Goal: Communication & Community: Answer question/provide support

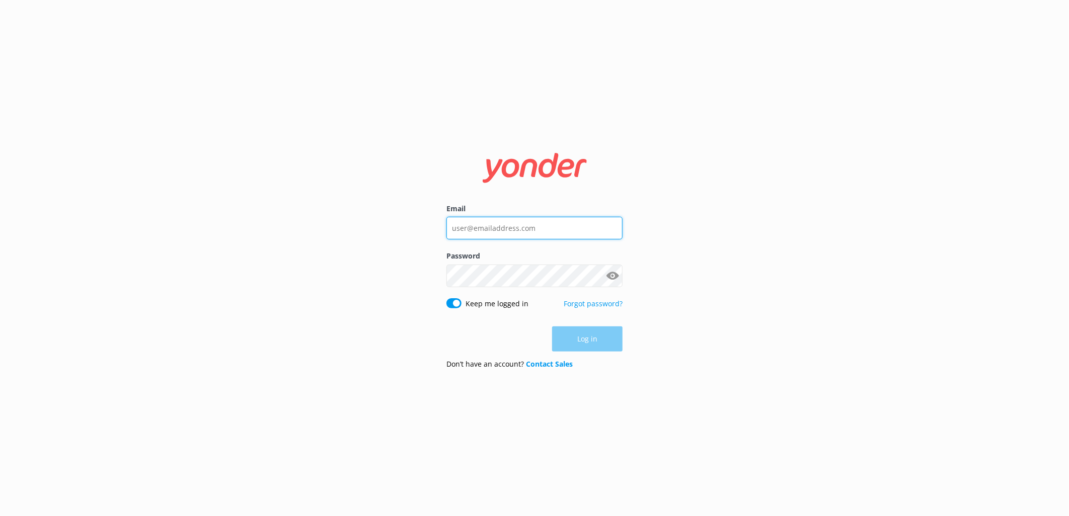
type input "[EMAIL_ADDRESS][DOMAIN_NAME]"
click at [597, 348] on div "Log in" at bounding box center [534, 339] width 176 height 25
click at [604, 339] on button "Log in" at bounding box center [587, 339] width 70 height 25
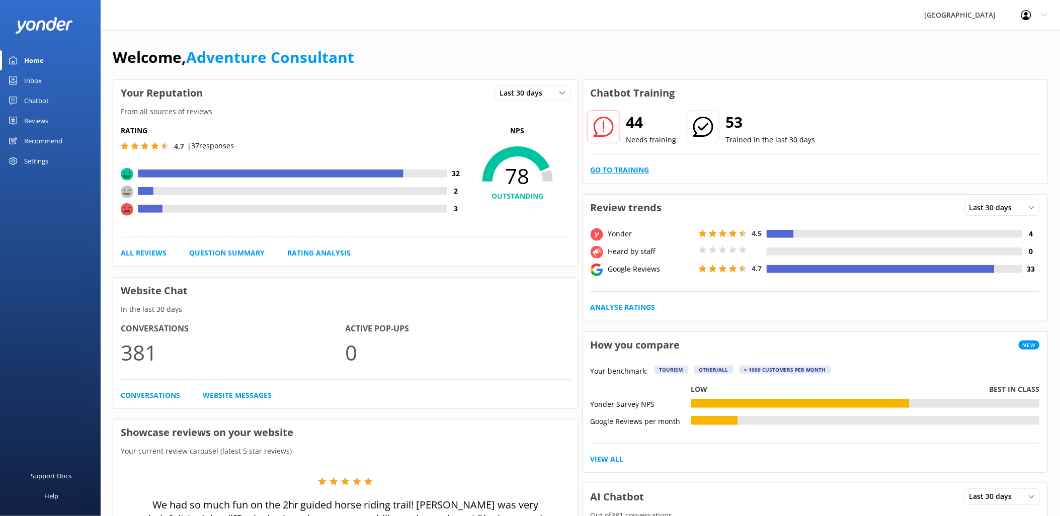
click at [635, 173] on link "Go to Training" at bounding box center [620, 170] width 59 height 11
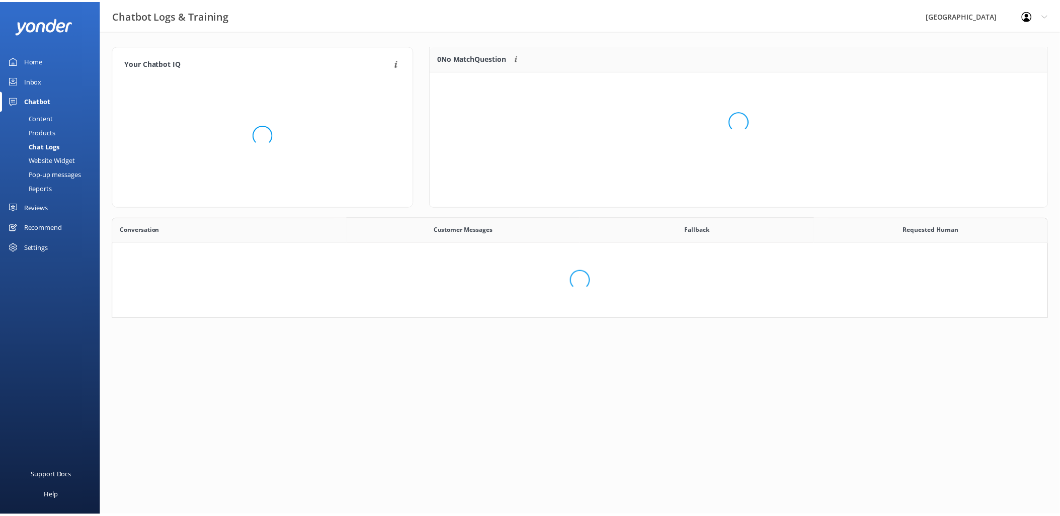
scroll to position [9, 9]
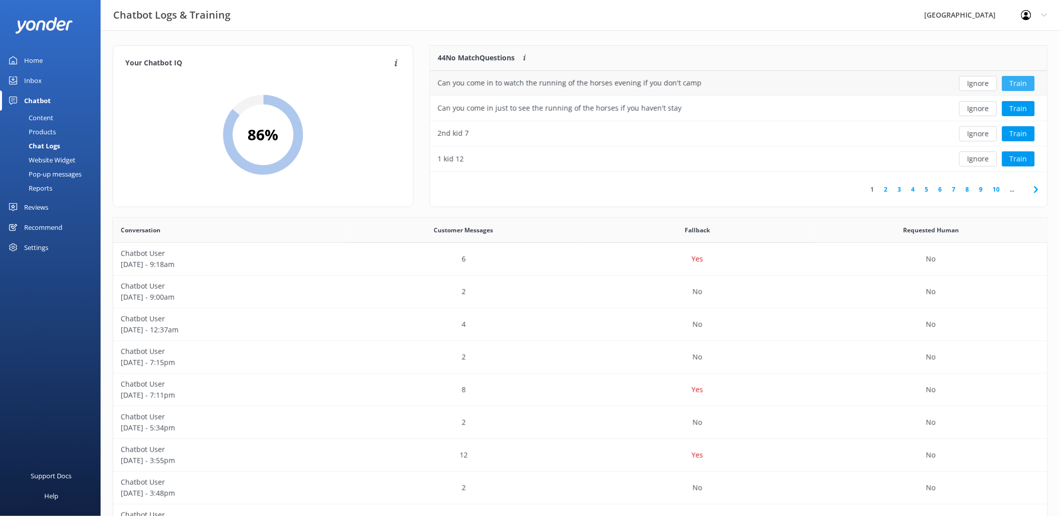
click at [1014, 84] on button "Train" at bounding box center [1018, 83] width 33 height 15
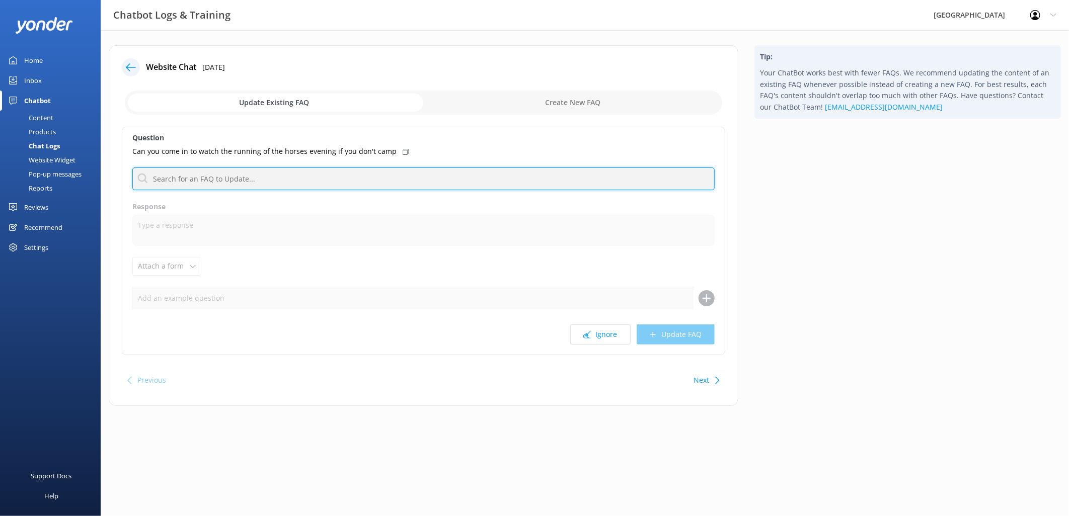
click at [268, 172] on input "text" at bounding box center [423, 179] width 582 height 23
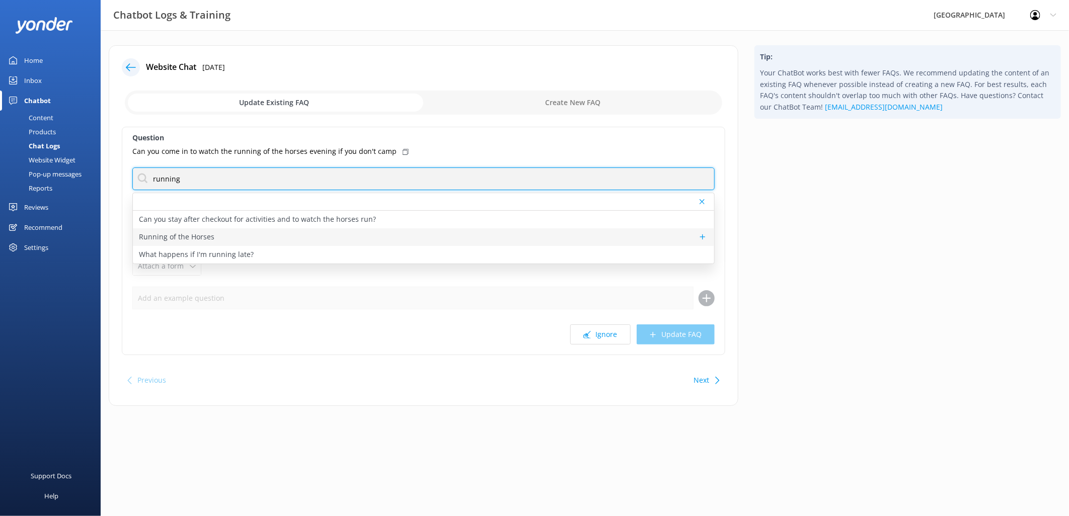
type input "running"
click at [215, 235] on div "Running of the Horses" at bounding box center [423, 237] width 581 height 18
type textarea "The Running of the Horses is a daily event that sees our herd of riding school …"
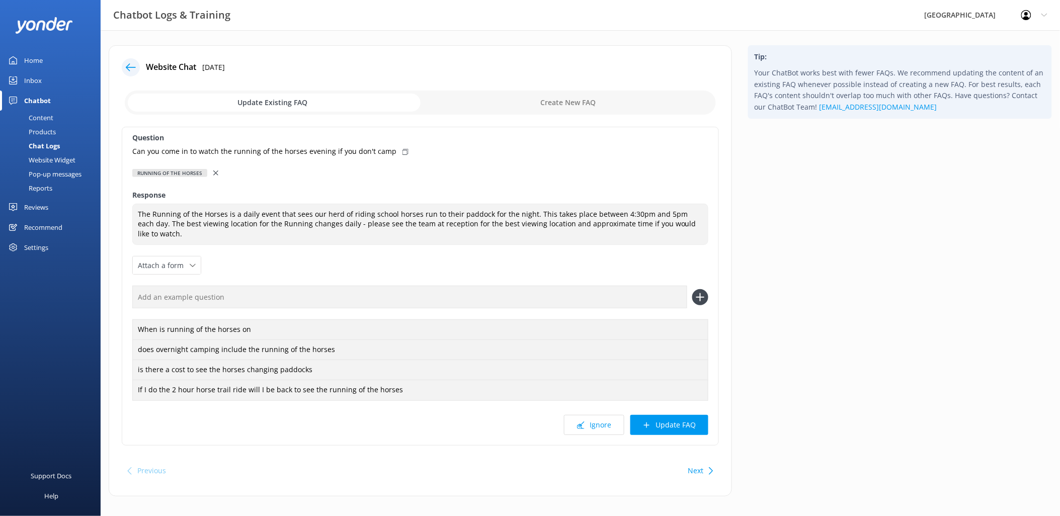
click at [216, 174] on icon at bounding box center [215, 173] width 5 height 5
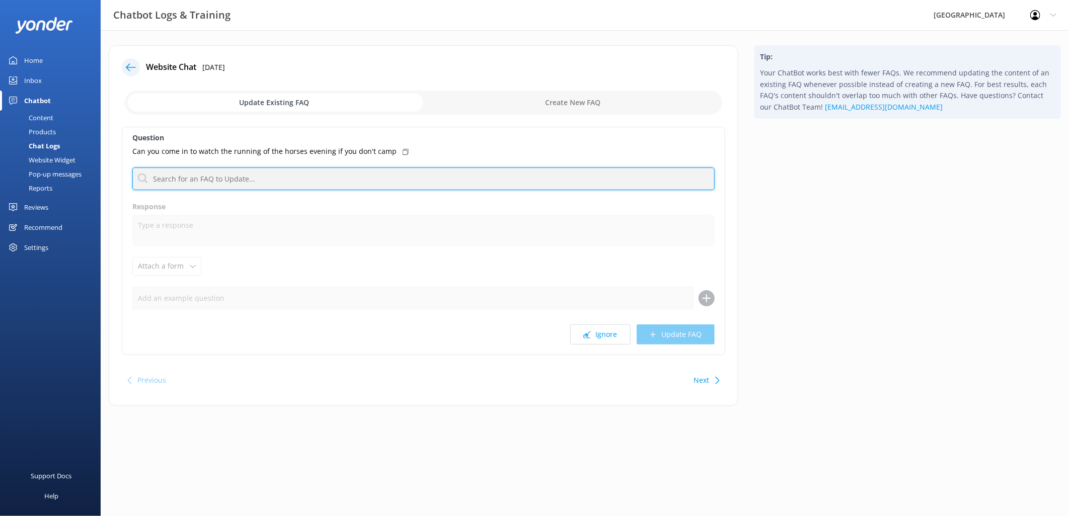
click at [243, 178] on input "text" at bounding box center [423, 179] width 582 height 23
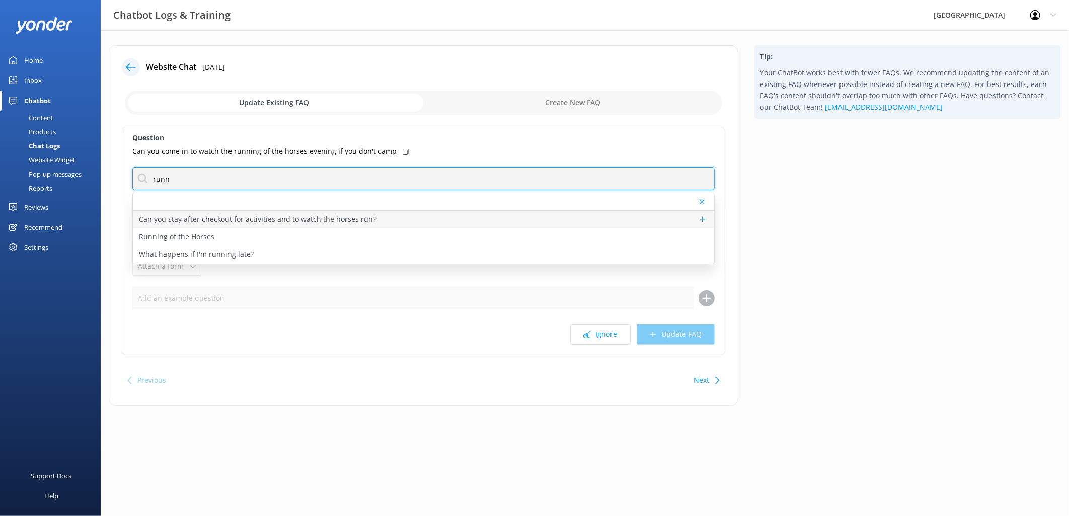
type input "runn"
click at [367, 214] on p "Can you stay after checkout for activities and to watch the horses run?" at bounding box center [257, 219] width 237 height 11
type textarea "You are welcome to stay on the property after your camping check-out to partici…"
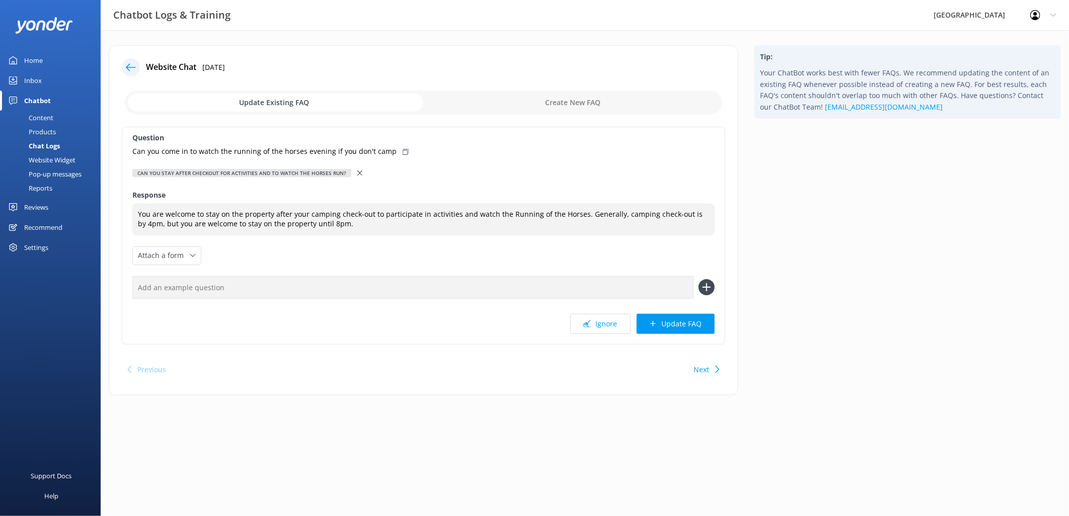
click at [357, 173] on use at bounding box center [359, 173] width 5 height 5
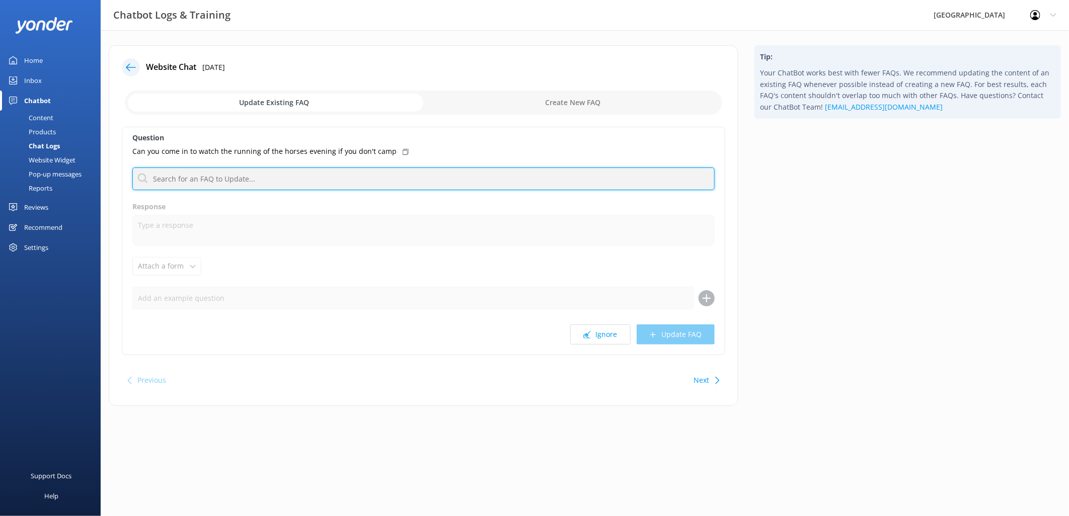
click at [220, 177] on input "text" at bounding box center [423, 179] width 582 height 23
click at [224, 179] on input "text" at bounding box center [423, 179] width 582 height 23
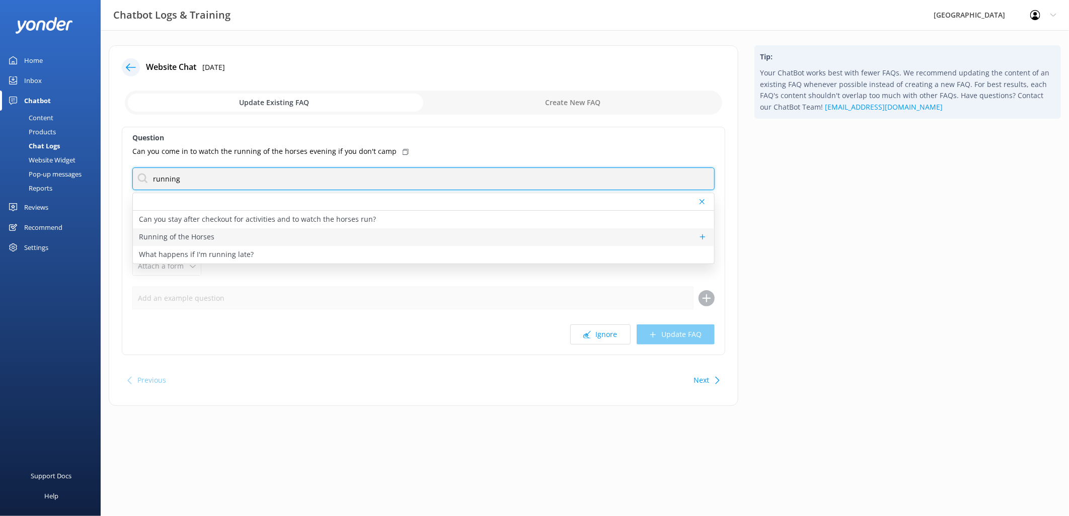
type input "running"
click at [206, 236] on p "Running of the Horses" at bounding box center [176, 236] width 75 height 11
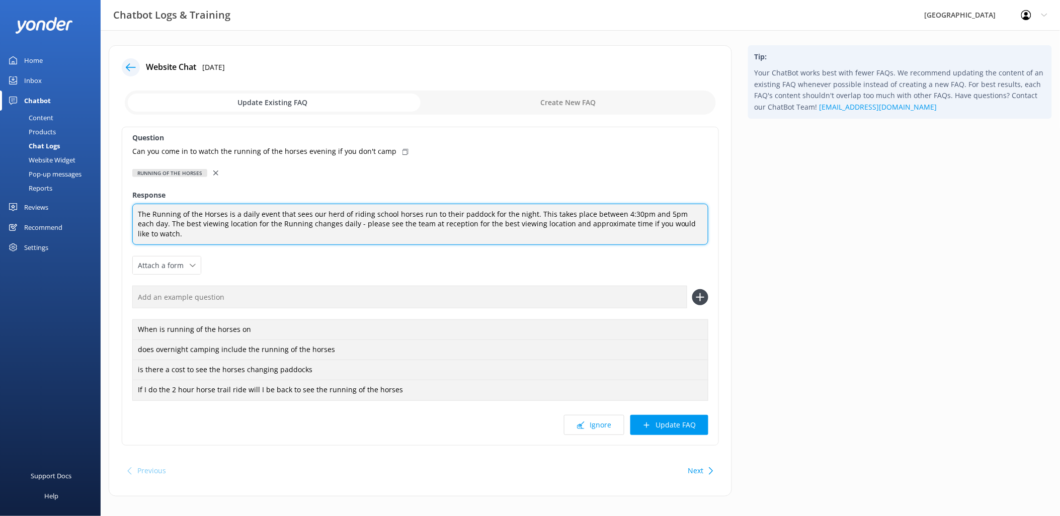
click at [693, 223] on textarea "The Running of the Horses is a daily event that sees our herd of riding school …" at bounding box center [420, 225] width 576 height 42
click at [705, 218] on textarea "The Running of the Horses is a daily event that sees our herd of riding school …" at bounding box center [420, 225] width 576 height 42
click at [187, 223] on textarea "The Running of the Horses is a daily event that sees our herd of riding school …" at bounding box center [420, 225] width 576 height 42
click at [167, 222] on textarea "The Running of the Horses is a daily event that sees our herd of riding school …" at bounding box center [420, 225] width 576 height 42
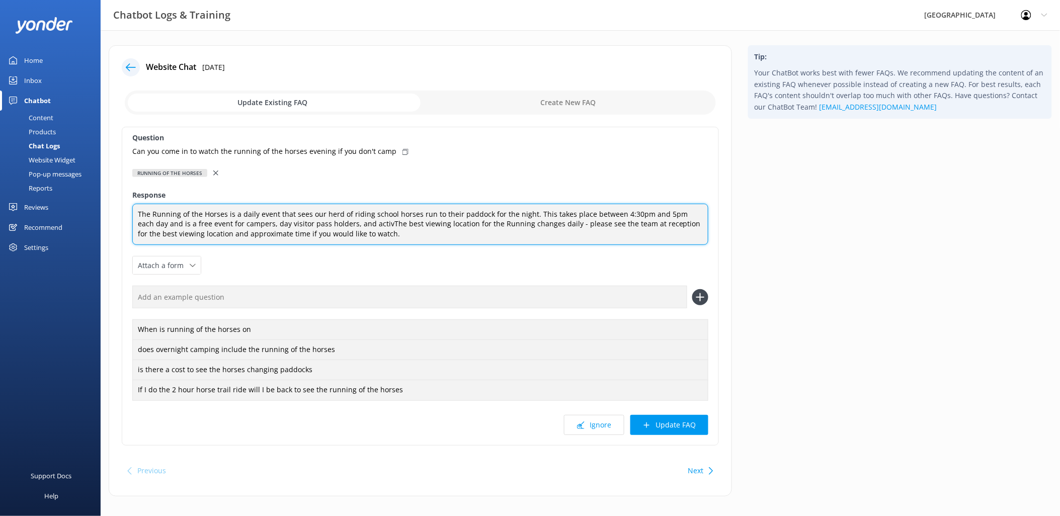
click at [185, 222] on textarea "The Running of the Horses is a daily event that sees our herd of riding school …" at bounding box center [420, 225] width 576 height 42
click at [187, 222] on textarea "The Running of the Horses is a daily event that sees our herd of riding school …" at bounding box center [420, 225] width 576 height 42
click at [211, 221] on textarea "The Running of the Horses is a daily event that sees our herd of riding school …" at bounding box center [420, 225] width 576 height 42
type textarea "The Running of the Horses is a daily event that sees our herd of riding school …"
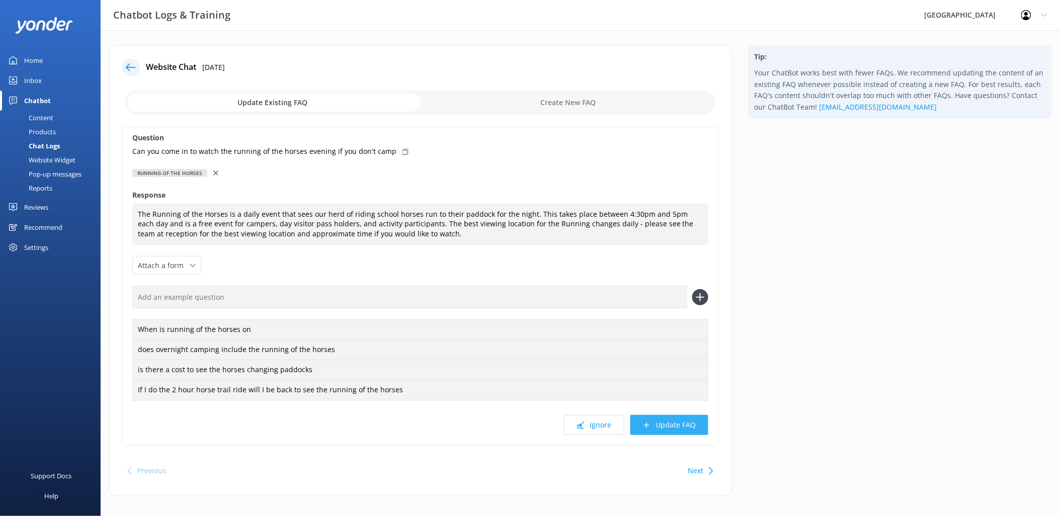
click at [648, 422] on icon at bounding box center [647, 426] width 8 height 8
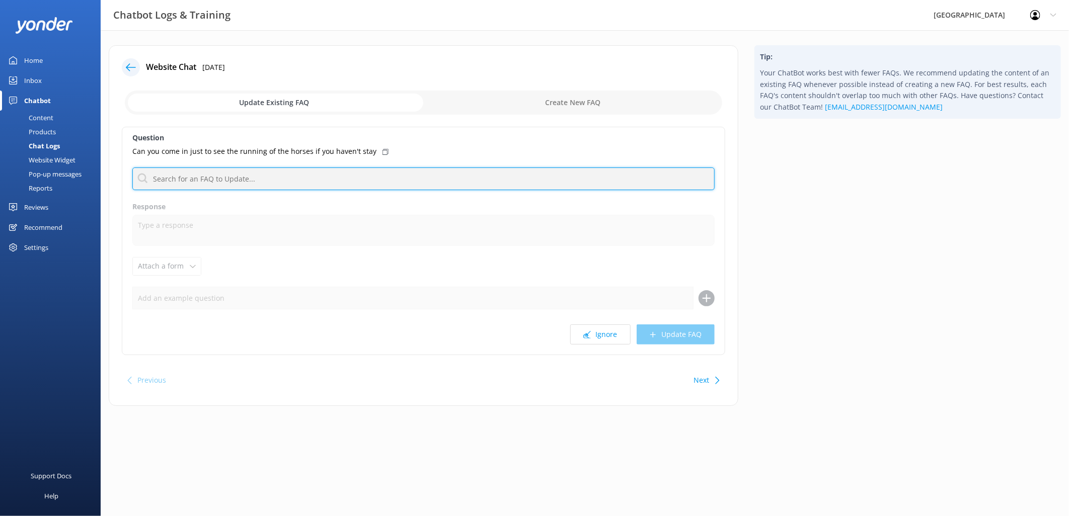
click at [232, 182] on input "text" at bounding box center [423, 179] width 582 height 23
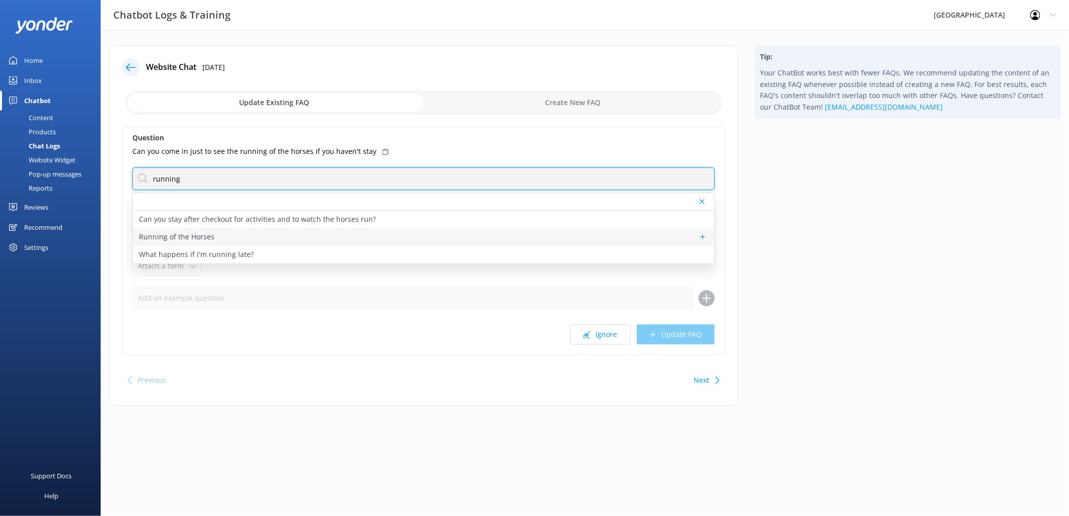
type input "running"
click at [199, 235] on p "Running of the Horses" at bounding box center [176, 236] width 75 height 11
type textarea "The Running of the Horses is a daily event that sees our herd of riding school …"
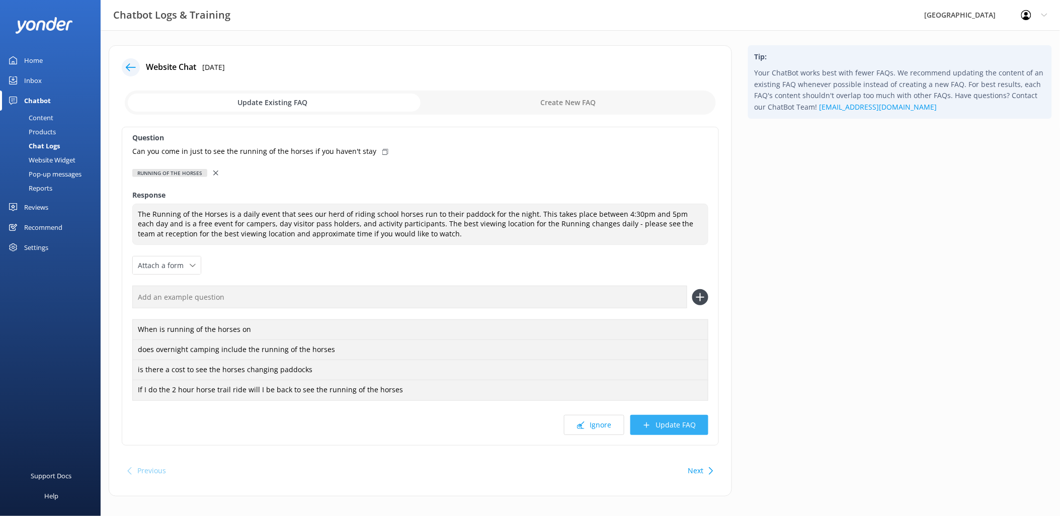
click at [684, 426] on button "Update FAQ" at bounding box center [669, 425] width 78 height 20
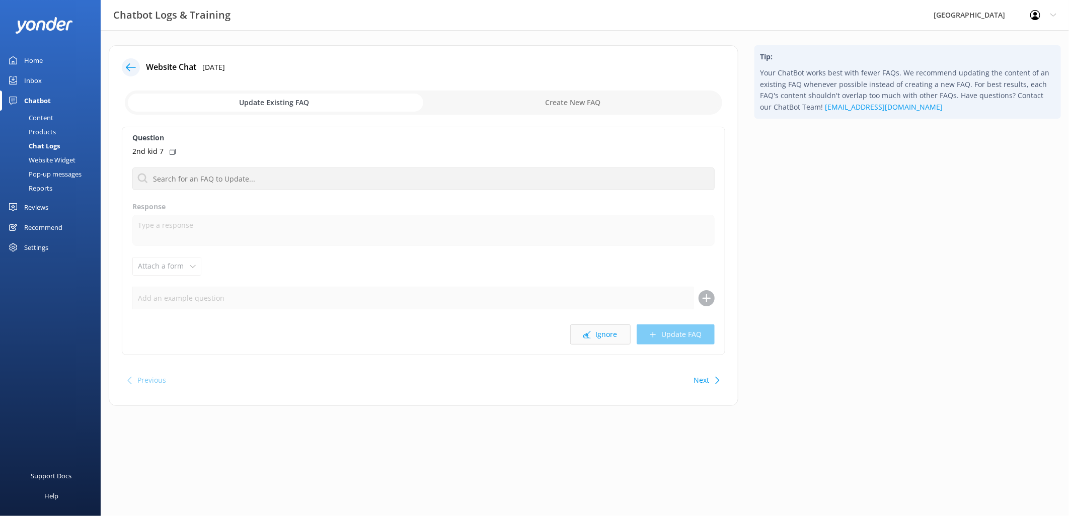
click at [592, 338] on button "Ignore" at bounding box center [600, 335] width 60 height 20
click at [605, 337] on button "Ignore" at bounding box center [600, 335] width 60 height 20
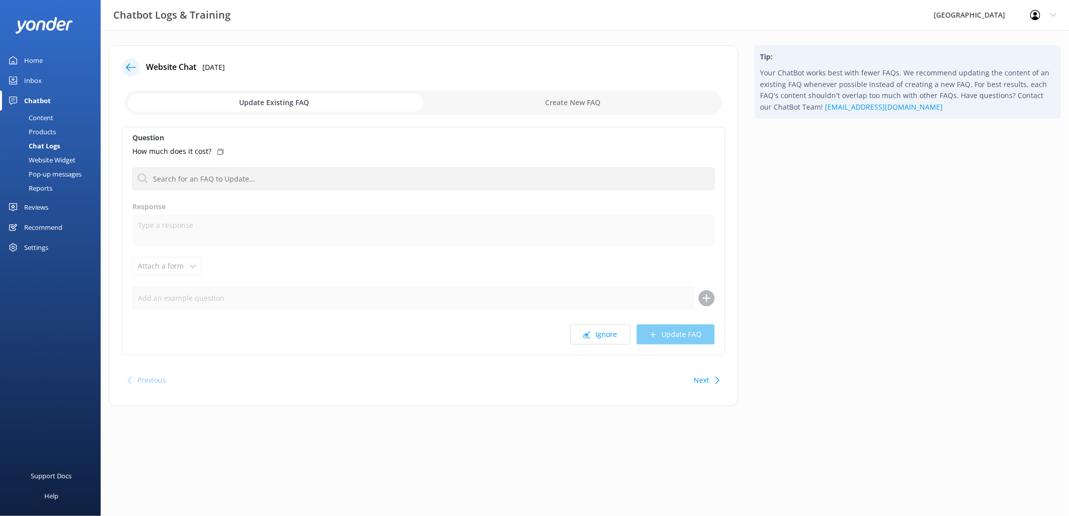
click at [605, 337] on button "Ignore" at bounding box center [600, 335] width 60 height 20
click at [253, 178] on input "text" at bounding box center [423, 179] width 582 height 23
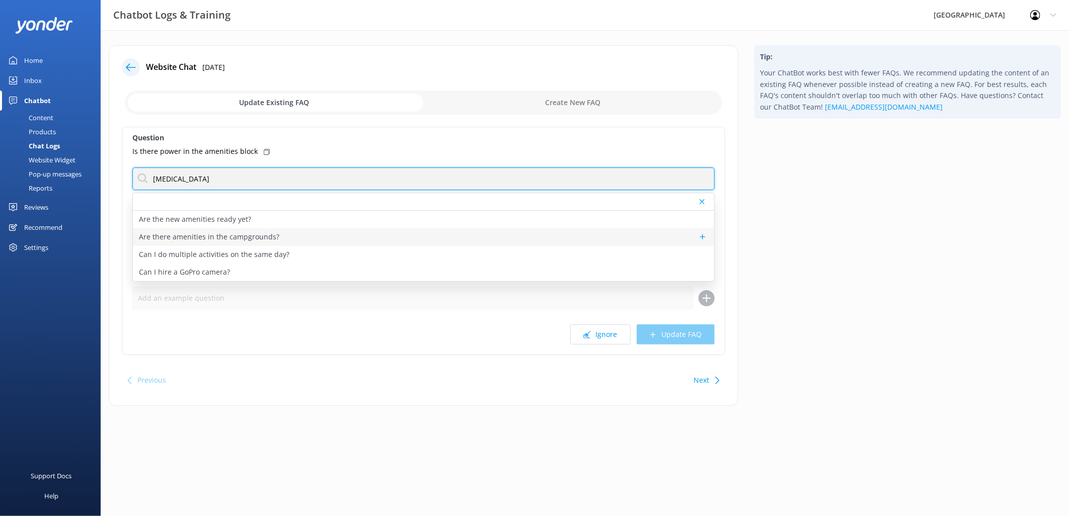
type input "[MEDICAL_DATA]"
click at [248, 237] on p "Are there amenities in the campgrounds?" at bounding box center [209, 236] width 140 height 11
type textarea "We have dedicated amenities blocks with flushing toilets and hot showers in [GE…"
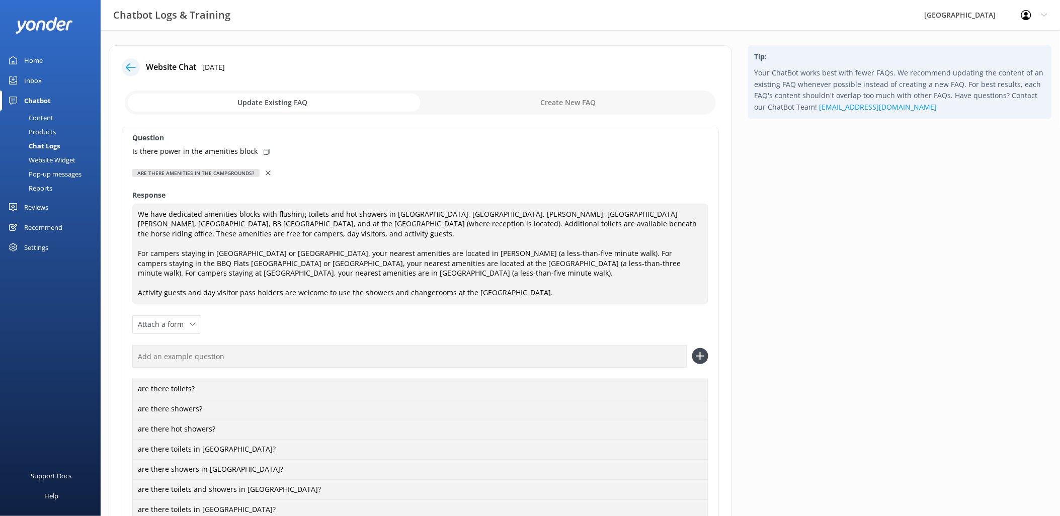
click at [267, 169] on div at bounding box center [269, 173] width 7 height 11
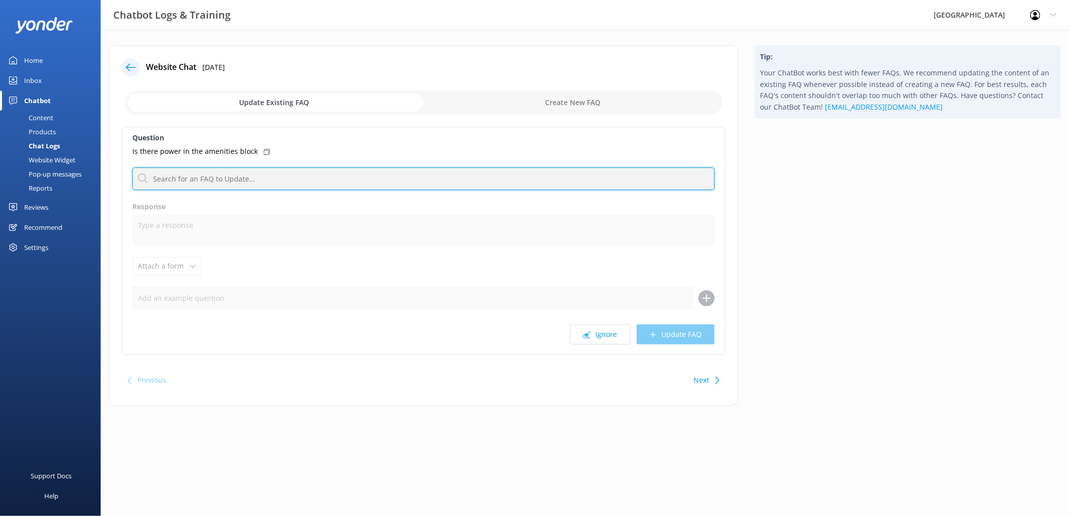
click at [179, 172] on input "text" at bounding box center [423, 179] width 582 height 23
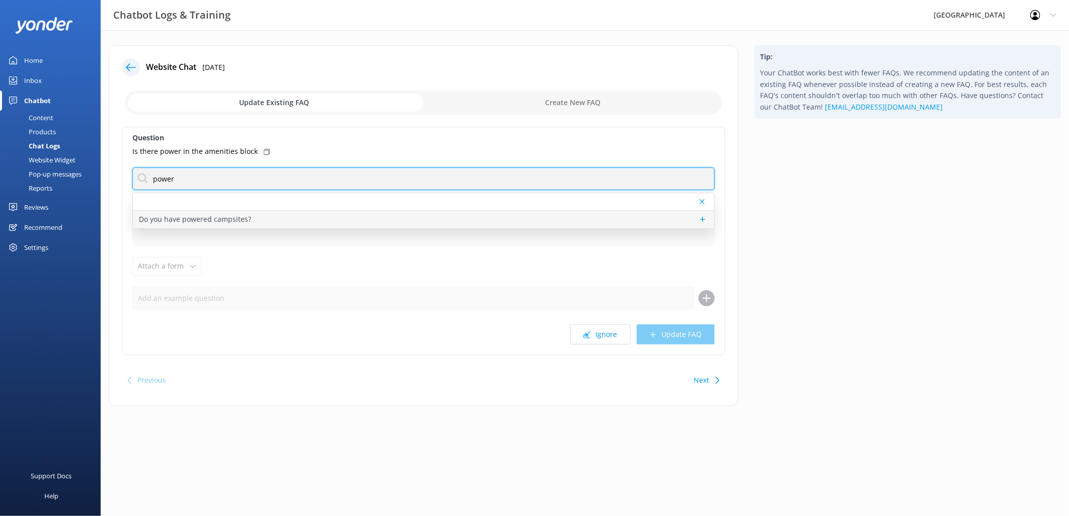
type input "power"
click at [212, 223] on p "Do you have powered campsites?" at bounding box center [195, 219] width 112 height 11
type textarea "[GEOGRAPHIC_DATA] currently offers unpowered campsites. Construction of powered…"
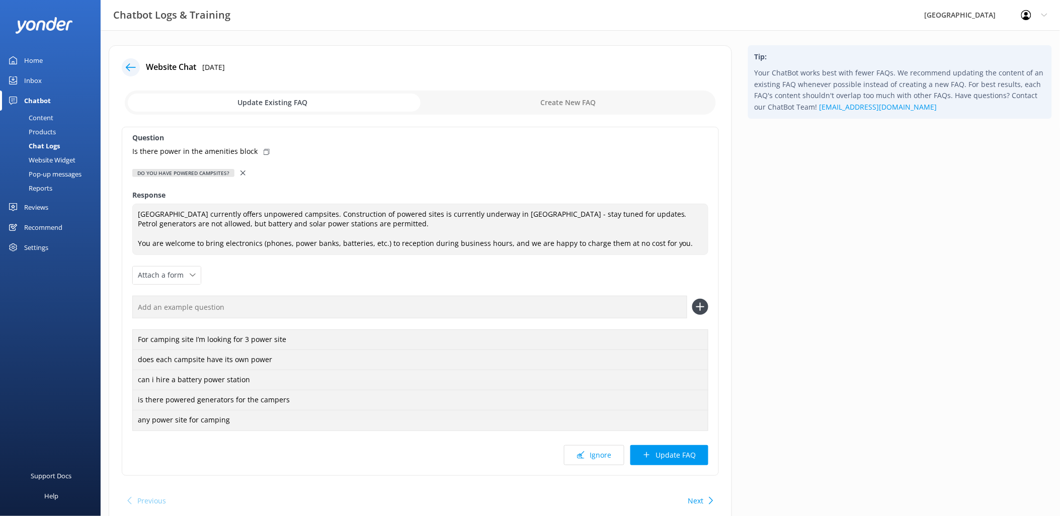
click at [682, 465] on div "Question Is there power in the amenities block Do you have powered campsites? D…" at bounding box center [420, 301] width 597 height 349
click at [670, 453] on button "Update FAQ" at bounding box center [669, 455] width 78 height 20
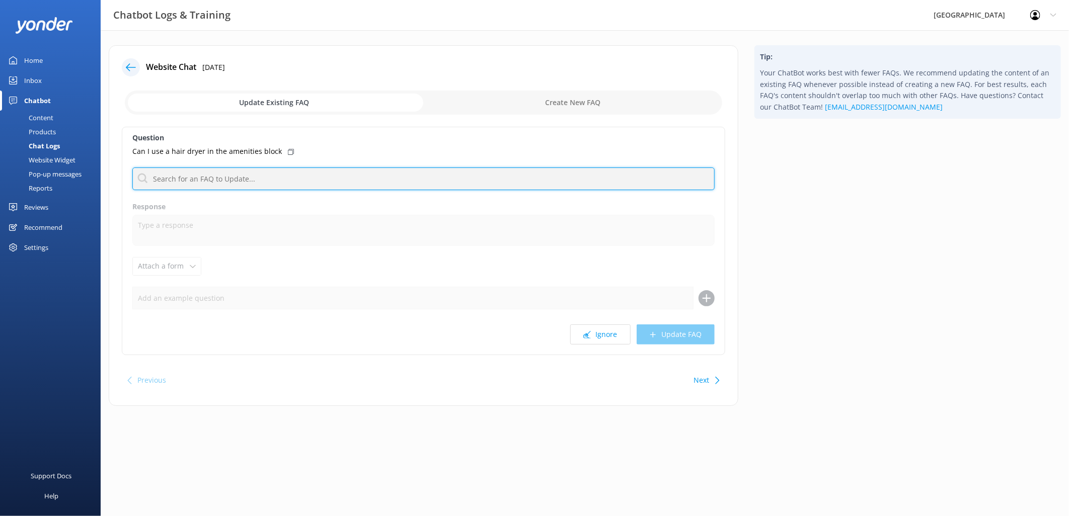
click at [238, 177] on input "text" at bounding box center [423, 179] width 582 height 23
click at [319, 177] on input "text" at bounding box center [423, 179] width 582 height 23
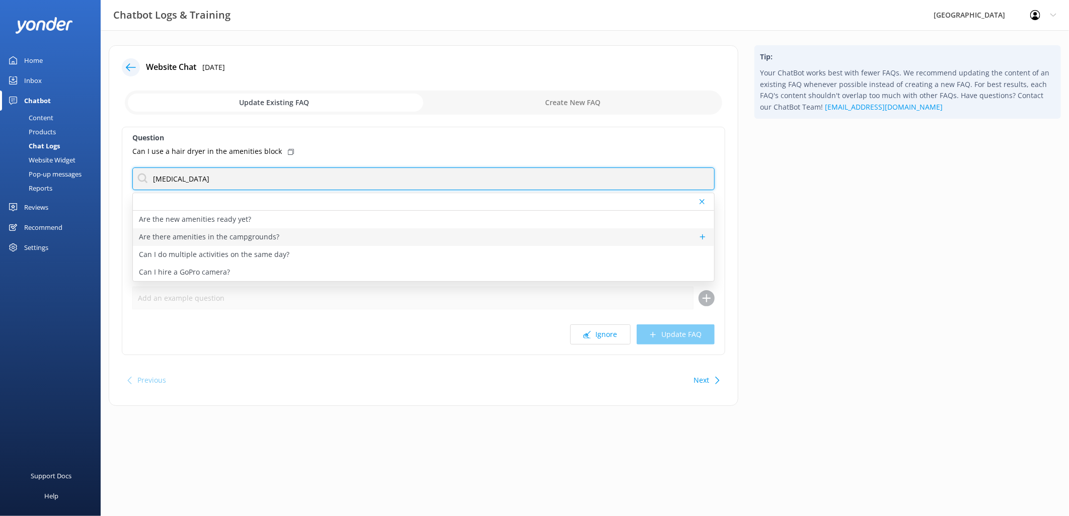
type input "[MEDICAL_DATA]"
click at [215, 240] on p "Are there amenities in the campgrounds?" at bounding box center [209, 236] width 140 height 11
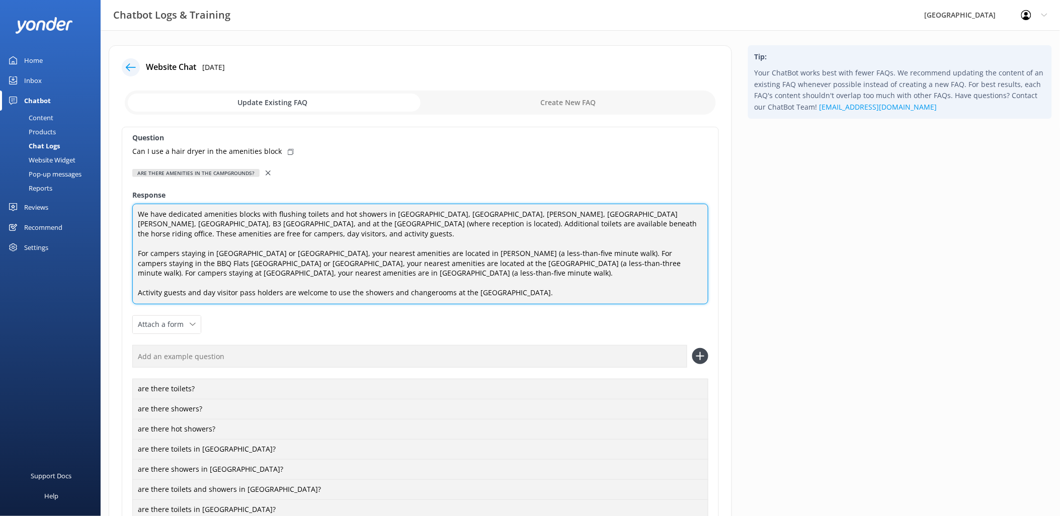
click at [558, 292] on textarea "We have dedicated amenities blocks with flushing toilets and hot showers in [GE…" at bounding box center [420, 254] width 576 height 101
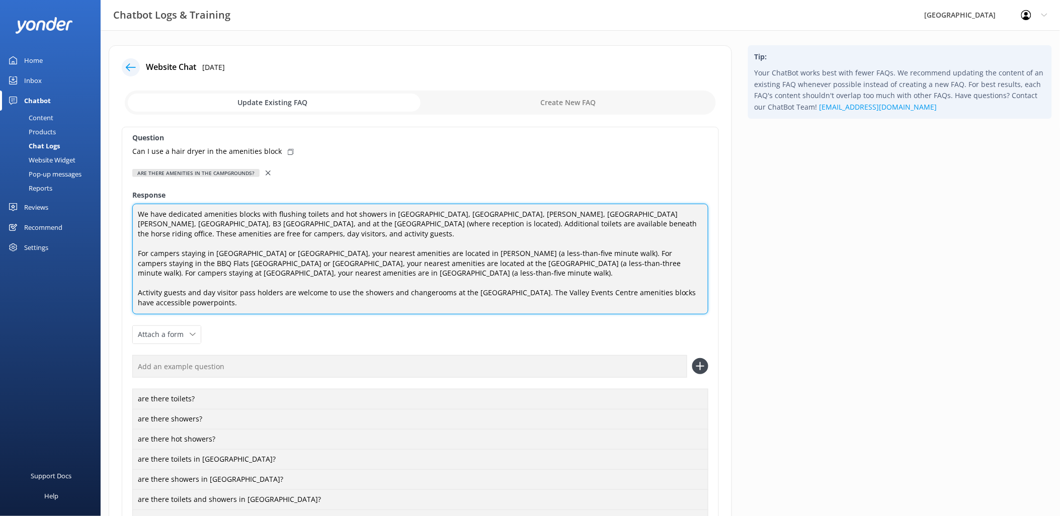
click at [227, 302] on textarea "We have dedicated amenities blocks with flushing toilets and hot showers in [GE…" at bounding box center [420, 259] width 576 height 111
click at [311, 302] on textarea "We have dedicated amenities blocks with flushing toilets and hot showers in [GE…" at bounding box center [420, 259] width 576 height 111
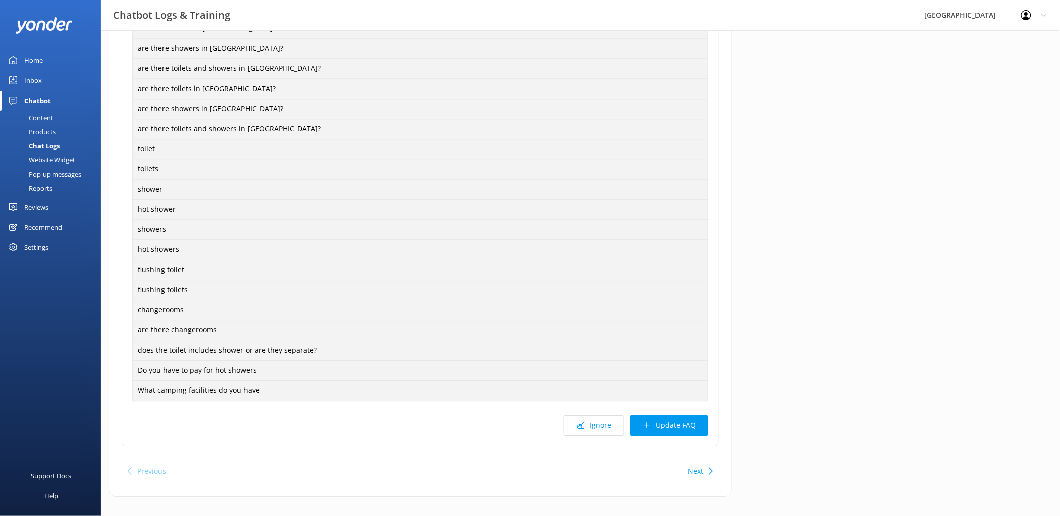
scroll to position [804, 0]
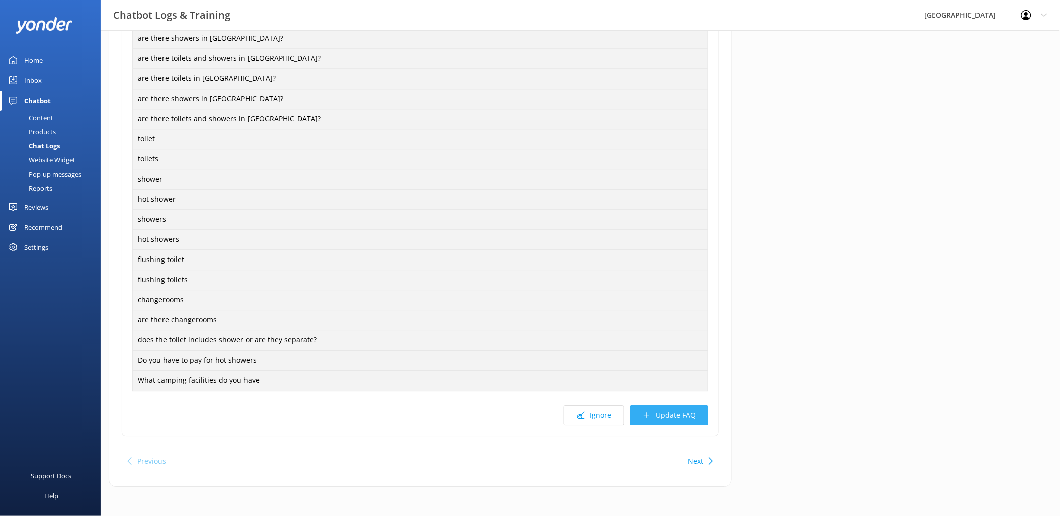
type textarea "We have dedicated amenities blocks with flushing toilets and hot showers in [GE…"
click at [684, 413] on button "Update FAQ" at bounding box center [669, 416] width 78 height 20
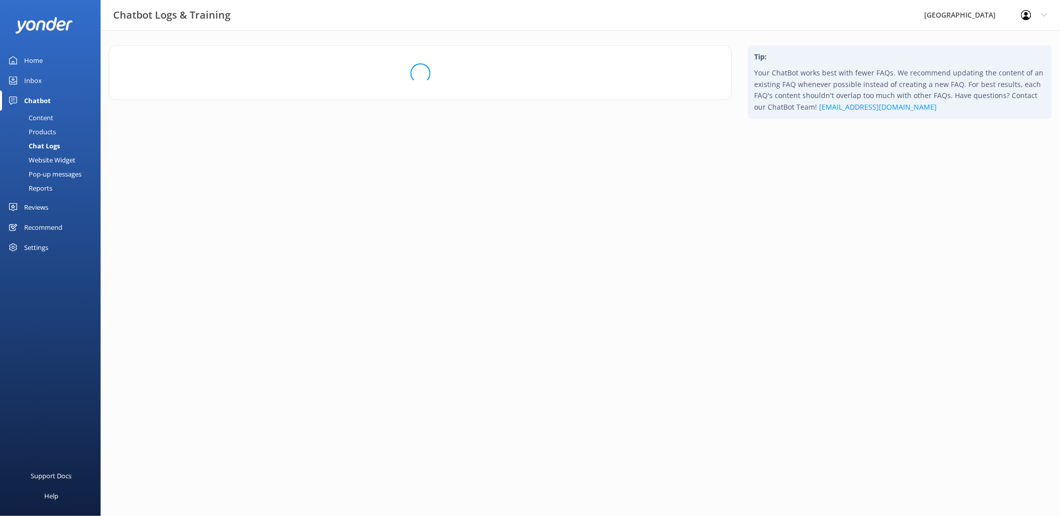
scroll to position [0, 0]
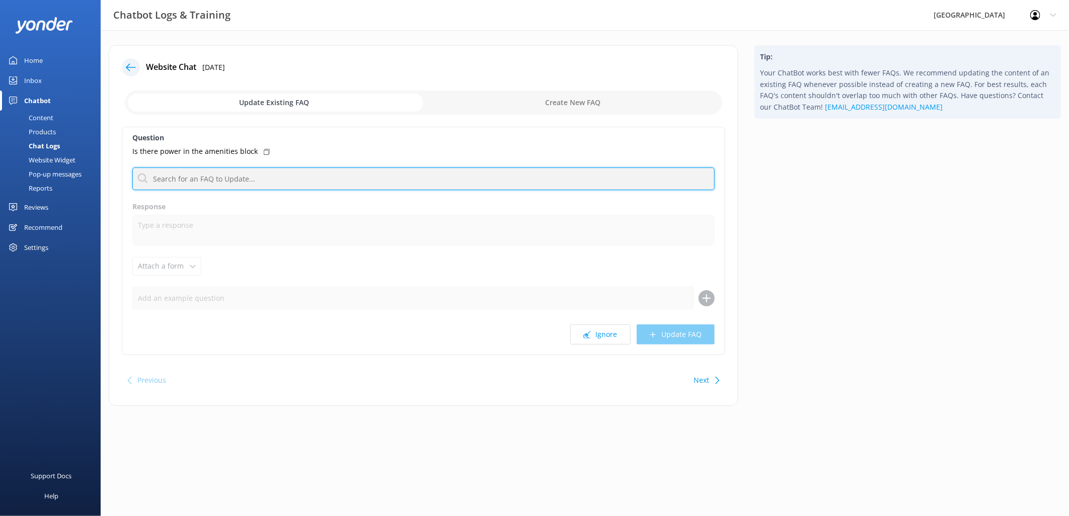
click at [223, 176] on input "text" at bounding box center [423, 179] width 582 height 23
type input "[MEDICAL_DATA]"
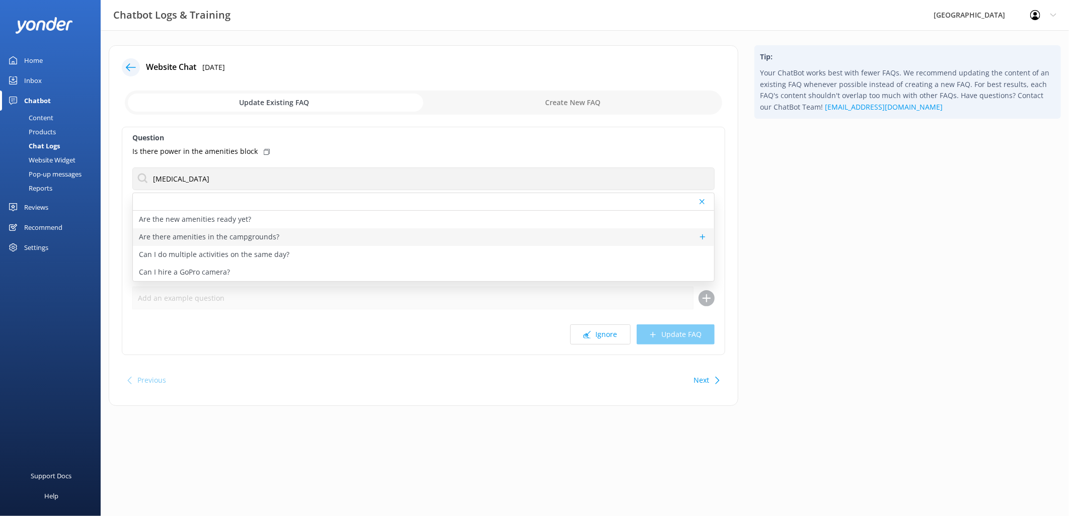
click at [201, 238] on p "Are there amenities in the campgrounds?" at bounding box center [209, 236] width 140 height 11
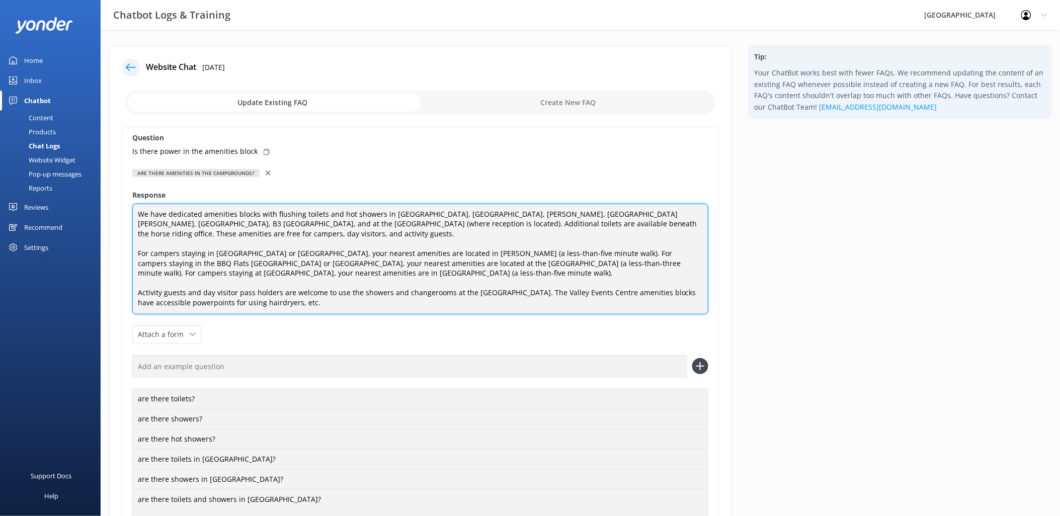
click at [677, 288] on textarea "We have dedicated amenities blocks with flushing toilets and hot showers in [GE…" at bounding box center [420, 259] width 576 height 111
click at [552, 290] on textarea "We have dedicated amenities blocks with flushing toilets and hot showers in [GE…" at bounding box center [420, 259] width 576 height 111
drag, startPoint x: 137, startPoint y: 306, endPoint x: 212, endPoint y: 315, distance: 75.5
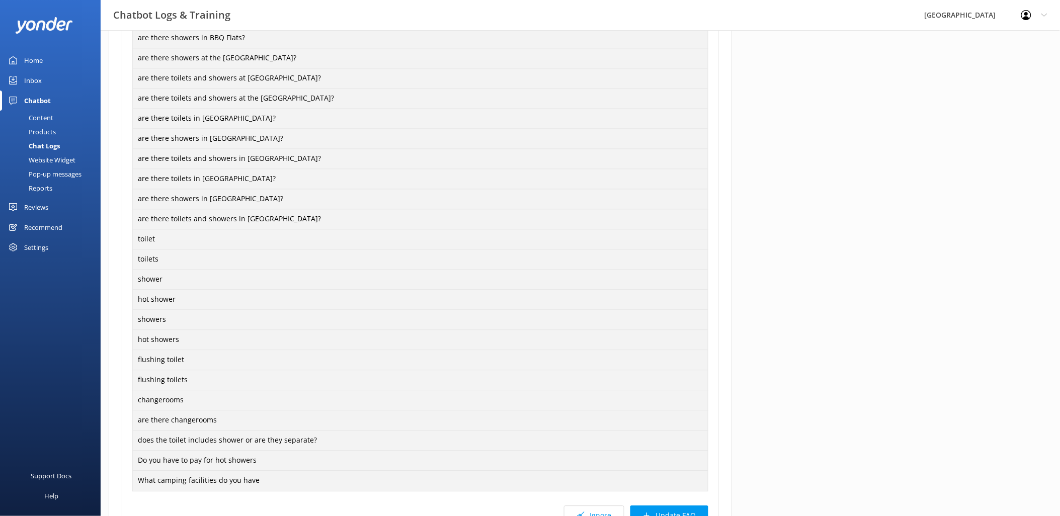
scroll to position [804, 0]
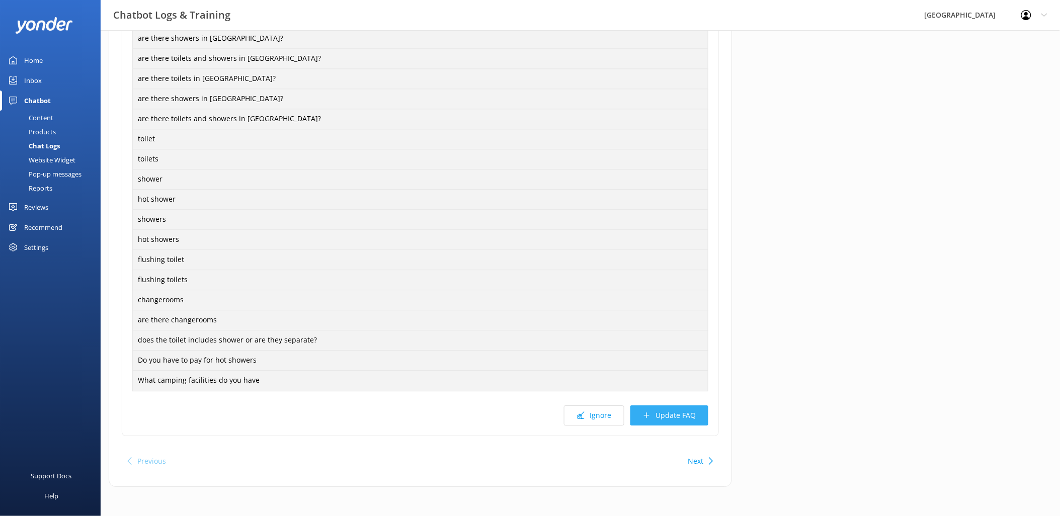
type textarea "We have dedicated amenities blocks with flushing toilets and hot showers in [GE…"
click at [657, 415] on button "Update FAQ" at bounding box center [669, 416] width 78 height 20
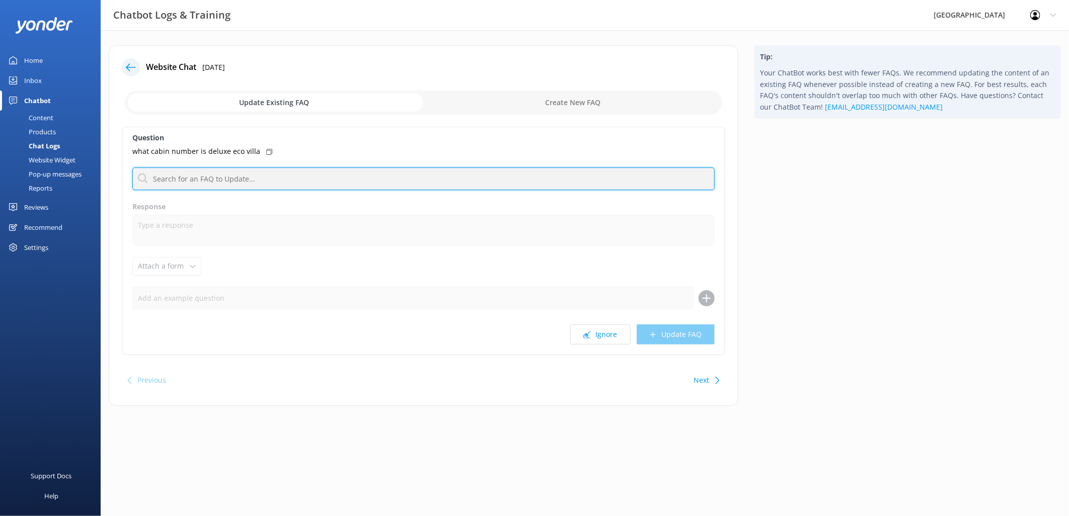
click at [211, 176] on input "text" at bounding box center [423, 179] width 582 height 23
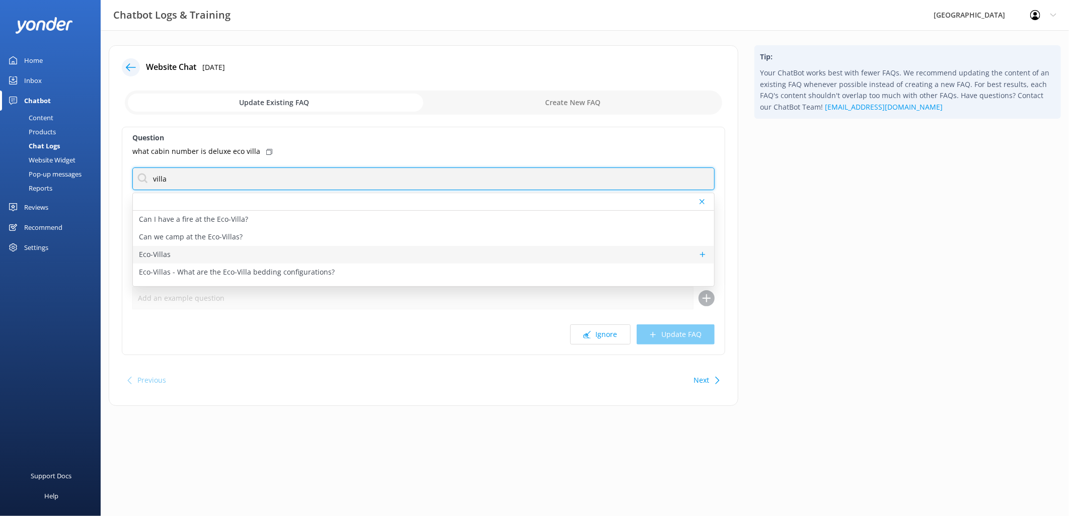
type input "villa"
click at [172, 255] on div "Eco-Villas" at bounding box center [423, 255] width 581 height 18
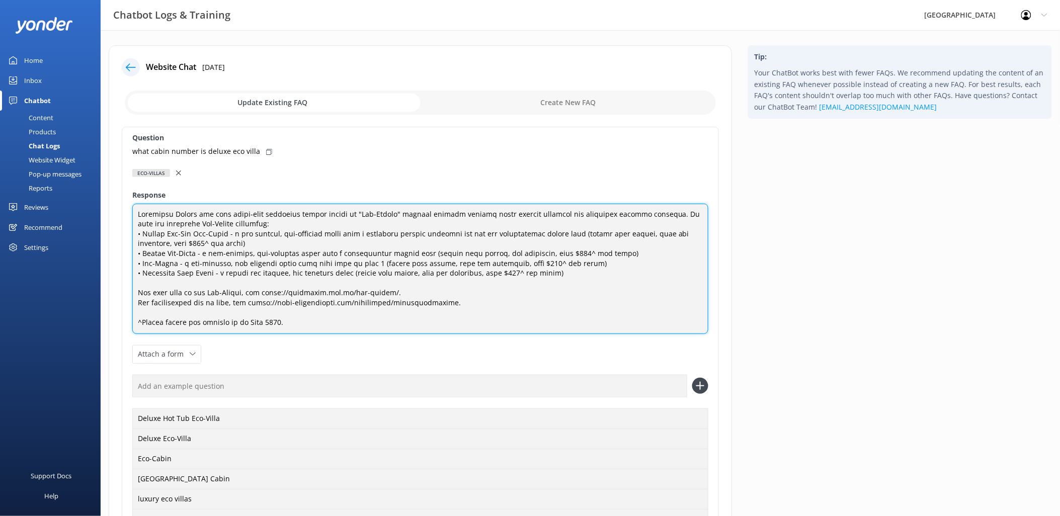
click at [224, 233] on textarea at bounding box center [420, 269] width 576 height 130
click at [197, 252] on textarea at bounding box center [420, 269] width 576 height 130
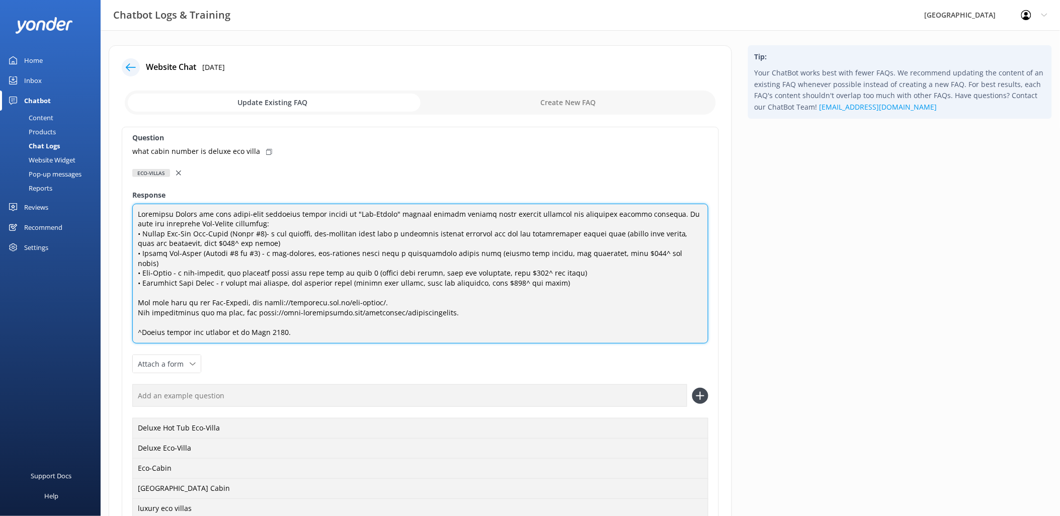
click at [176, 263] on textarea at bounding box center [420, 274] width 576 height 140
click at [218, 271] on textarea at bounding box center [420, 274] width 576 height 140
click at [215, 274] on textarea at bounding box center [420, 274] width 576 height 140
click at [232, 252] on textarea at bounding box center [420, 274] width 576 height 140
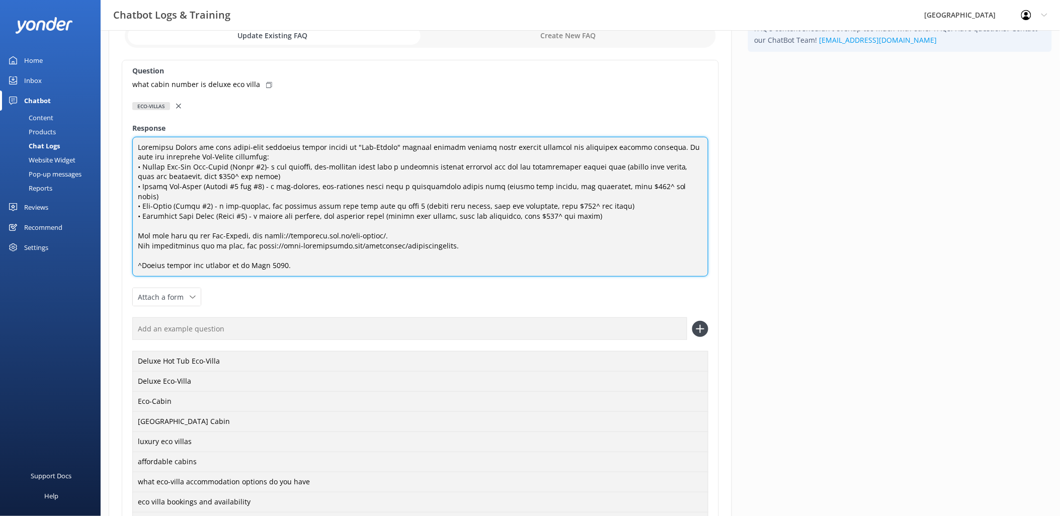
scroll to position [209, 0]
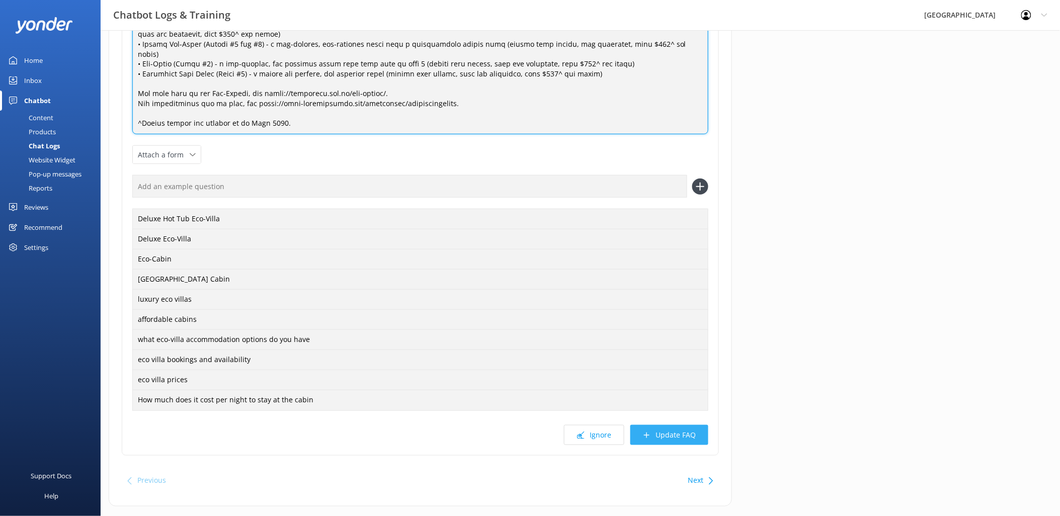
type textarea "Loremipsu Dolors ame cons adipi-elit seddoeius tempor incidi ut "Lab-Etdolo" ma…"
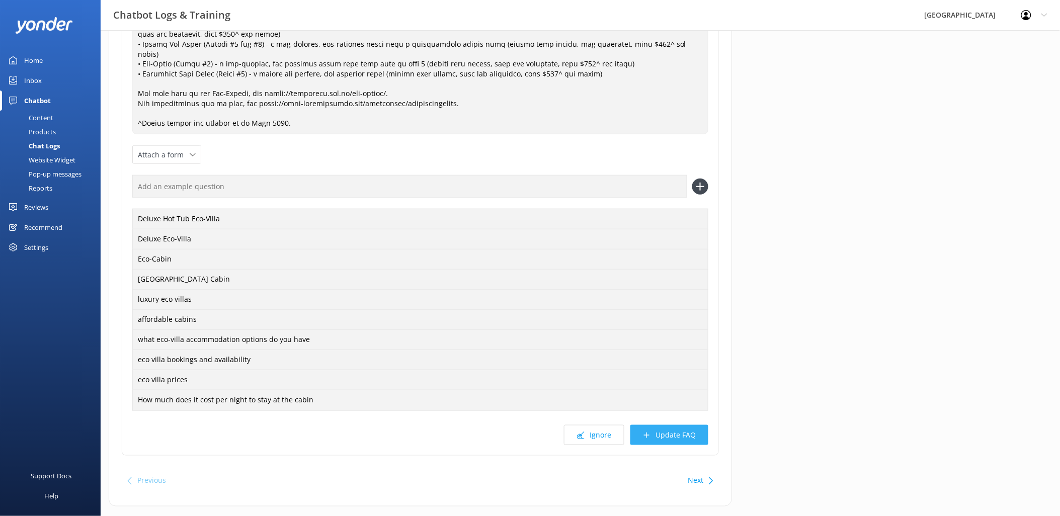
click at [688, 426] on button "Update FAQ" at bounding box center [669, 435] width 78 height 20
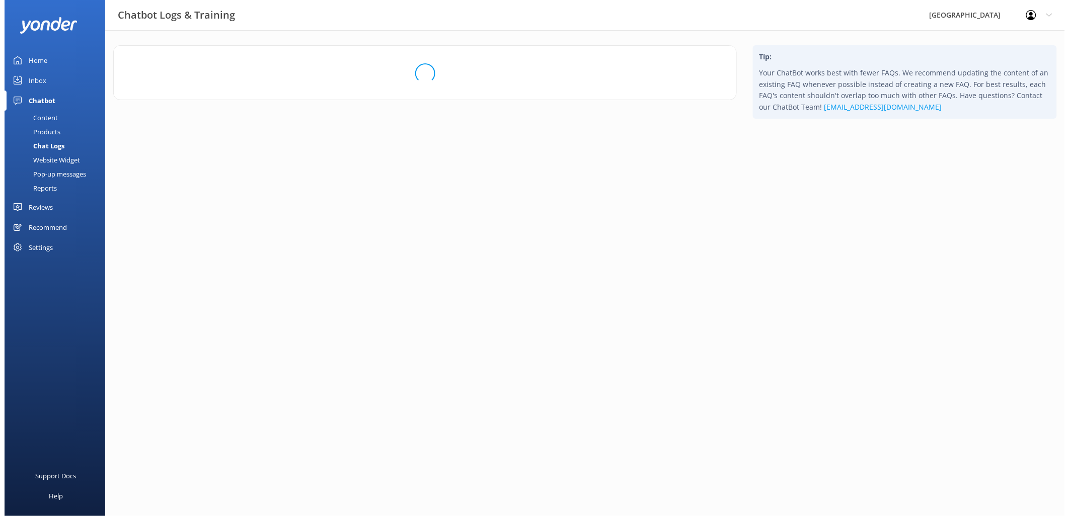
scroll to position [0, 0]
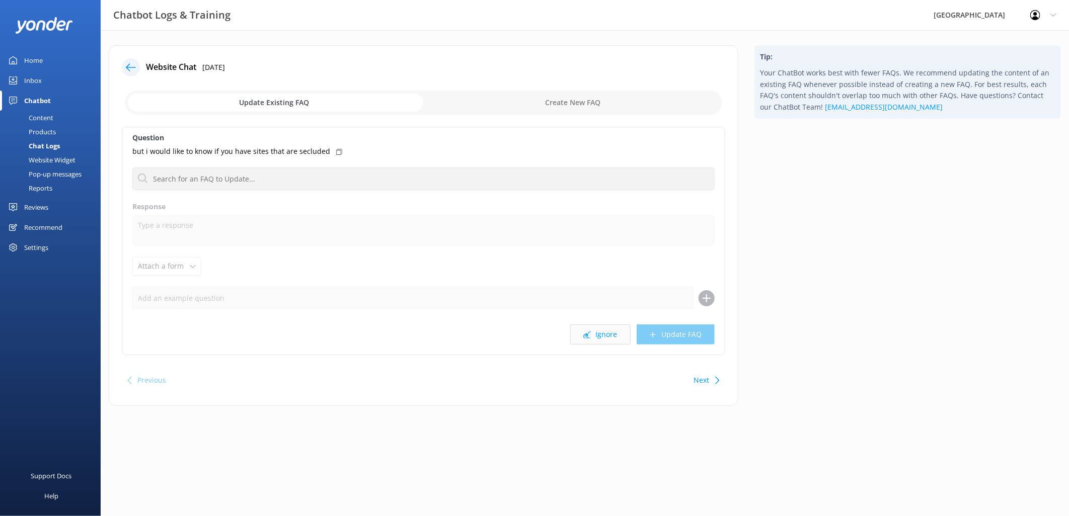
click at [609, 336] on button "Ignore" at bounding box center [600, 335] width 60 height 20
click at [244, 182] on input "text" at bounding box center [423, 179] width 582 height 23
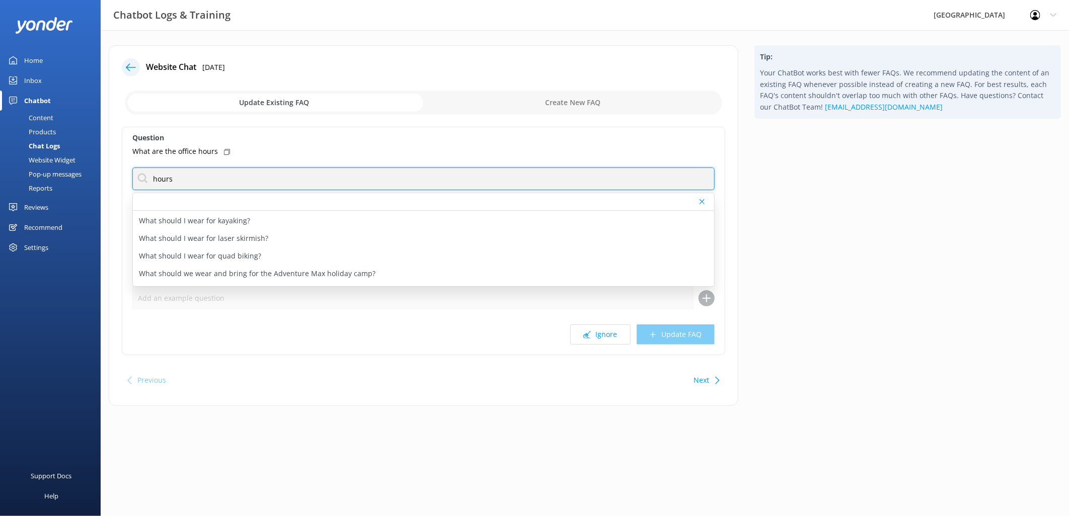
scroll to position [153, 0]
drag, startPoint x: 210, startPoint y: 175, endPoint x: 33, endPoint y: 175, distance: 177.6
click at [33, 175] on div "Chatbot Logs & Training [GEOGRAPHIC_DATA] Profile Settings Logout Home Inbox Ch…" at bounding box center [534, 233] width 1069 height 406
type input "open"
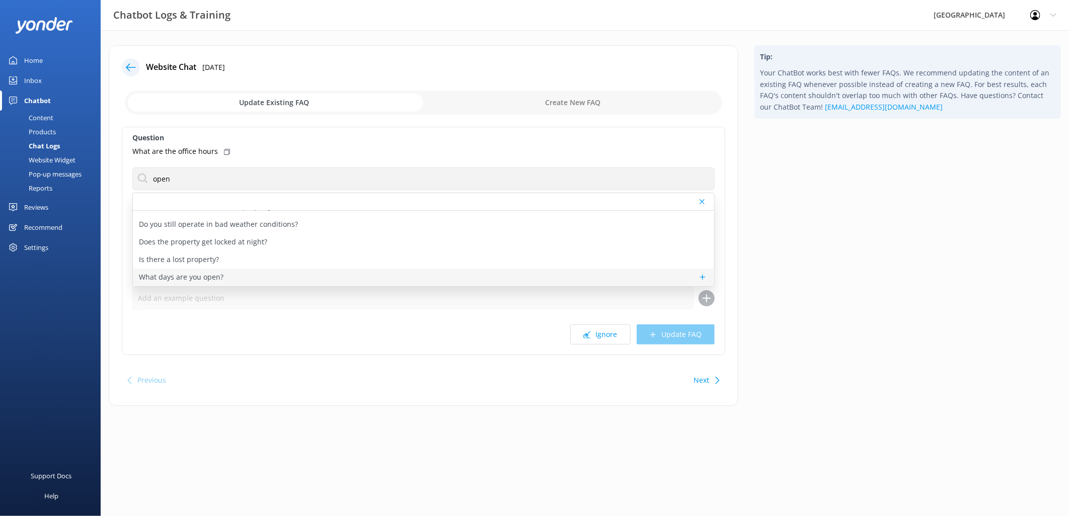
click at [200, 274] on p "What days are you open?" at bounding box center [181, 277] width 85 height 11
type textarea "[GEOGRAPHIC_DATA] is open for activities 363 days out of the year - the only tw…"
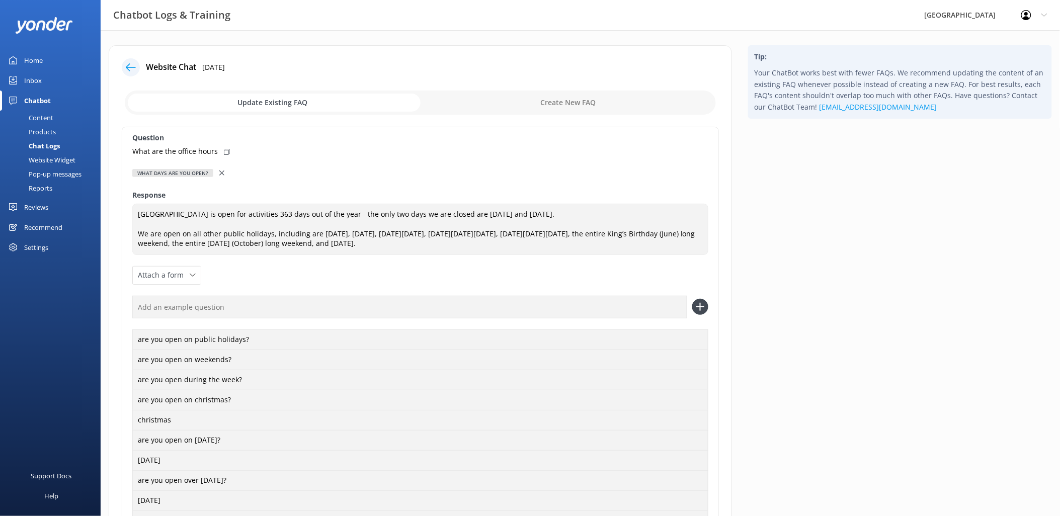
click at [219, 169] on div at bounding box center [222, 173] width 7 height 11
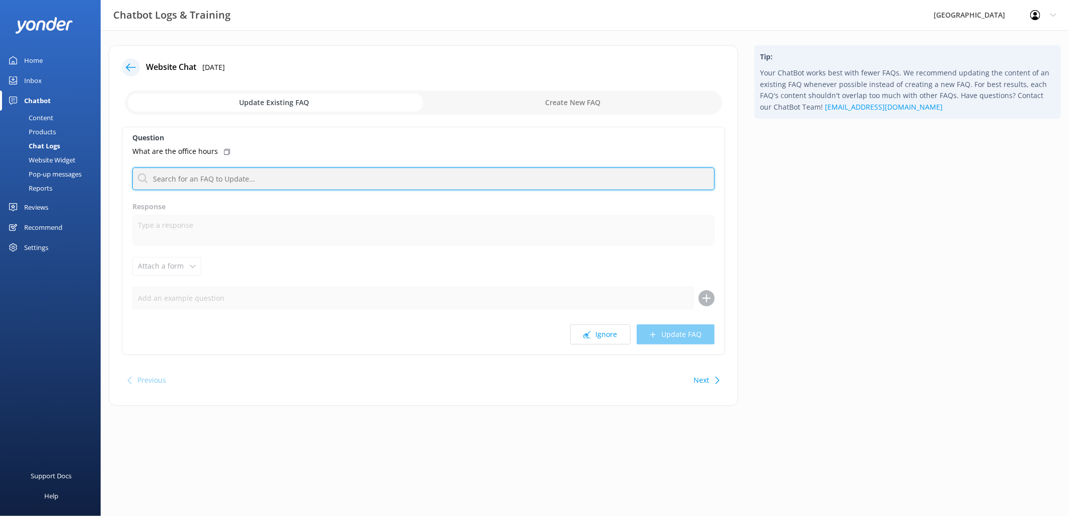
click at [204, 180] on input "text" at bounding box center [423, 179] width 582 height 23
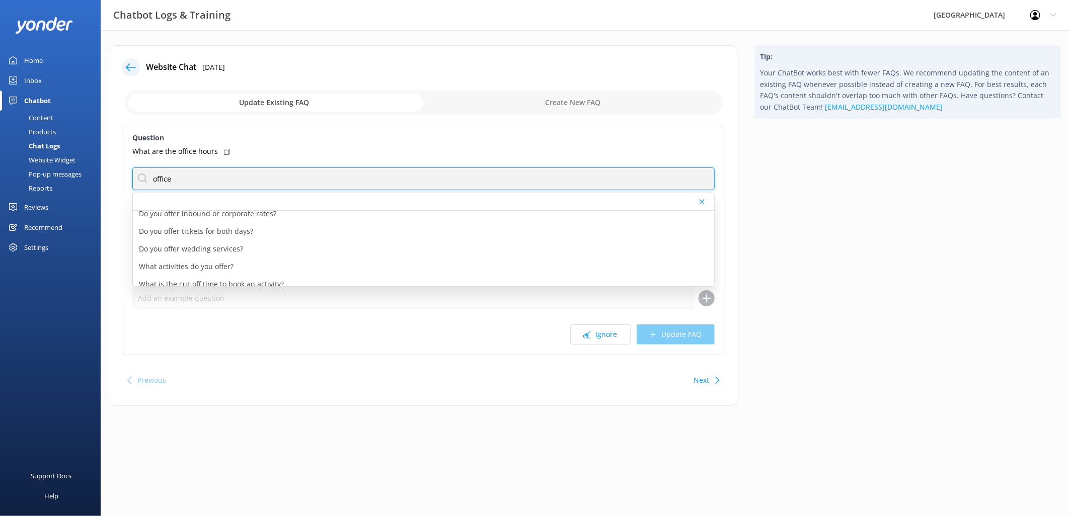
scroll to position [101, 0]
drag, startPoint x: 190, startPoint y: 180, endPoint x: 54, endPoint y: 156, distance: 138.4
click at [54, 156] on div "Chatbot Logs & Training [GEOGRAPHIC_DATA] Profile Settings Logout Home Inbox Ch…" at bounding box center [534, 233] width 1069 height 406
drag, startPoint x: 222, startPoint y: 185, endPoint x: 119, endPoint y: 164, distance: 105.9
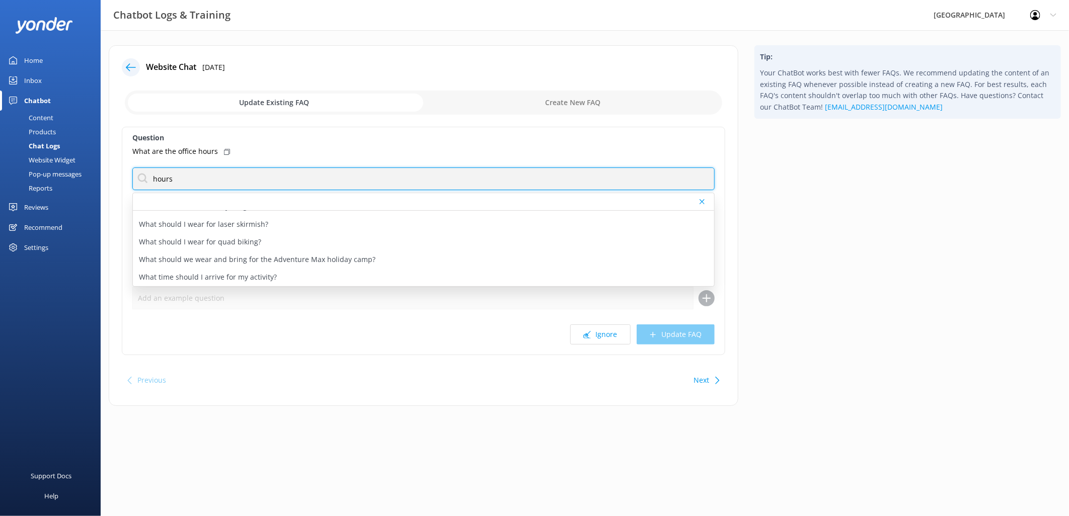
click at [119, 164] on div "Website Chat [DATE] Update Existing FAQ Create New FAQ Question What are the of…" at bounding box center [423, 225] width 629 height 361
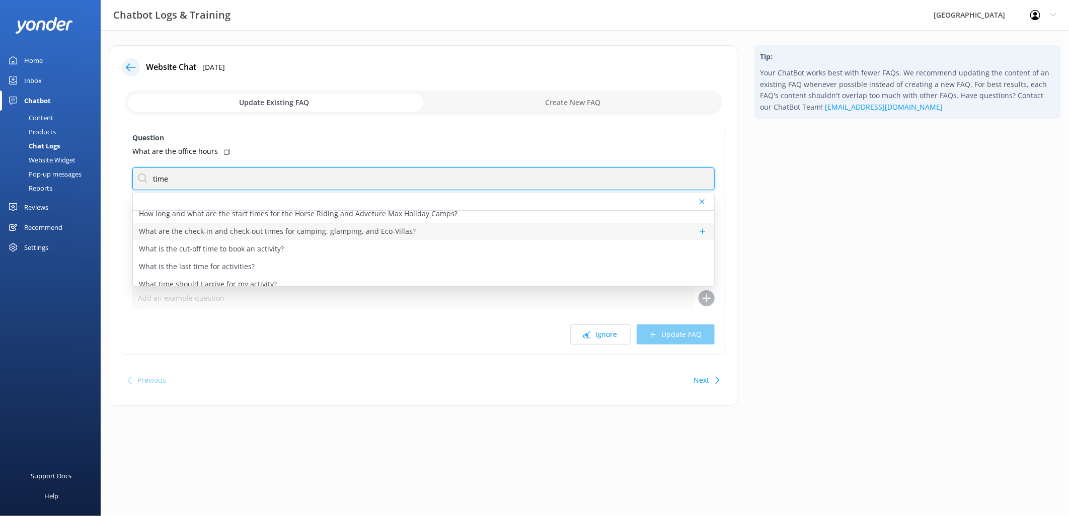
scroll to position [48, 0]
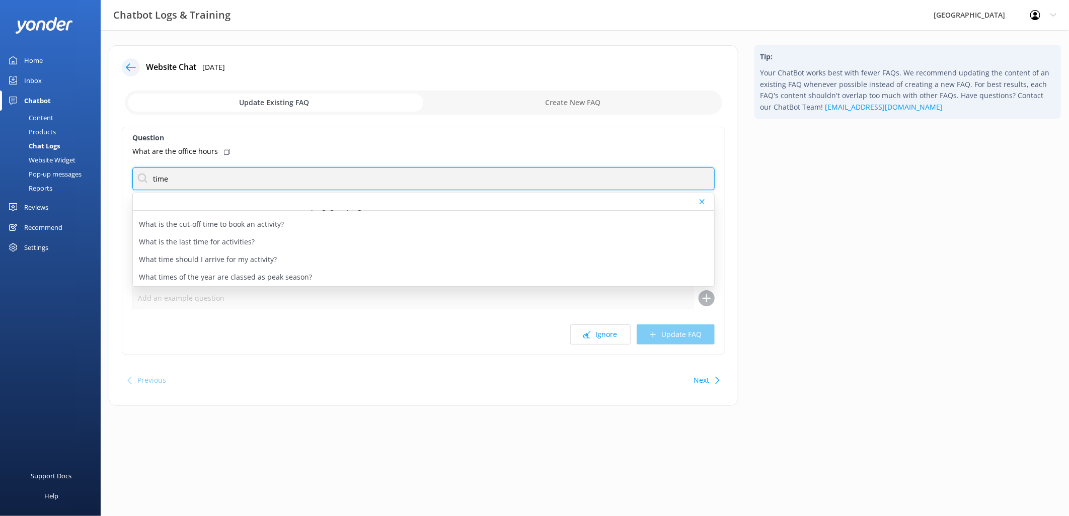
drag, startPoint x: 291, startPoint y: 177, endPoint x: 19, endPoint y: 156, distance: 273.0
click at [19, 156] on div "Chatbot Logs & Training [GEOGRAPHIC_DATA] Profile Settings Logout Home Inbox Ch…" at bounding box center [534, 233] width 1069 height 406
drag, startPoint x: 209, startPoint y: 177, endPoint x: 23, endPoint y: 168, distance: 186.4
click at [23, 168] on div "Chatbot Logs & Training [GEOGRAPHIC_DATA] Profile Settings Logout Home Inbox Ch…" at bounding box center [534, 233] width 1069 height 406
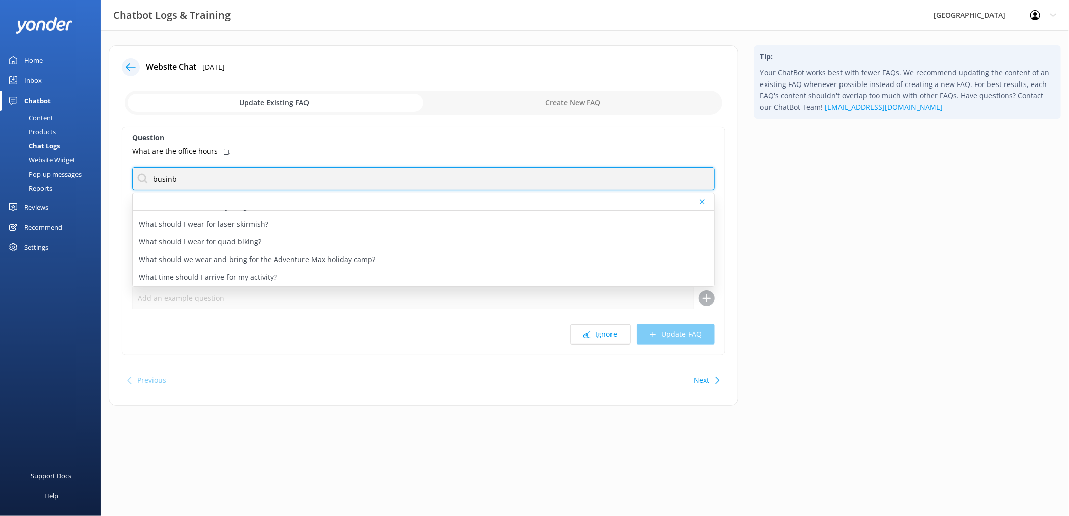
scroll to position [0, 0]
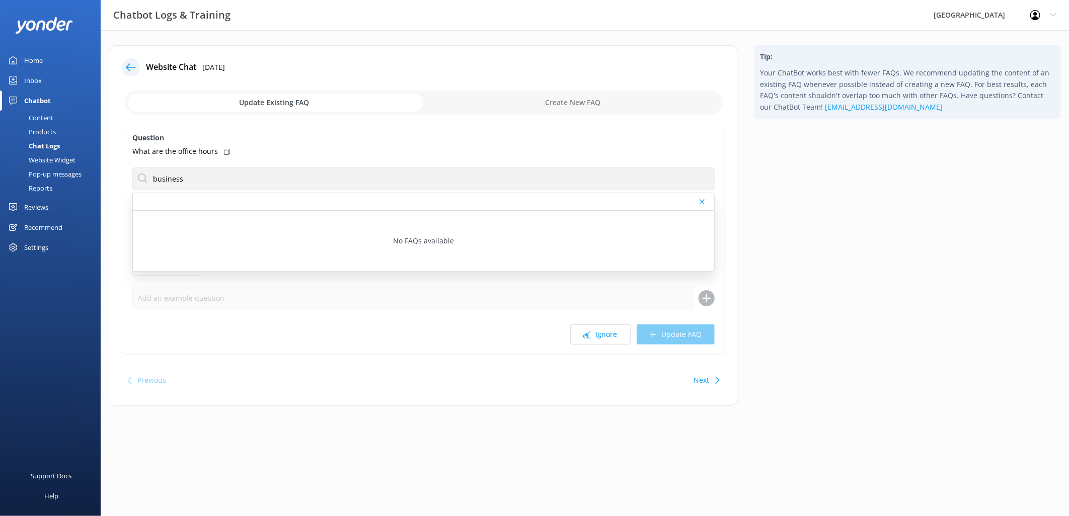
click at [358, 193] on div at bounding box center [423, 202] width 581 height 18
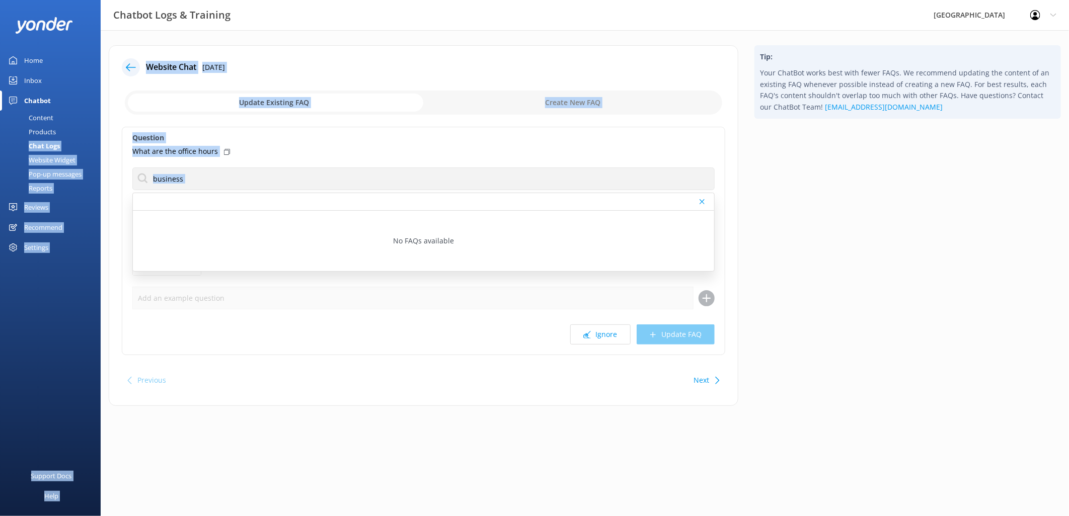
drag, startPoint x: 376, startPoint y: 193, endPoint x: 65, endPoint y: 125, distance: 317.9
click at [65, 125] on div "Chatbot Logs & Training [GEOGRAPHIC_DATA] Profile Settings Logout Home Inbox Ch…" at bounding box center [534, 233] width 1069 height 406
click at [215, 174] on input "business" at bounding box center [423, 179] width 582 height 23
click at [256, 183] on input "business" at bounding box center [423, 179] width 582 height 23
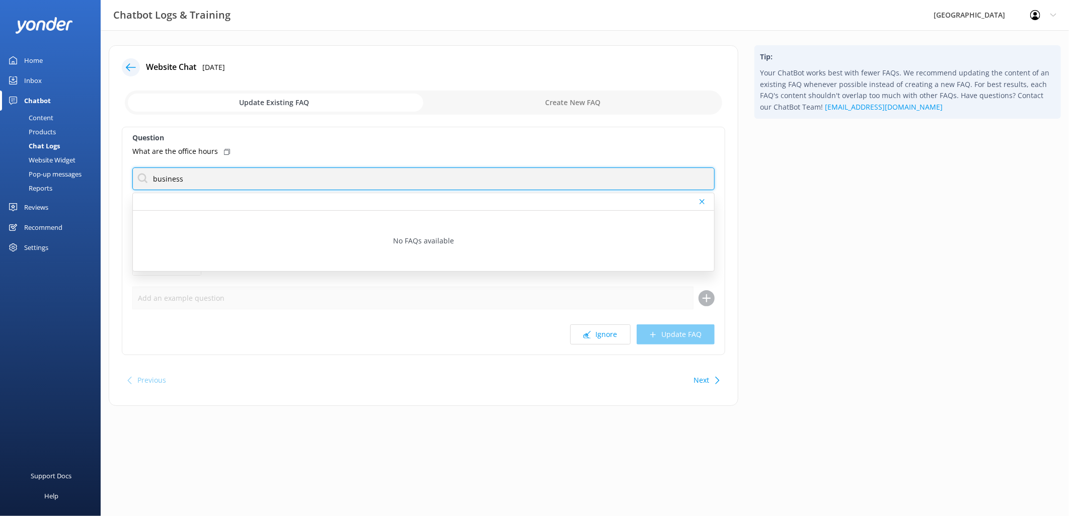
drag, startPoint x: 279, startPoint y: 183, endPoint x: 43, endPoint y: 175, distance: 236.6
click at [44, 175] on div "Chatbot Logs & Training [GEOGRAPHIC_DATA] Profile Settings Logout Home Inbox Ch…" at bounding box center [534, 233] width 1069 height 406
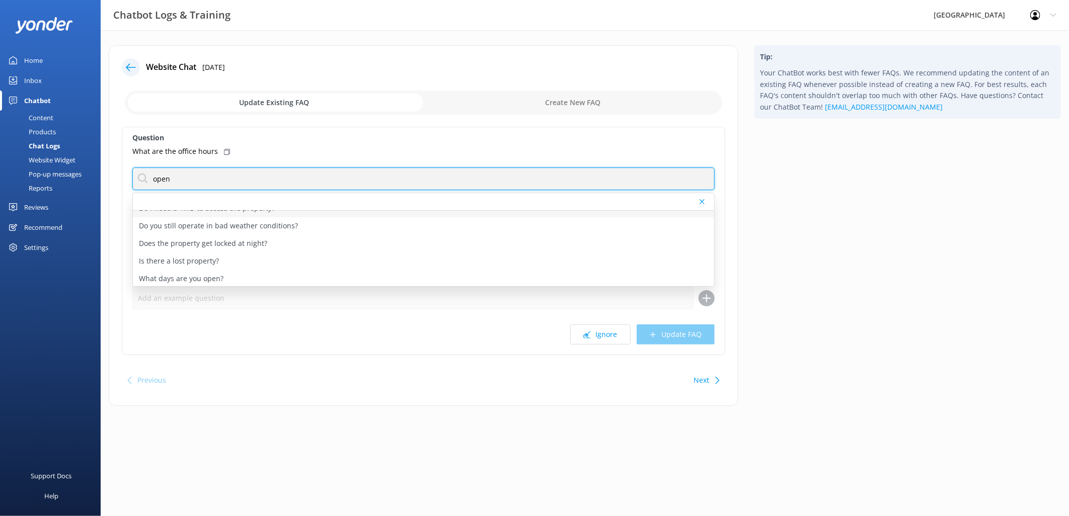
scroll to position [30, 0]
drag, startPoint x: 212, startPoint y: 182, endPoint x: 89, endPoint y: 159, distance: 125.3
click at [89, 159] on div "Chatbot Logs & Training [GEOGRAPHIC_DATA] Profile Settings Logout Home Inbox Ch…" at bounding box center [534, 233] width 1069 height 406
drag, startPoint x: 248, startPoint y: 182, endPoint x: 0, endPoint y: 127, distance: 254.0
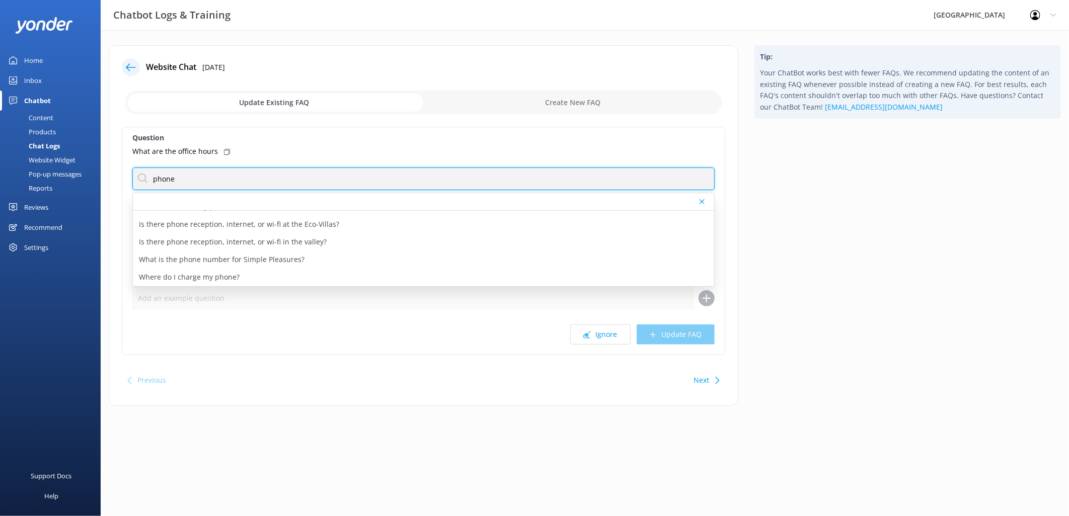
click at [0, 128] on html "Chatbot Logs & Training [GEOGRAPHIC_DATA] Profile Settings Logout Home Inbox Ch…" at bounding box center [534, 258] width 1069 height 516
drag, startPoint x: 199, startPoint y: 180, endPoint x: 123, endPoint y: 165, distance: 76.9
click at [123, 165] on div "Question What are the office hours time Glenworth Grazing Festival - what time …" at bounding box center [423, 241] width 603 height 228
type input "open"
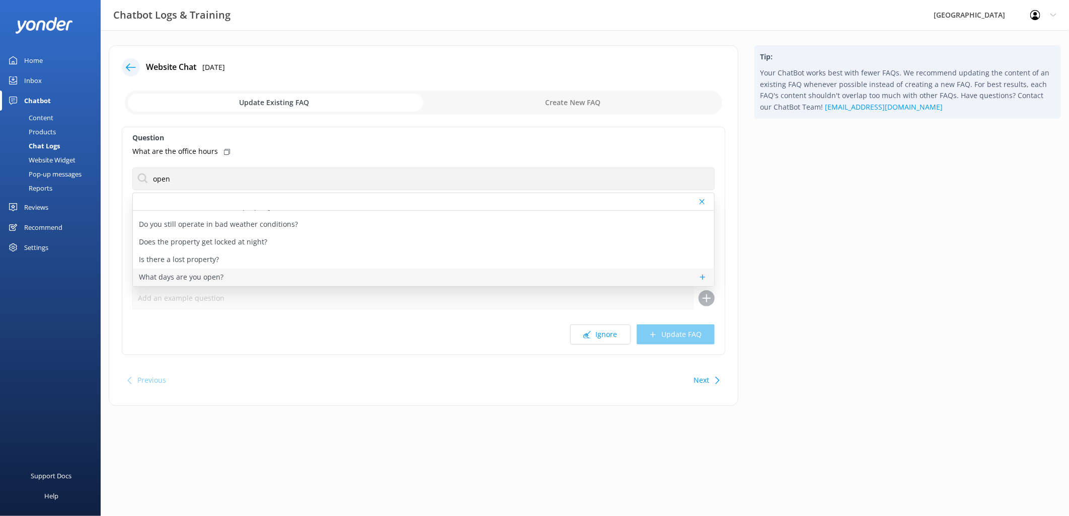
click at [214, 278] on p "What days are you open?" at bounding box center [181, 277] width 85 height 11
type textarea "[GEOGRAPHIC_DATA] is open for activities 363 days out of the year - the only tw…"
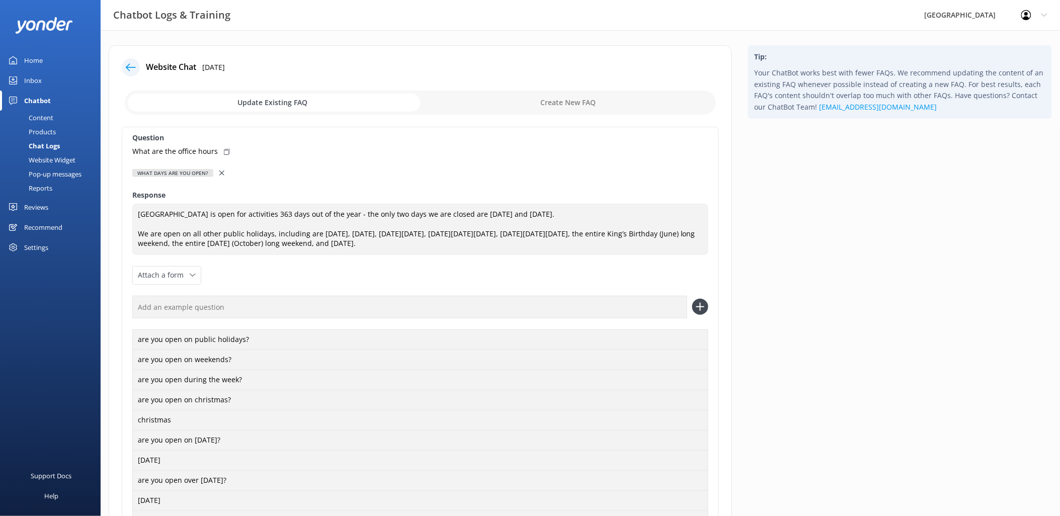
click at [219, 169] on div at bounding box center [222, 173] width 7 height 11
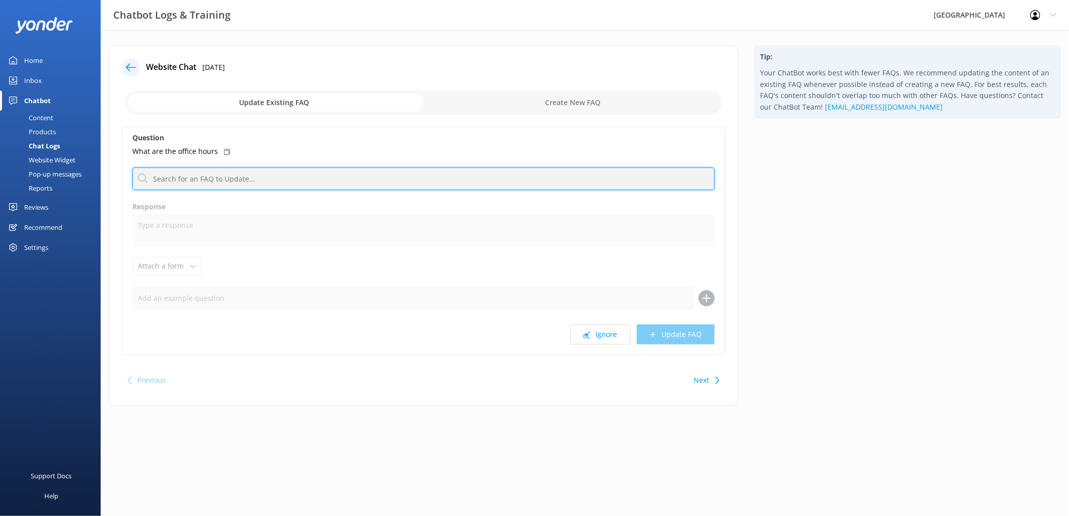
click at [218, 184] on input "text" at bounding box center [423, 179] width 582 height 23
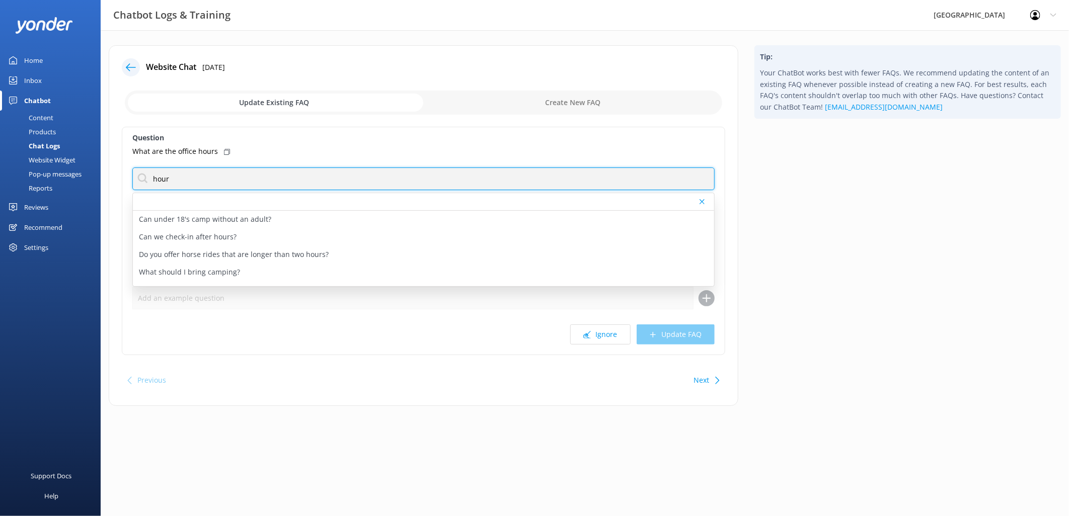
drag, startPoint x: 244, startPoint y: 182, endPoint x: 74, endPoint y: 159, distance: 171.1
click at [74, 159] on div "Chatbot Logs & Training [GEOGRAPHIC_DATA] Profile Settings Logout Home Inbox Ch…" at bounding box center [534, 233] width 1069 height 406
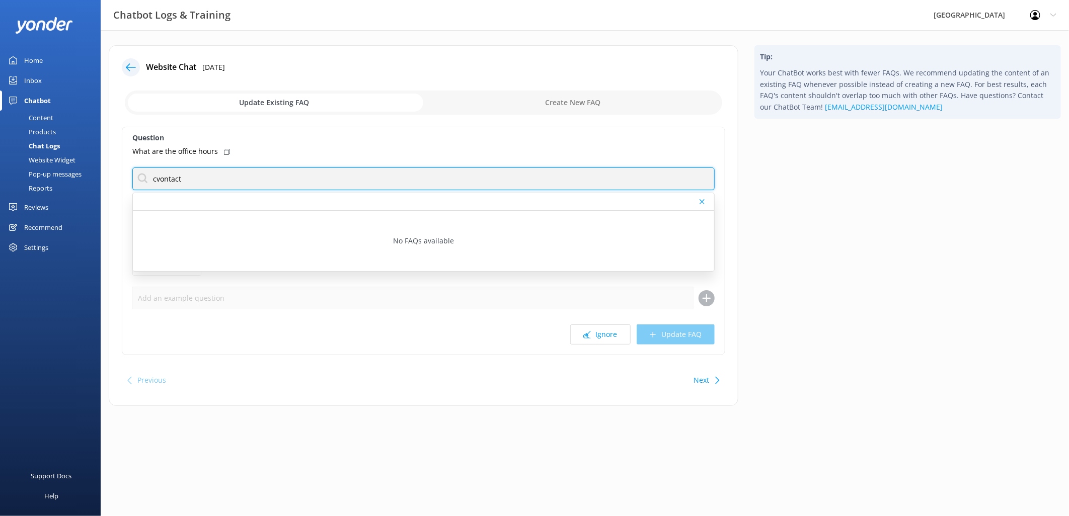
drag, startPoint x: 211, startPoint y: 172, endPoint x: 108, endPoint y: 175, distance: 103.7
click at [108, 175] on div "Website Chat [DATE] Update Existing FAQ Create New FAQ Question What are the of…" at bounding box center [424, 230] width 646 height 371
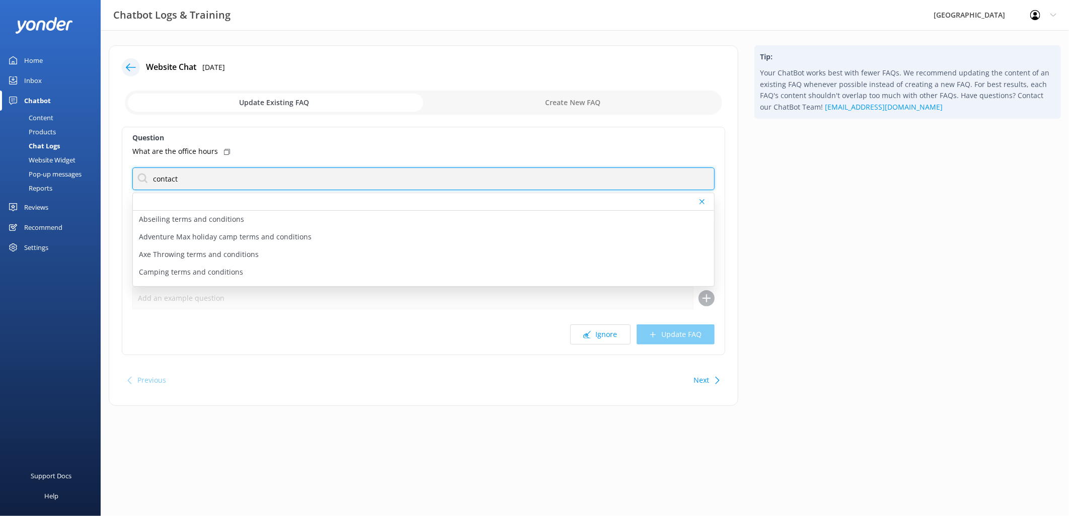
click at [207, 180] on input "contact" at bounding box center [423, 179] width 582 height 23
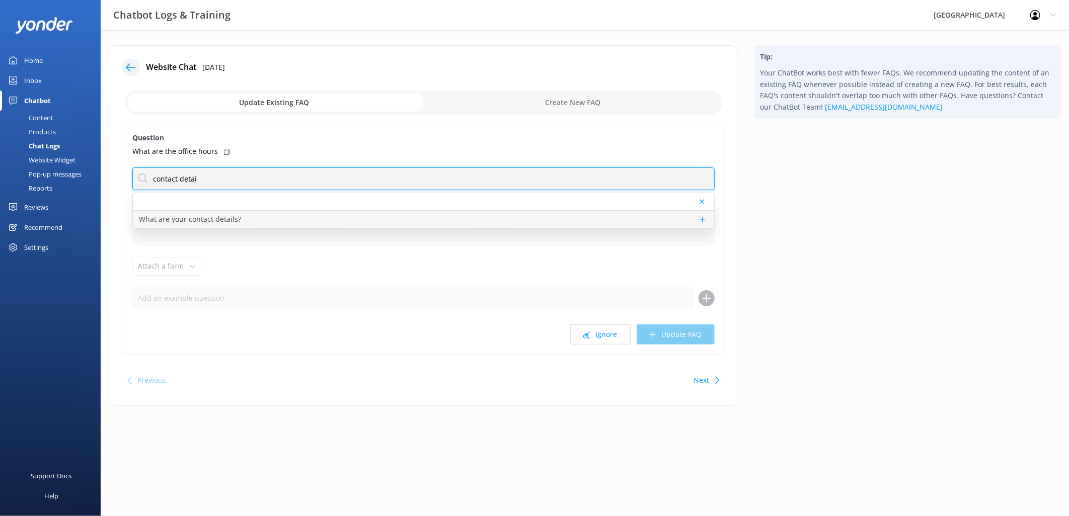
type input "contact detai"
click at [208, 221] on p "What are your contact details?" at bounding box center [190, 219] width 102 height 11
type textarea "[GEOGRAPHIC_DATA] can be contacted by phone on [PHONE_NUMBER] or by email at [E…"
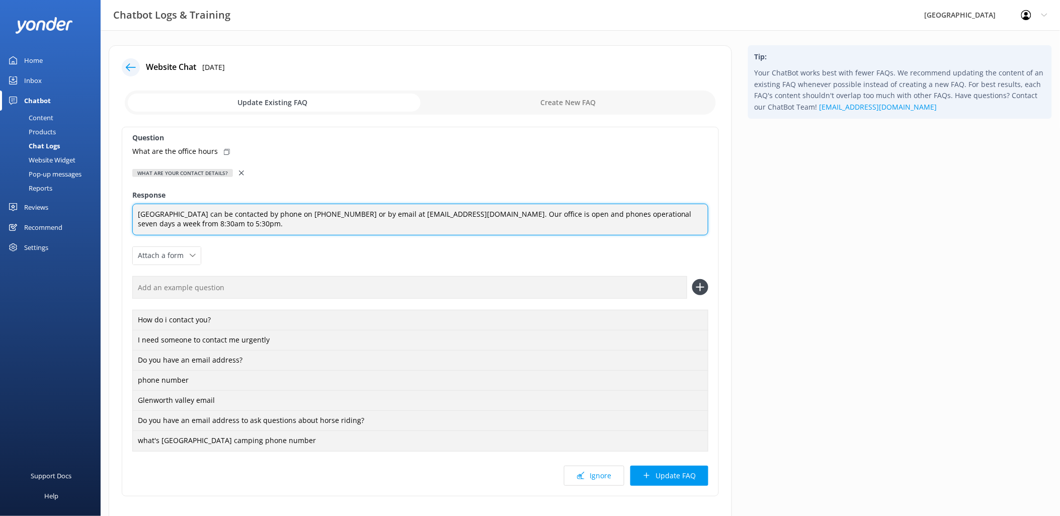
click at [338, 224] on textarea "[GEOGRAPHIC_DATA] can be contacted by phone on [PHONE_NUMBER] or by email at [E…" at bounding box center [420, 220] width 576 height 32
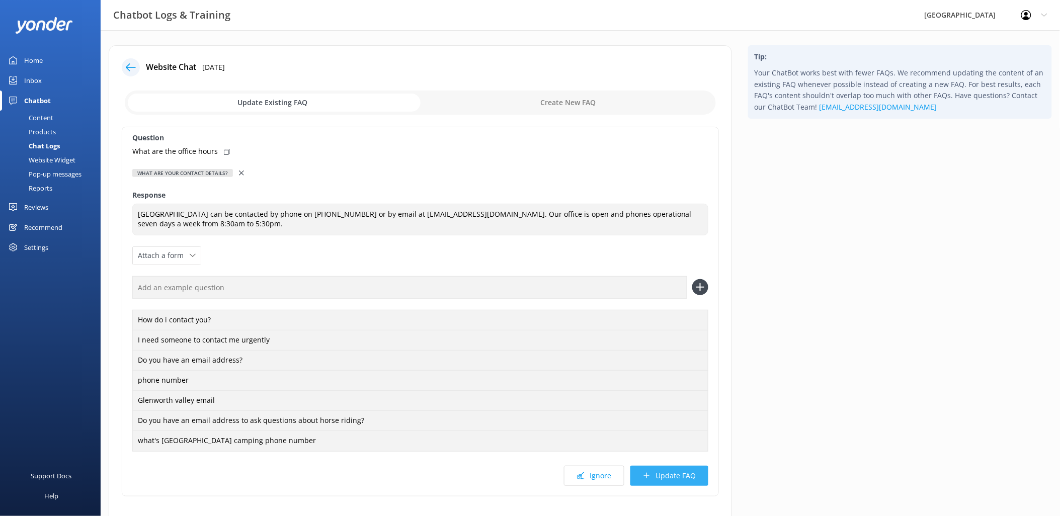
click at [654, 473] on button "Update FAQ" at bounding box center [669, 476] width 78 height 20
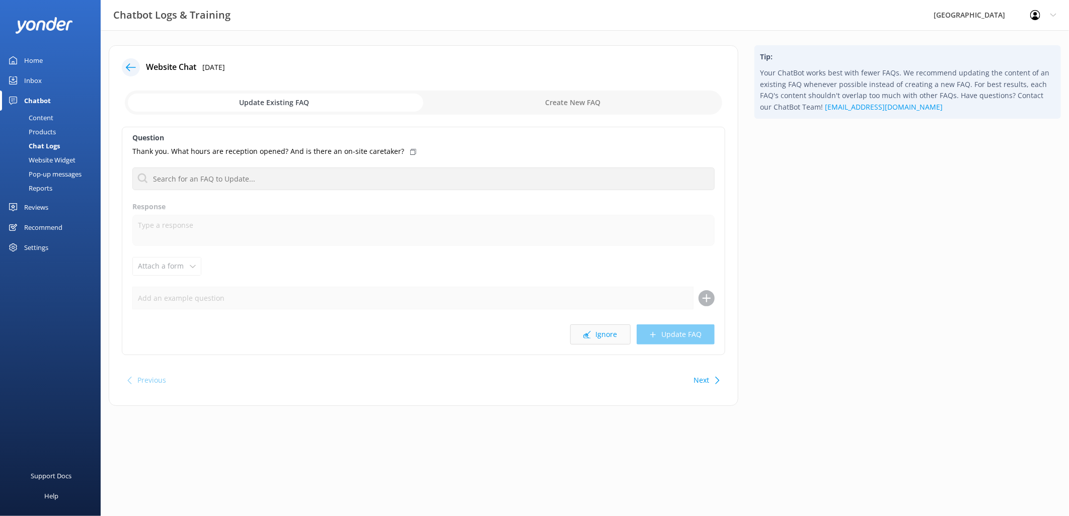
click at [609, 340] on button "Ignore" at bounding box center [600, 335] width 60 height 20
click at [612, 337] on button "Ignore" at bounding box center [600, 335] width 60 height 20
click at [350, 186] on input "text" at bounding box center [423, 179] width 582 height 23
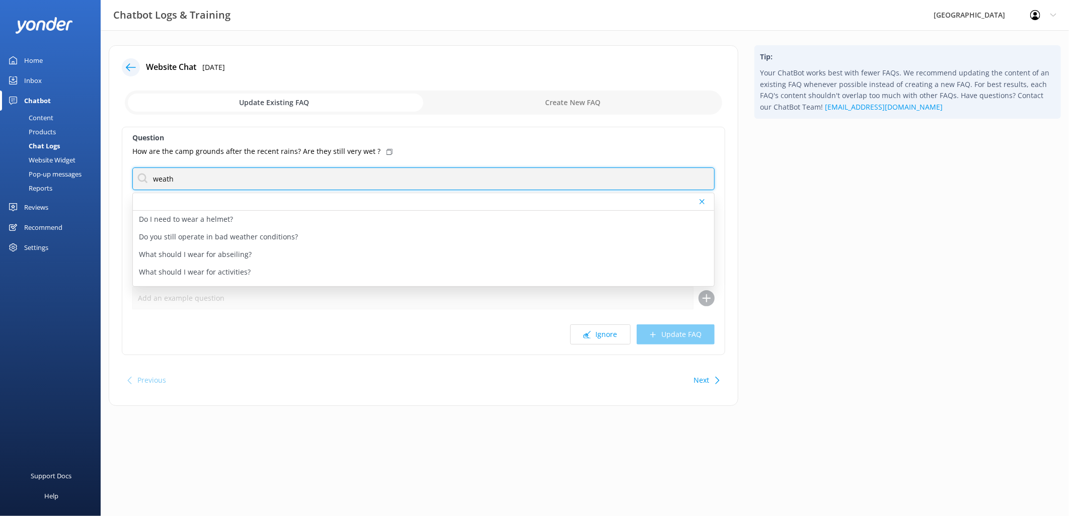
drag, startPoint x: 218, startPoint y: 178, endPoint x: 63, endPoint y: 173, distance: 155.0
click at [63, 173] on div "Chatbot Logs & Training [GEOGRAPHIC_DATA] Profile Settings Logout Home Inbox Ch…" at bounding box center [534, 233] width 1069 height 406
drag, startPoint x: 252, startPoint y: 183, endPoint x: 78, endPoint y: 169, distance: 174.7
click at [79, 169] on div "Chatbot Logs & Training [GEOGRAPHIC_DATA] Profile Settings Logout Home Inbox Ch…" at bounding box center [534, 233] width 1069 height 406
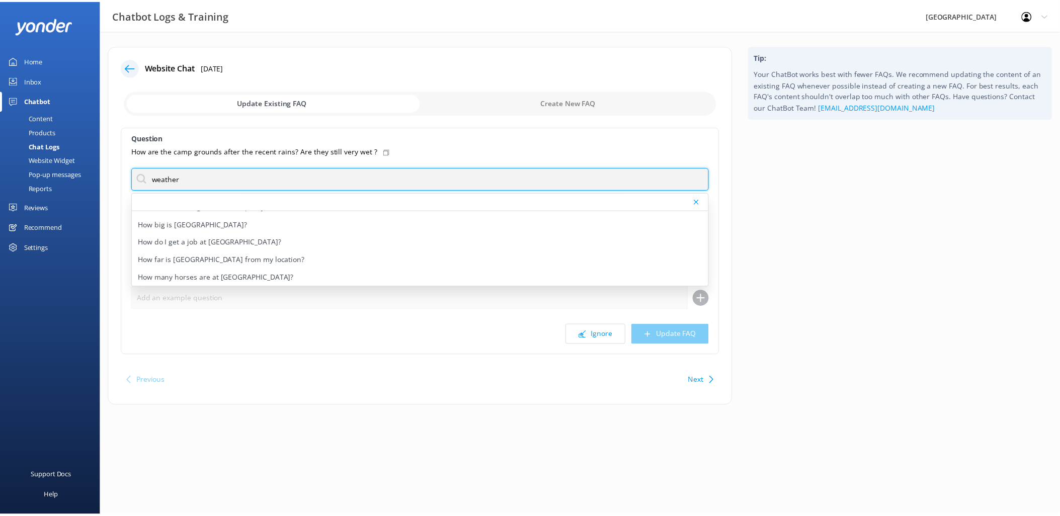
scroll to position [0, 0]
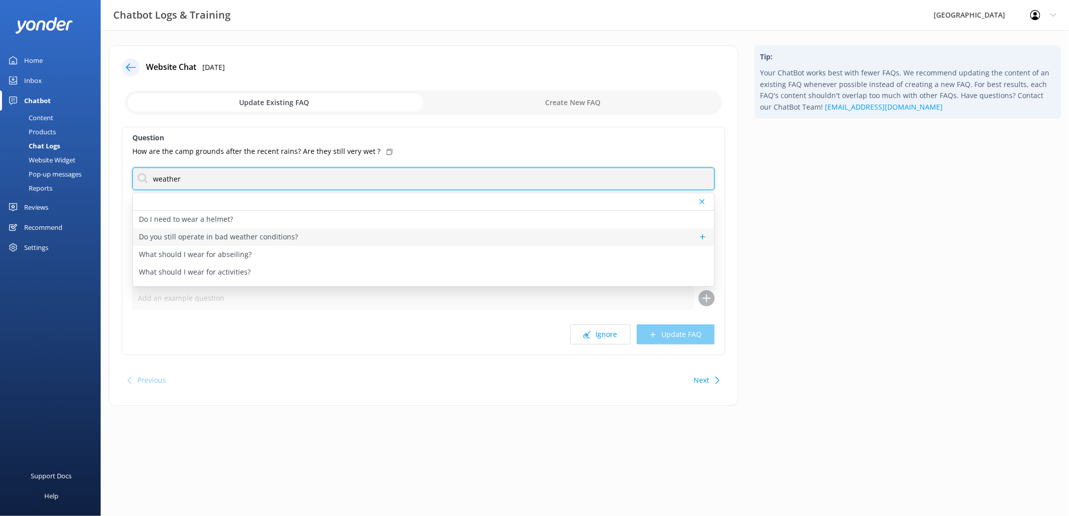
type input "weather"
click at [223, 242] on p "Do you still operate in bad weather conditions?" at bounding box center [218, 236] width 159 height 11
type textarea "All activities will still proceed in wet, hot, and windy weather so long as it …"
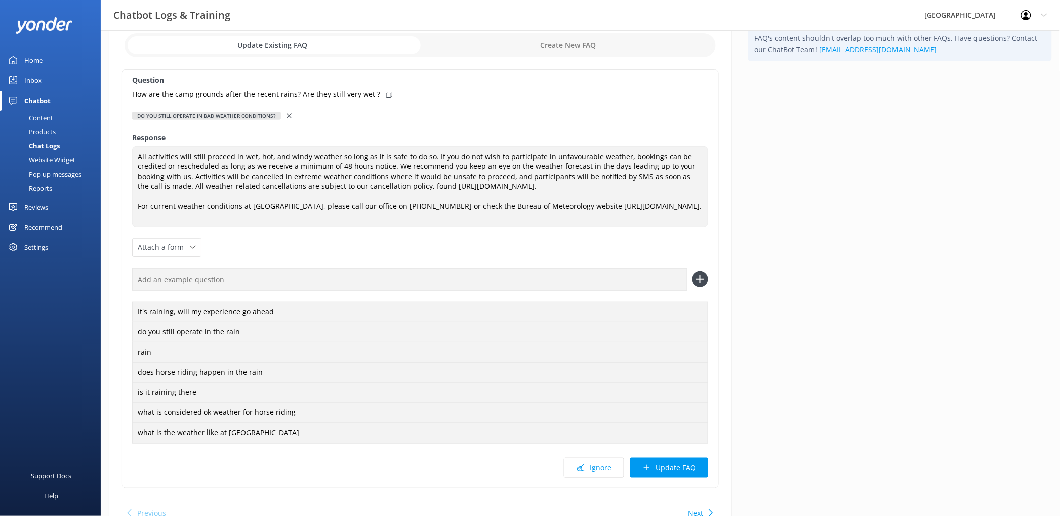
scroll to position [111, 0]
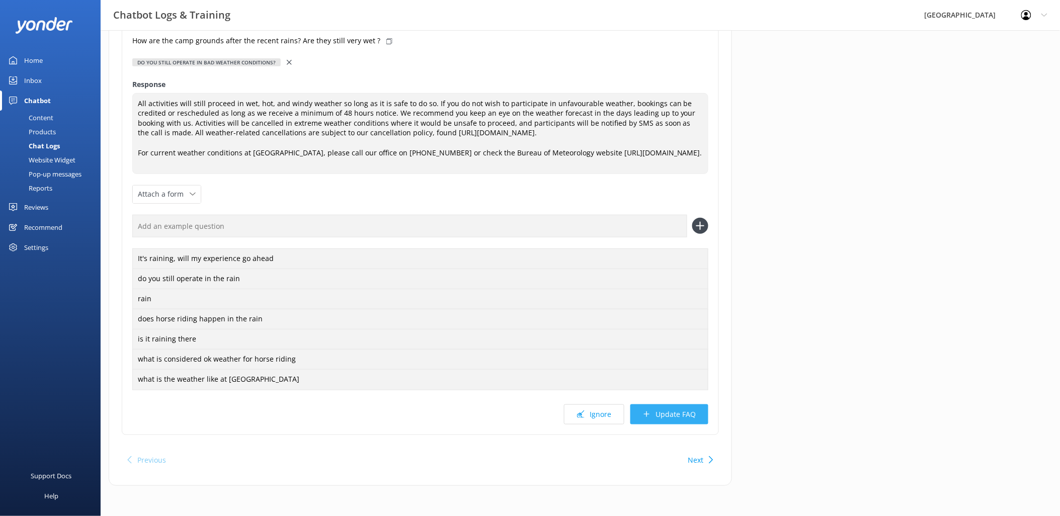
click at [670, 411] on button "Update FAQ" at bounding box center [669, 415] width 78 height 20
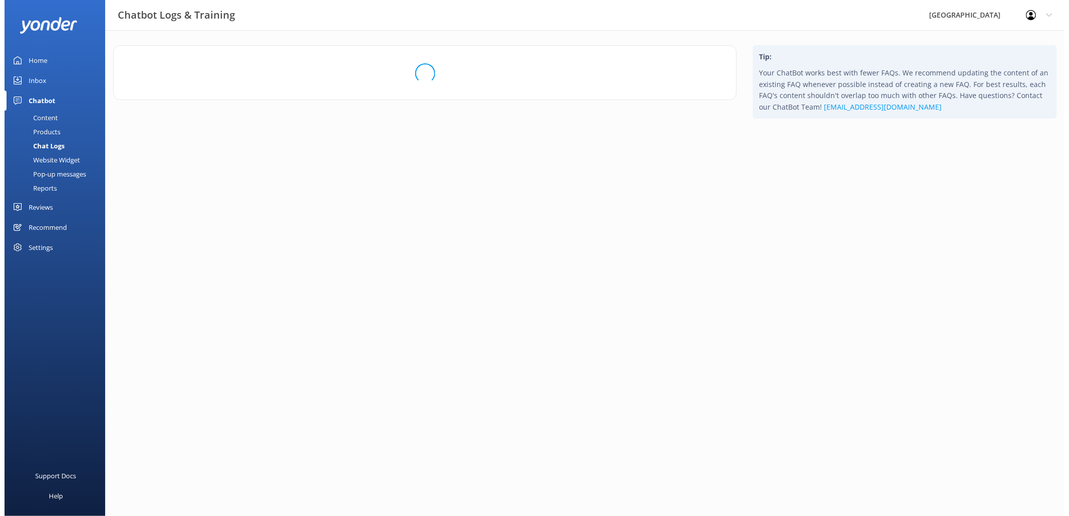
scroll to position [0, 0]
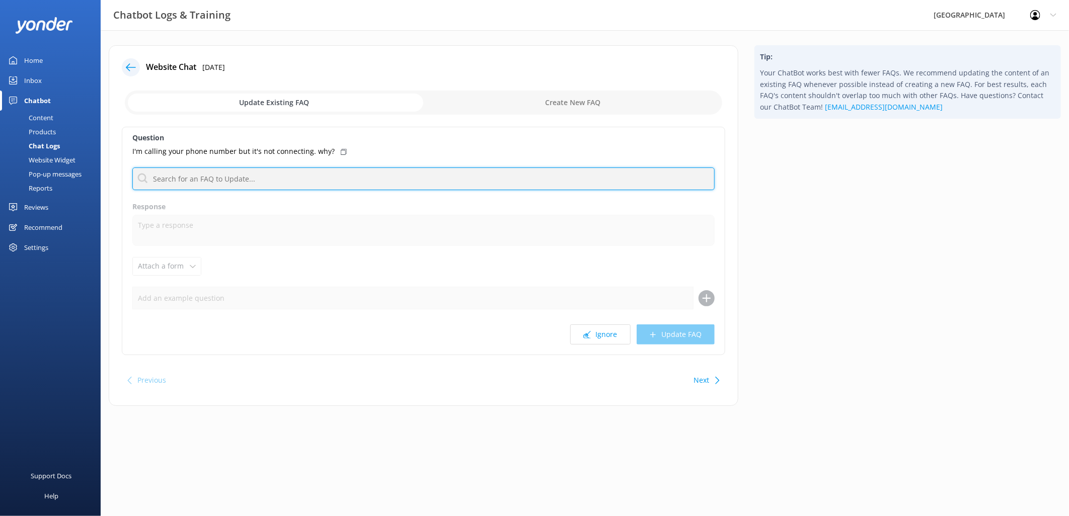
click at [315, 184] on input "text" at bounding box center [423, 179] width 582 height 23
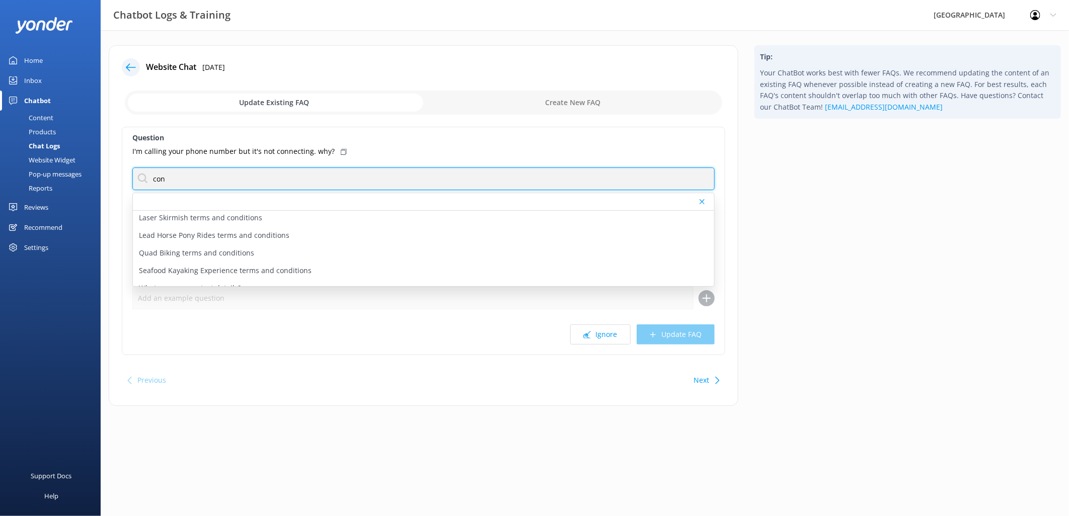
scroll to position [277, 0]
type input "con"
click at [193, 269] on div "What are your contact details?" at bounding box center [423, 278] width 581 height 18
type textarea "[GEOGRAPHIC_DATA] can be contacted by phone on [PHONE_NUMBER] or by email at [E…"
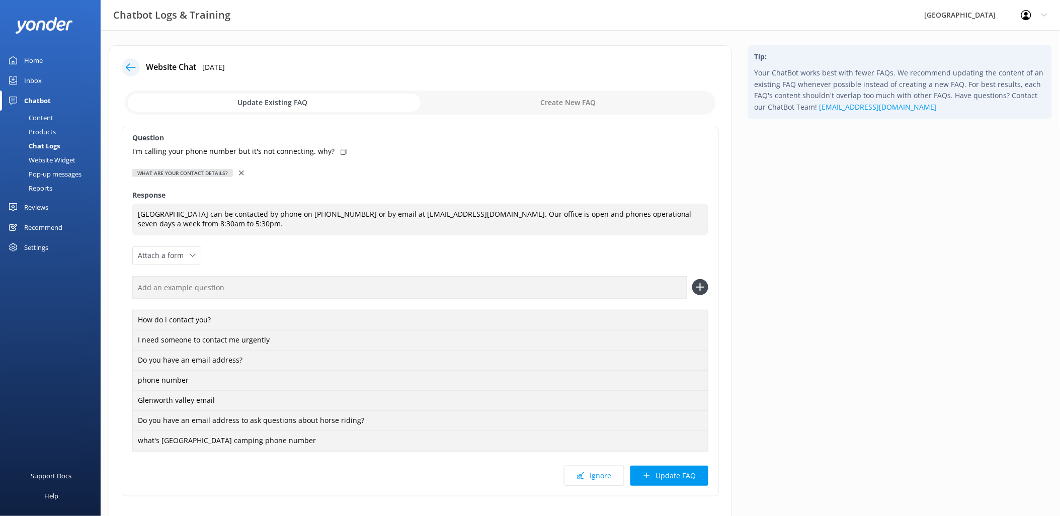
click at [678, 476] on button "Update FAQ" at bounding box center [669, 476] width 78 height 20
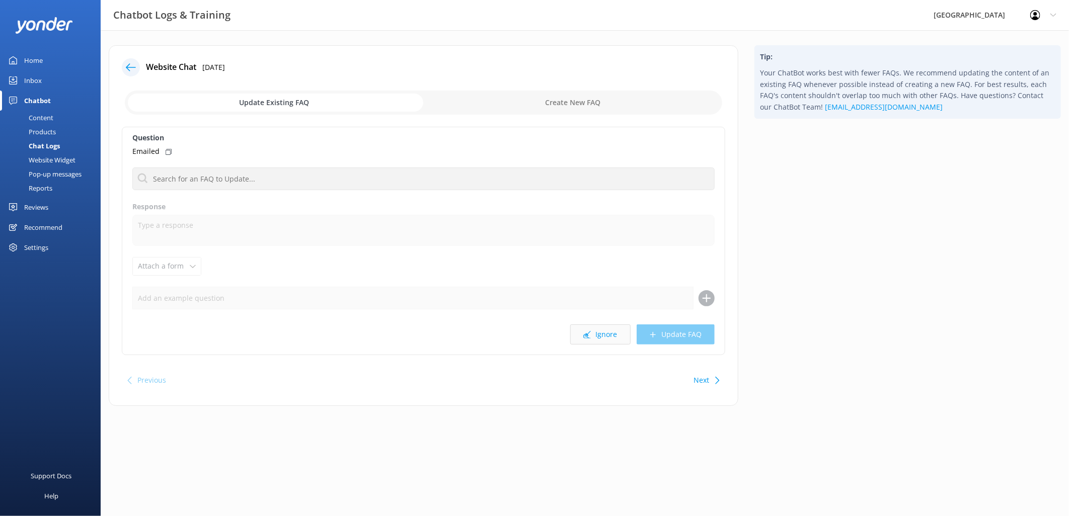
click at [606, 336] on button "Ignore" at bounding box center [600, 335] width 60 height 20
click at [245, 177] on input "text" at bounding box center [423, 179] width 582 height 23
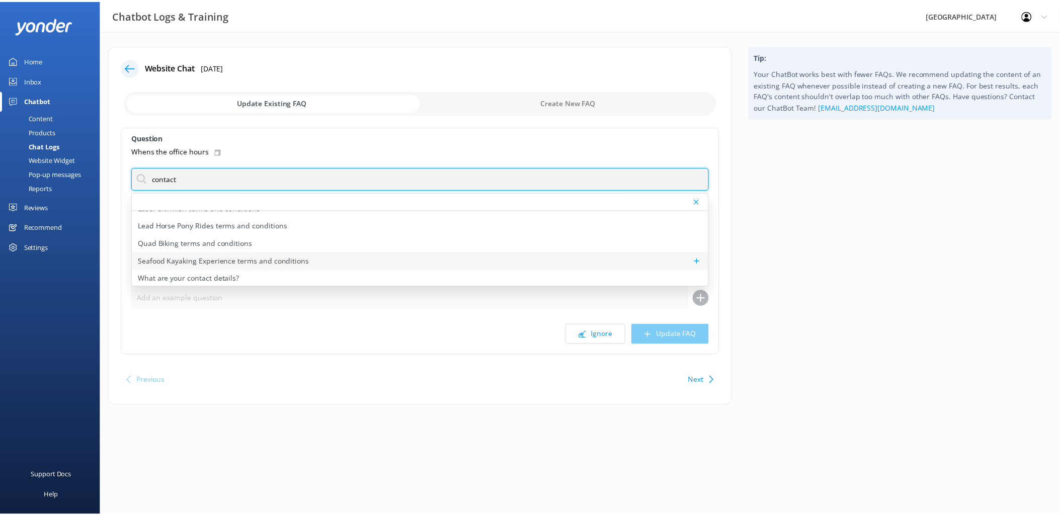
scroll to position [277, 0]
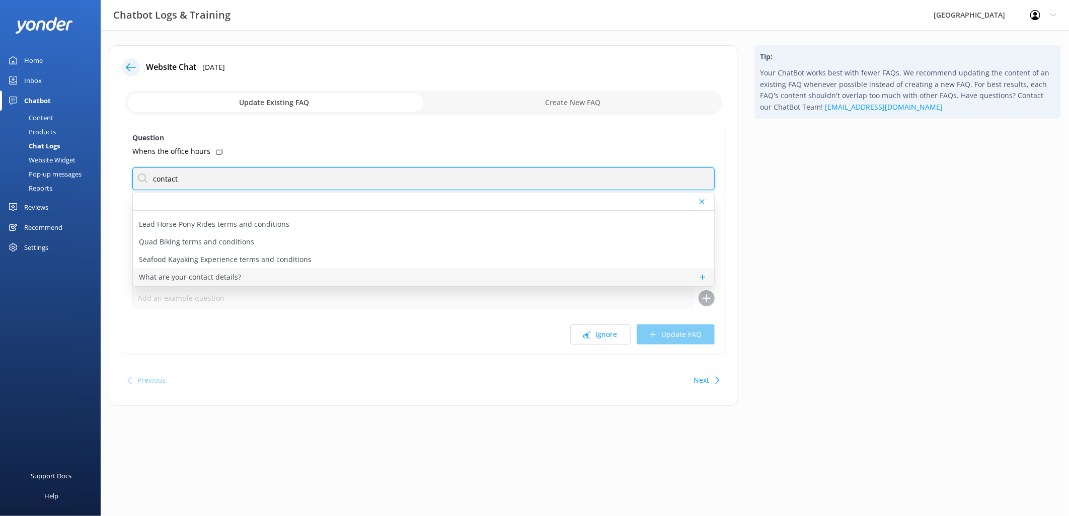
type input "contact"
click at [205, 278] on p "What are your contact details?" at bounding box center [190, 277] width 102 height 11
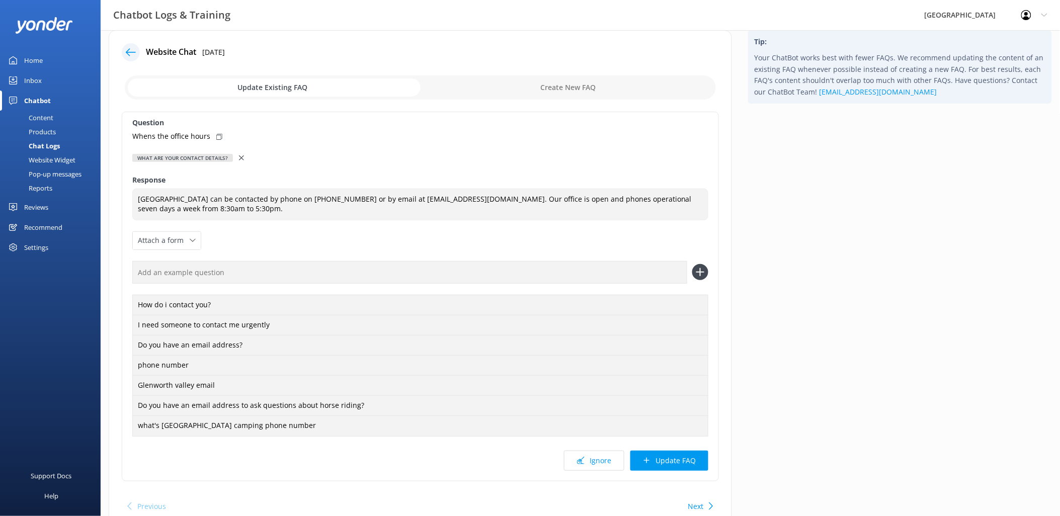
scroll to position [23, 0]
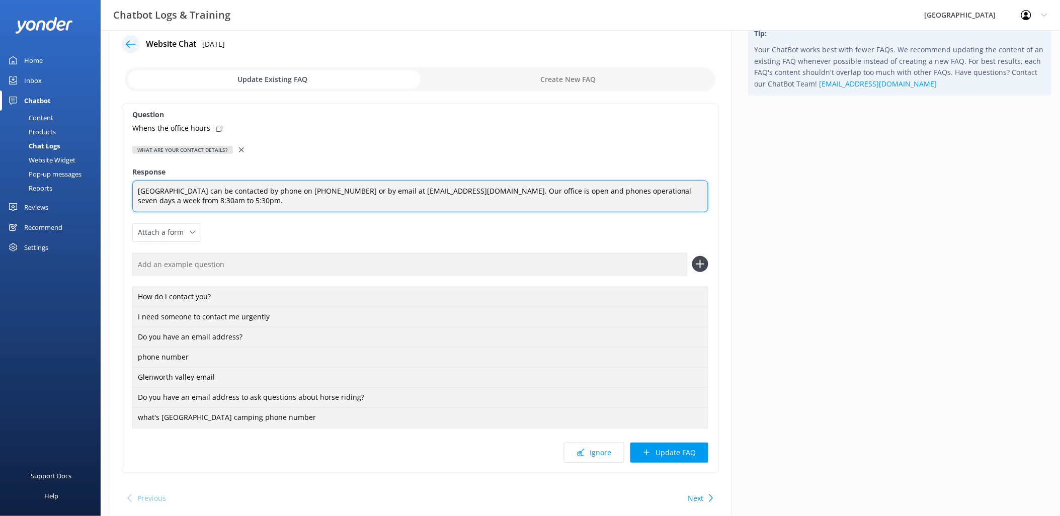
click at [239, 202] on textarea "[GEOGRAPHIC_DATA] can be contacted by phone on [PHONE_NUMBER] or by email at [E…" at bounding box center [420, 197] width 576 height 32
click at [500, 191] on textarea "[GEOGRAPHIC_DATA] can be contacted by phone on [PHONE_NUMBER] or by email at [E…" at bounding box center [420, 197] width 576 height 32
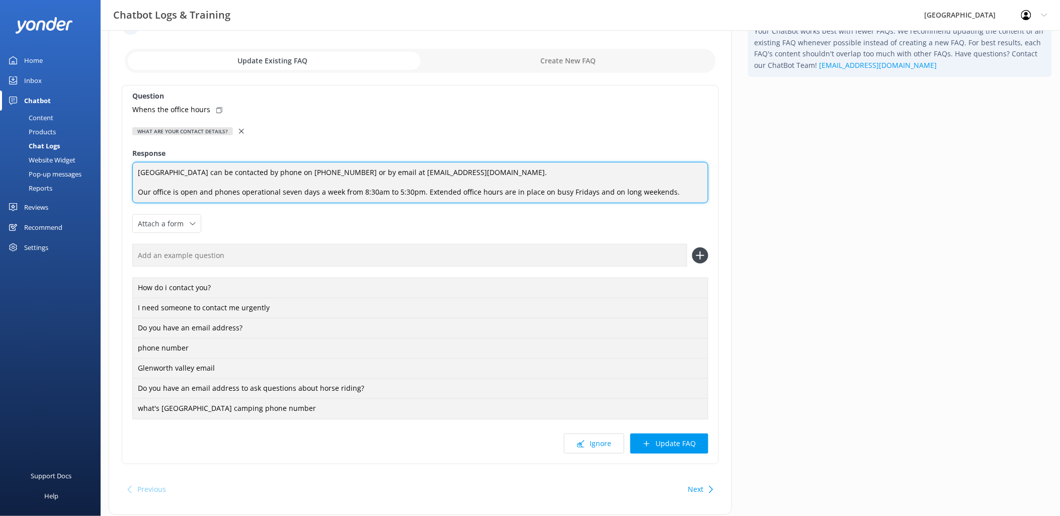
scroll to position [46, 0]
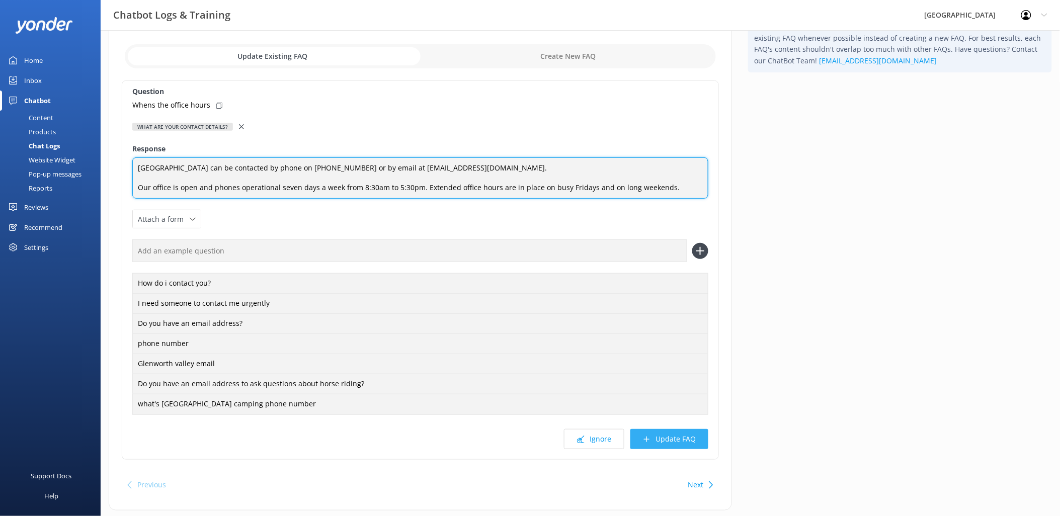
type textarea "[GEOGRAPHIC_DATA] can be contacted by phone on [PHONE_NUMBER] or by email at [E…"
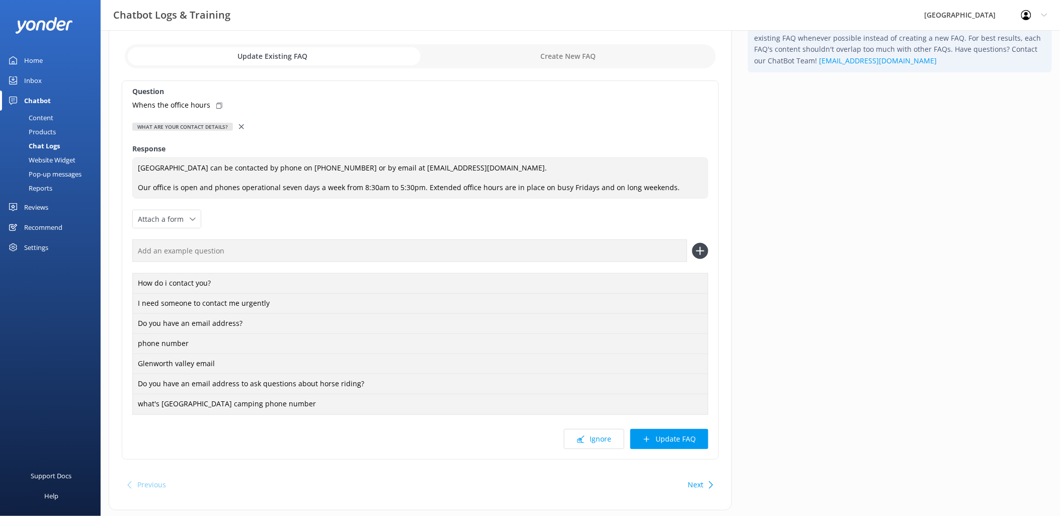
click at [676, 445] on button "Update FAQ" at bounding box center [669, 439] width 78 height 20
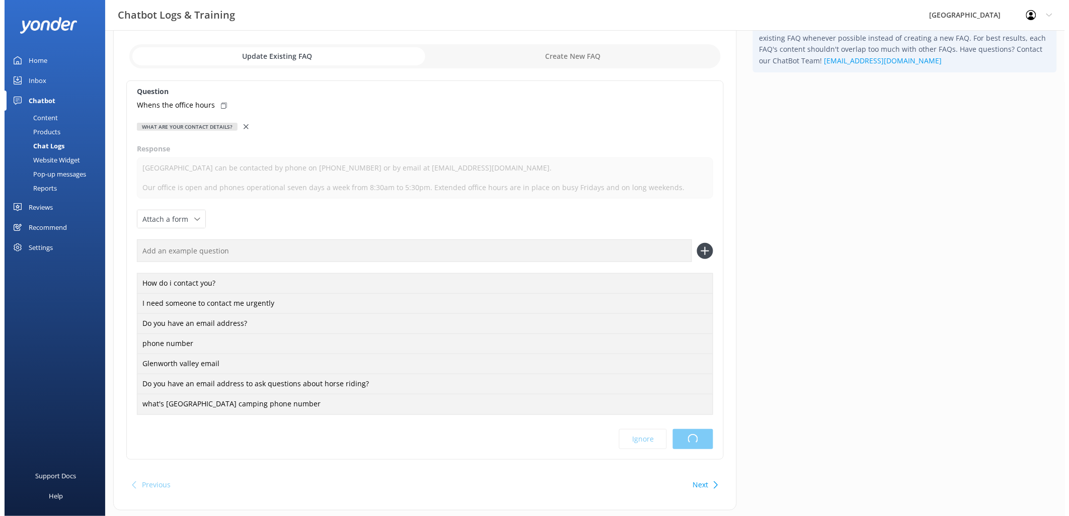
scroll to position [0, 0]
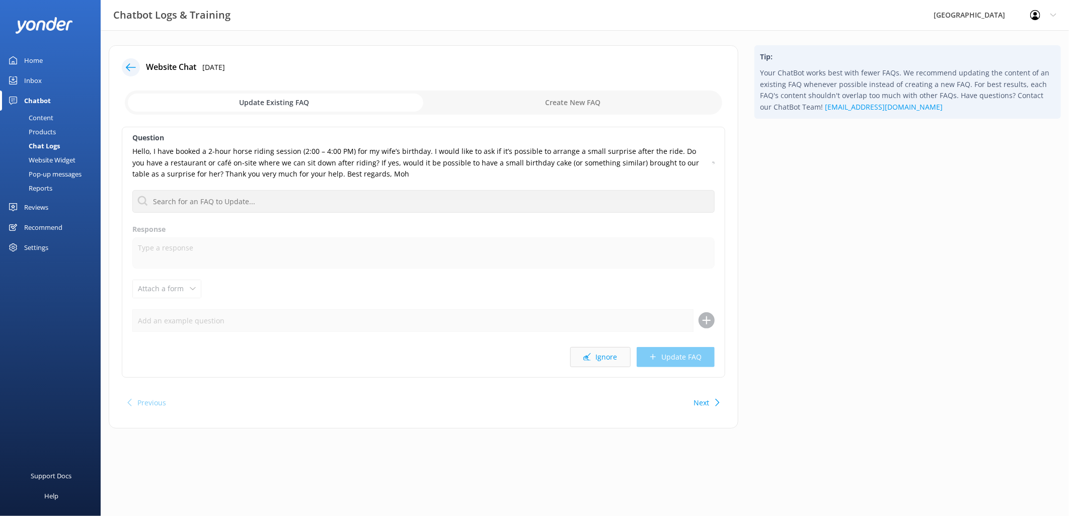
click at [606, 359] on button "Ignore" at bounding box center [600, 357] width 60 height 20
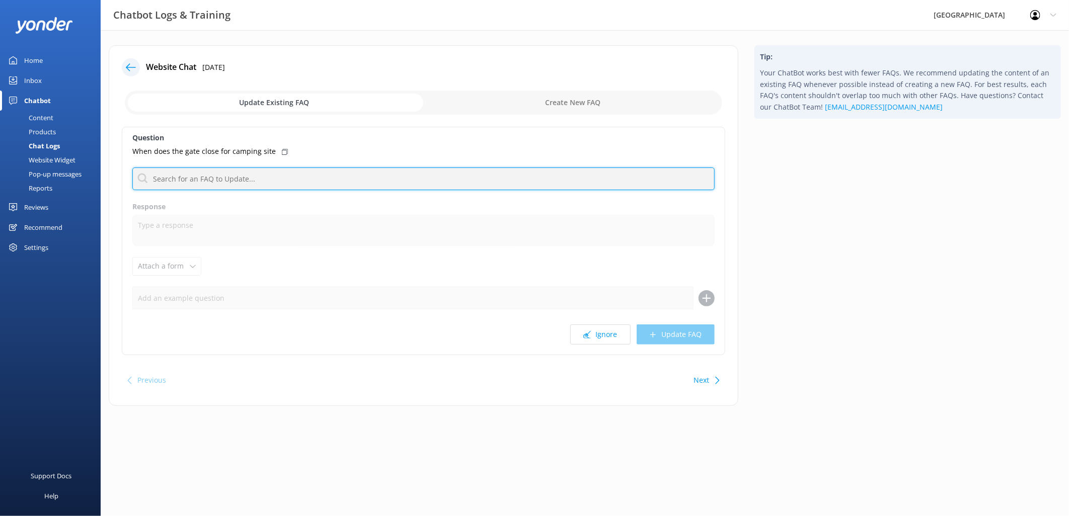
click at [237, 185] on input "text" at bounding box center [423, 179] width 582 height 23
drag, startPoint x: 229, startPoint y: 178, endPoint x: 13, endPoint y: 171, distance: 216.4
click at [13, 171] on div "Chatbot Logs & Training [GEOGRAPHIC_DATA] Profile Settings Logout Home Inbox Ch…" at bounding box center [534, 233] width 1069 height 406
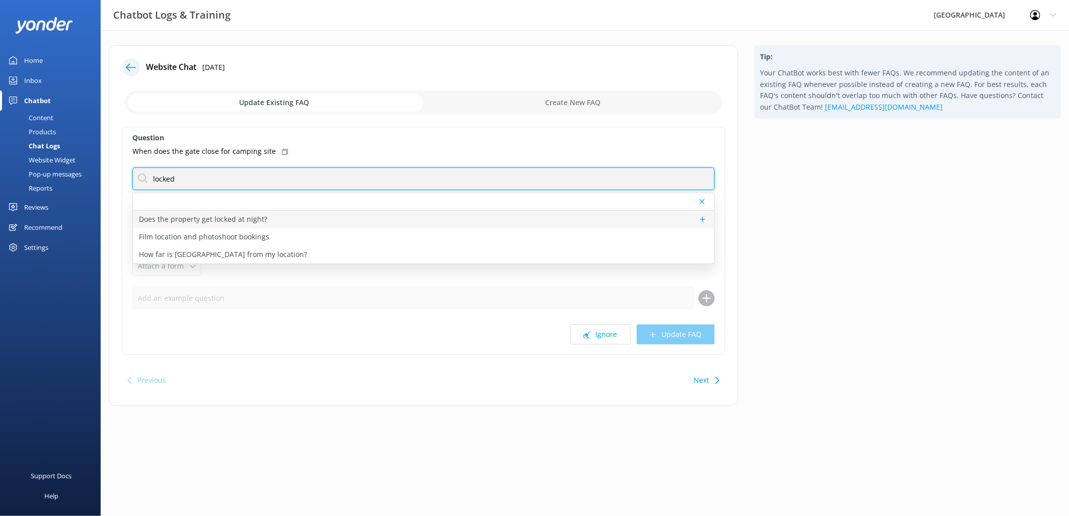
type input "locked"
click at [219, 220] on p "Does the property get locked at night?" at bounding box center [203, 219] width 128 height 11
type textarea "In case of emergencies, the gate at the top of the property will never be locke…"
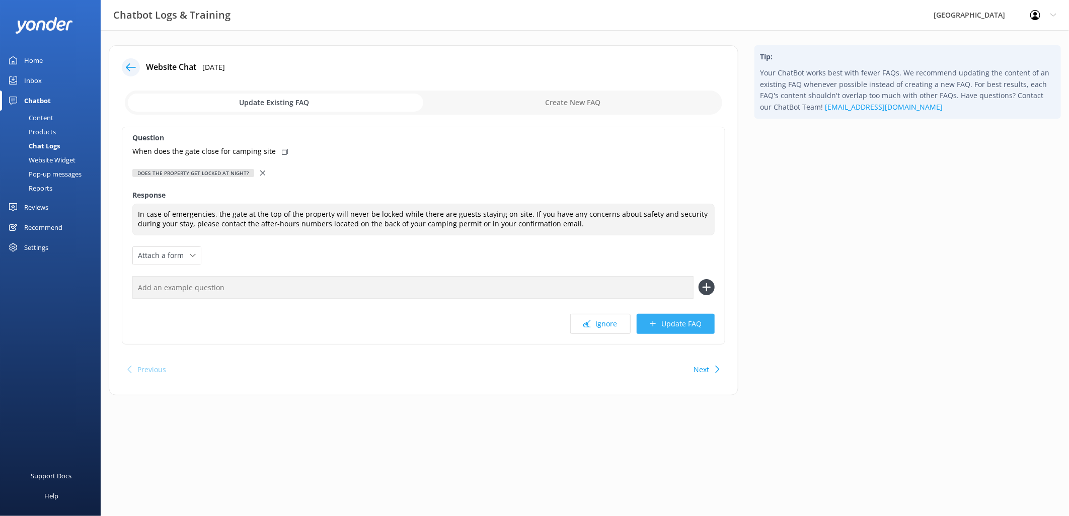
click at [676, 329] on button "Update FAQ" at bounding box center [675, 324] width 78 height 20
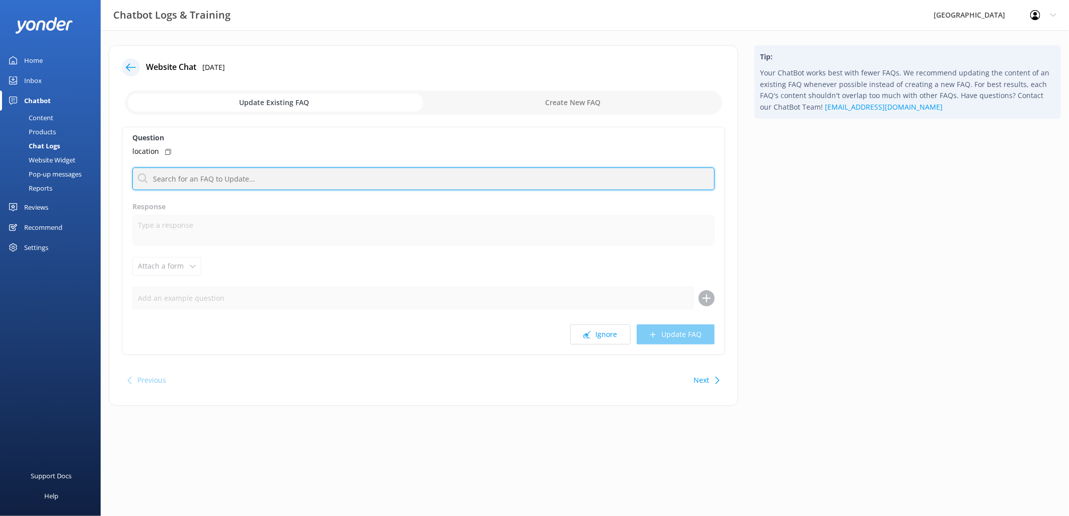
click at [231, 172] on input "text" at bounding box center [423, 179] width 582 height 23
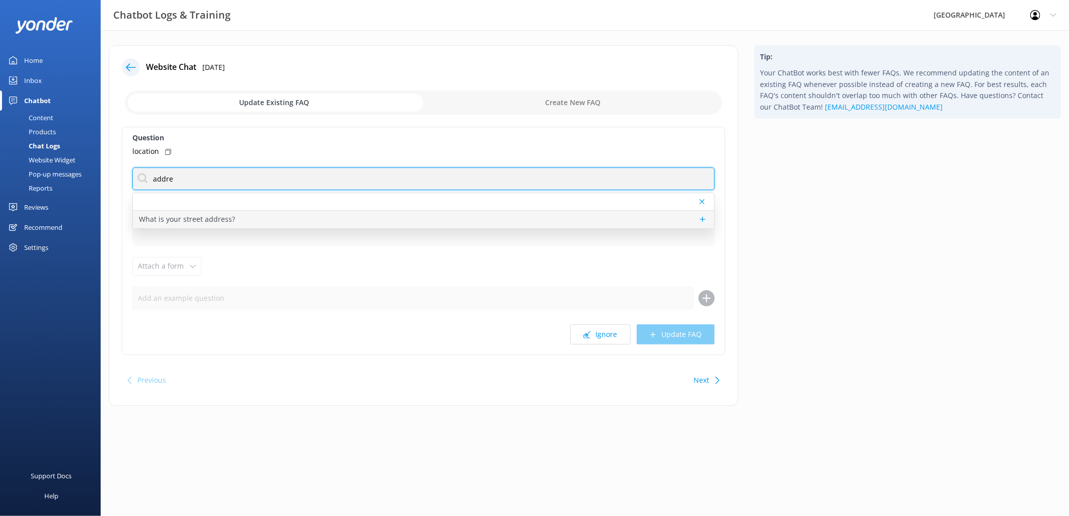
type input "addre"
click at [217, 225] on div "What is your street address?" at bounding box center [423, 220] width 581 height 18
type textarea "Our street address is [STREET_ADDRESS]. We are located in the suburb of [GEOGRA…"
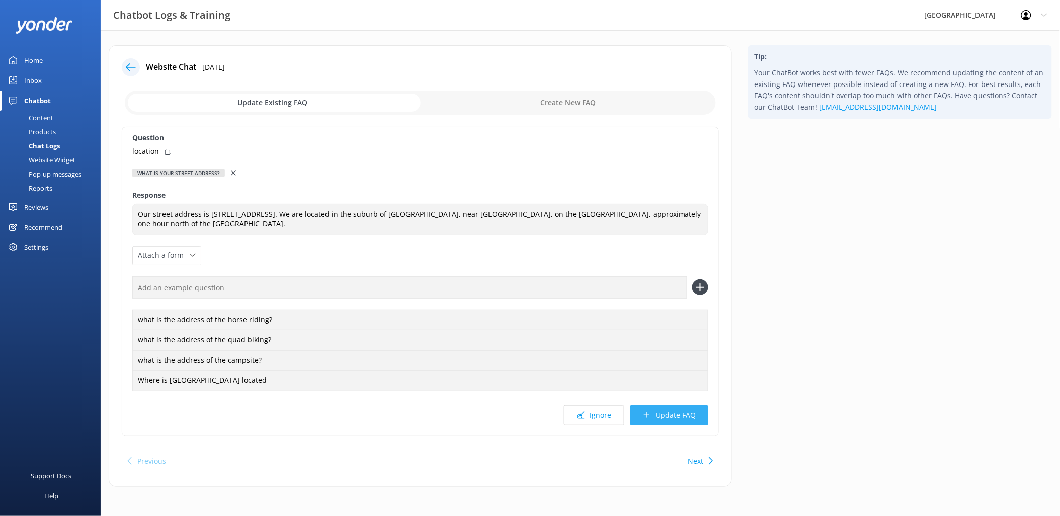
click at [670, 419] on button "Update FAQ" at bounding box center [669, 416] width 78 height 20
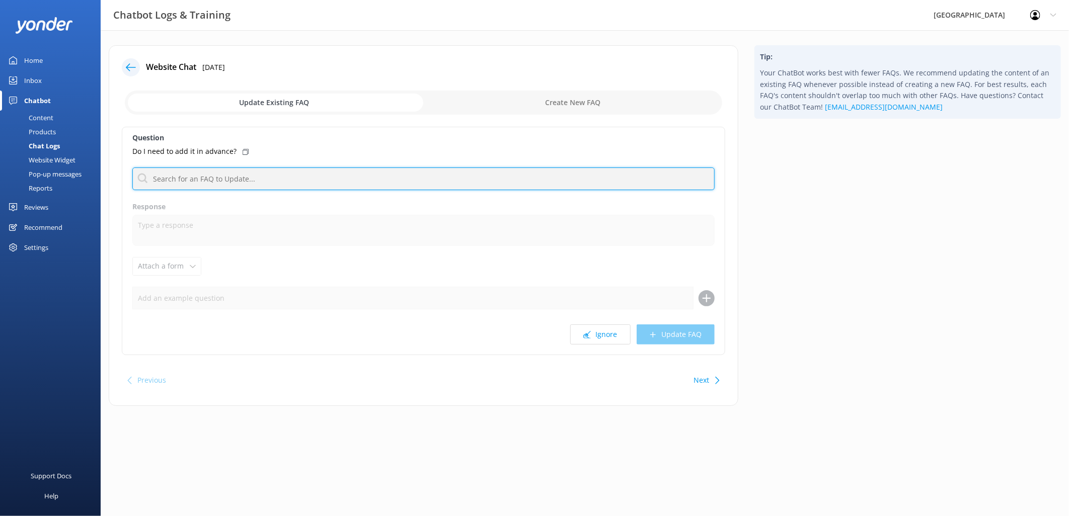
click at [260, 174] on input "text" at bounding box center [423, 179] width 582 height 23
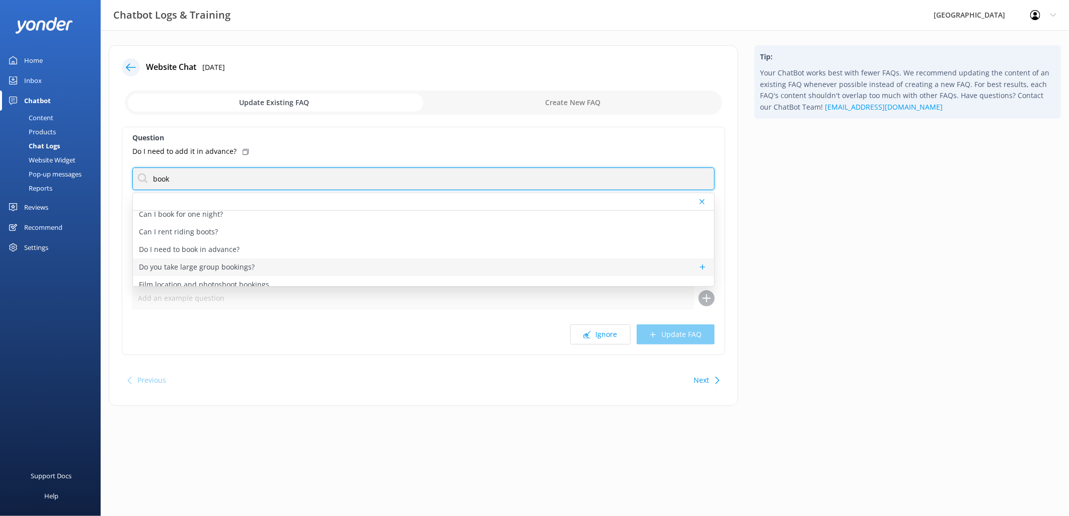
scroll to position [69, 0]
type input "book"
click at [223, 238] on p "Do I need to book in advance?" at bounding box center [189, 237] width 101 height 11
type textarea "To ensure you don't miss out, we do highly recommend pre-booking all activities…"
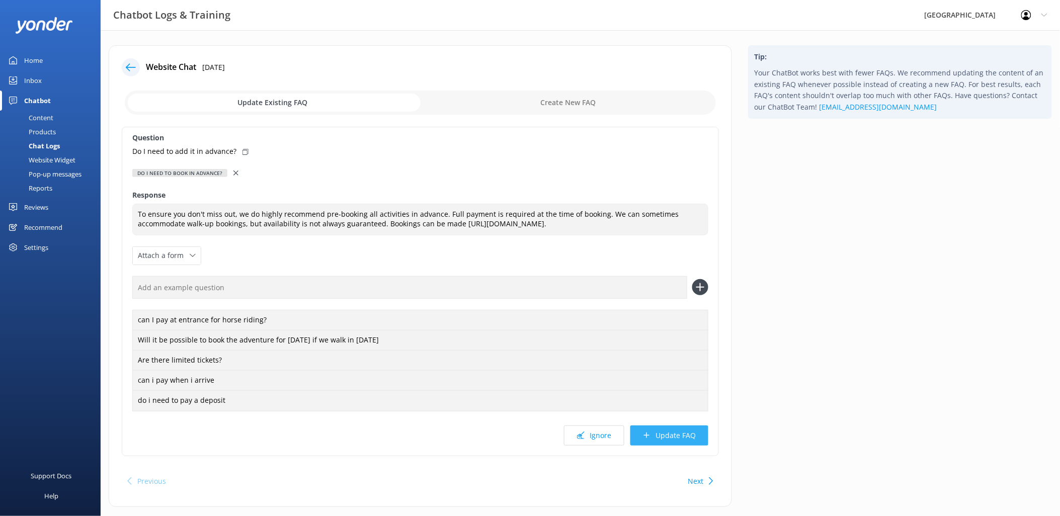
click at [679, 436] on button "Update FAQ" at bounding box center [669, 436] width 78 height 20
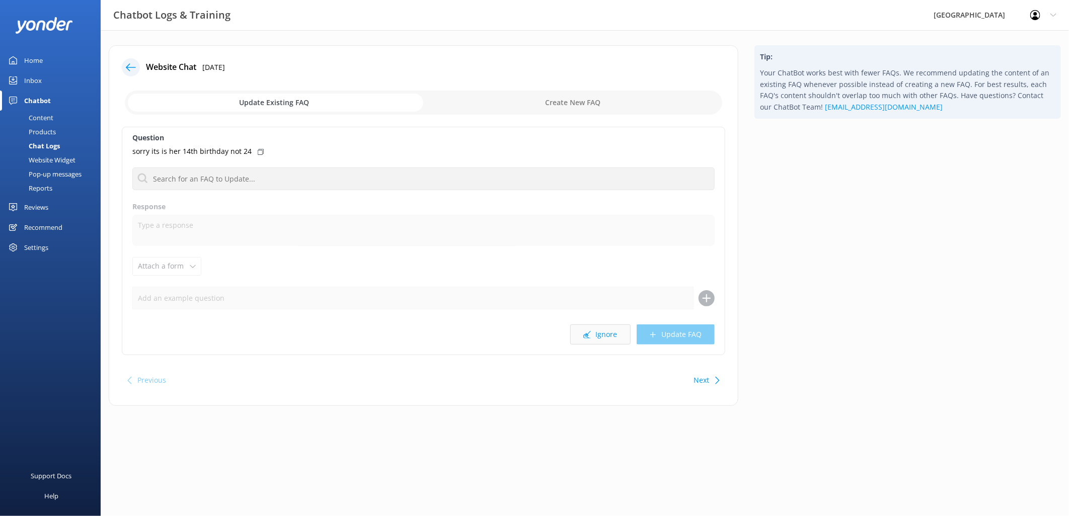
click at [616, 335] on button "Ignore" at bounding box center [600, 335] width 60 height 20
click at [211, 169] on input "text" at bounding box center [423, 179] width 582 height 23
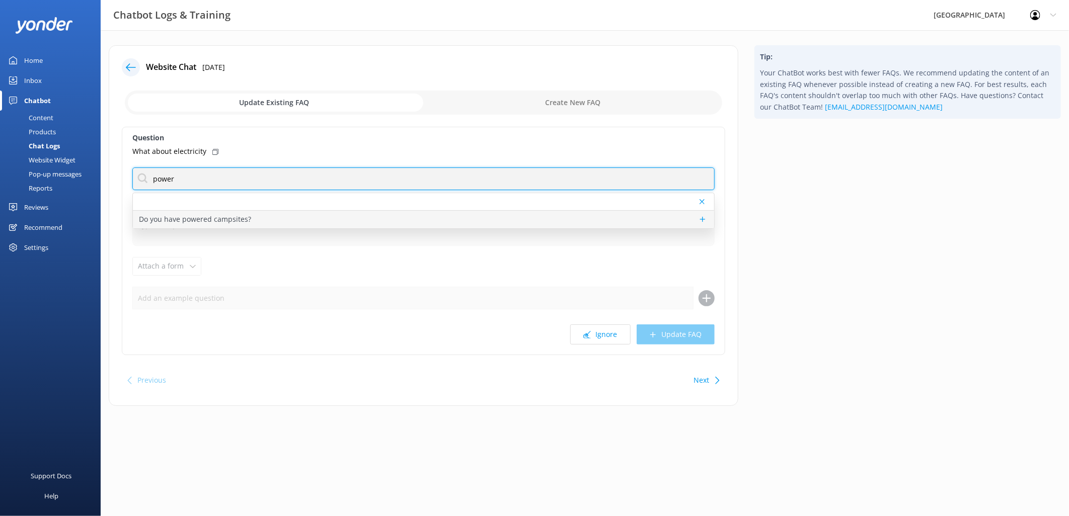
type input "power"
click at [238, 216] on p "Do you have powered campsites?" at bounding box center [195, 219] width 112 height 11
type textarea "[GEOGRAPHIC_DATA] currently offers unpowered campsites. Construction of powered…"
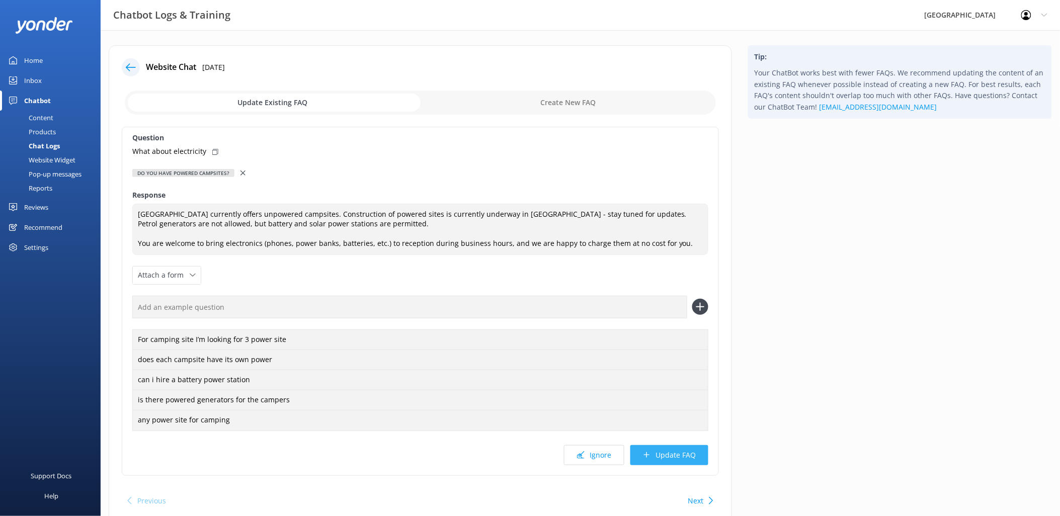
click at [681, 457] on button "Update FAQ" at bounding box center [669, 455] width 78 height 20
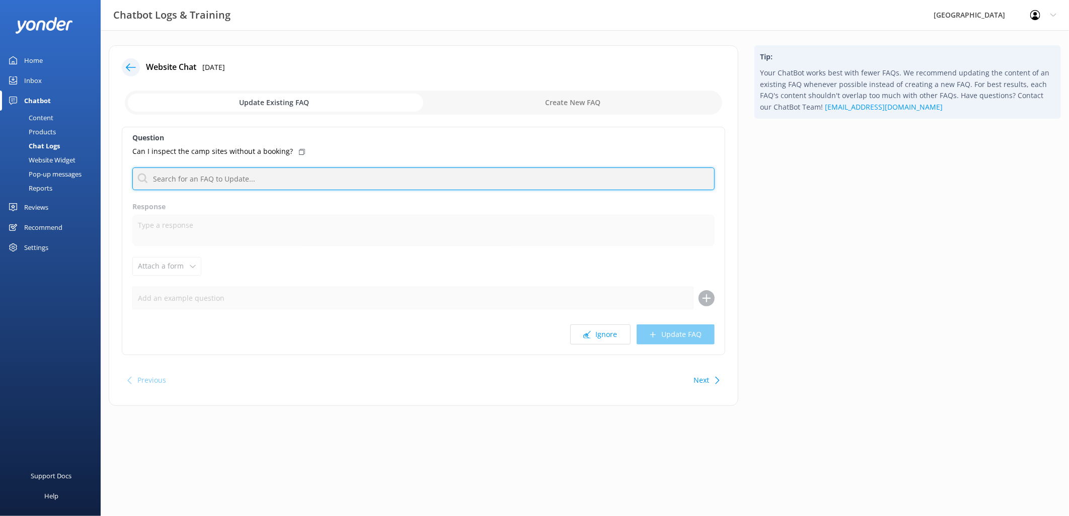
click at [239, 179] on input "text" at bounding box center [423, 179] width 582 height 23
type input "c"
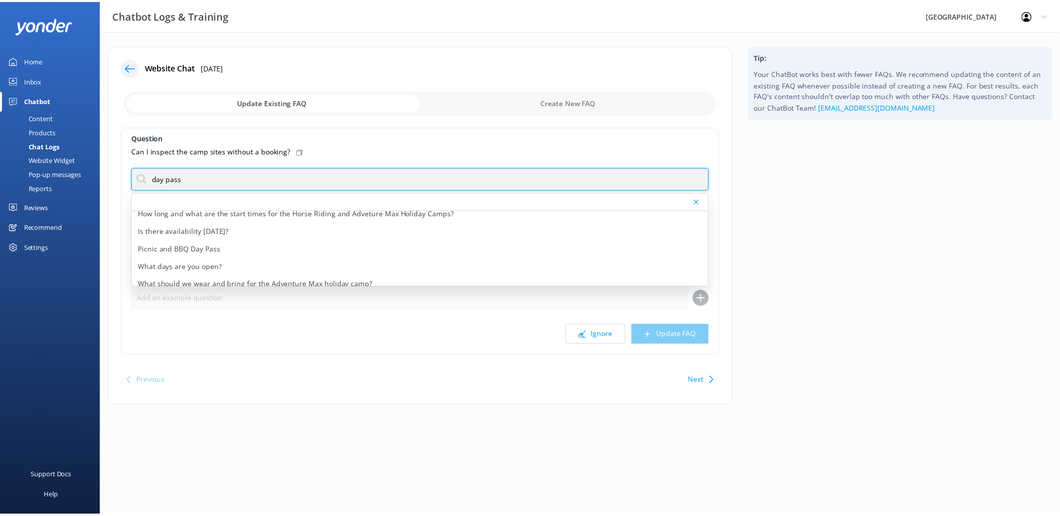
scroll to position [224, 0]
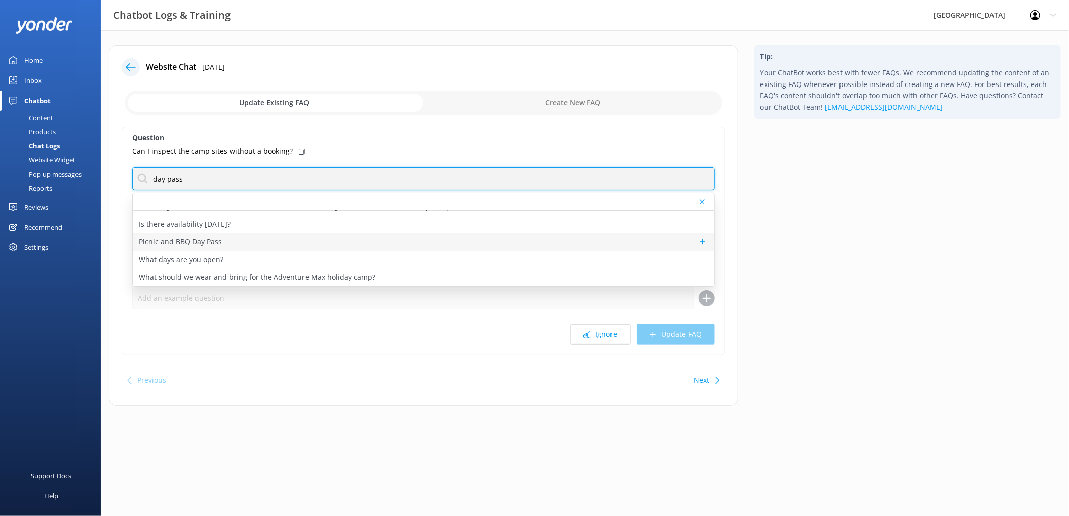
type input "day pass"
click at [215, 242] on p "Picnic and BBQ Day Pass" at bounding box center [180, 241] width 83 height 11
type textarea "Lor ipsumd sit ametconse adipi eli $74^ sed doeius tem incid utlabo et dol magn…"
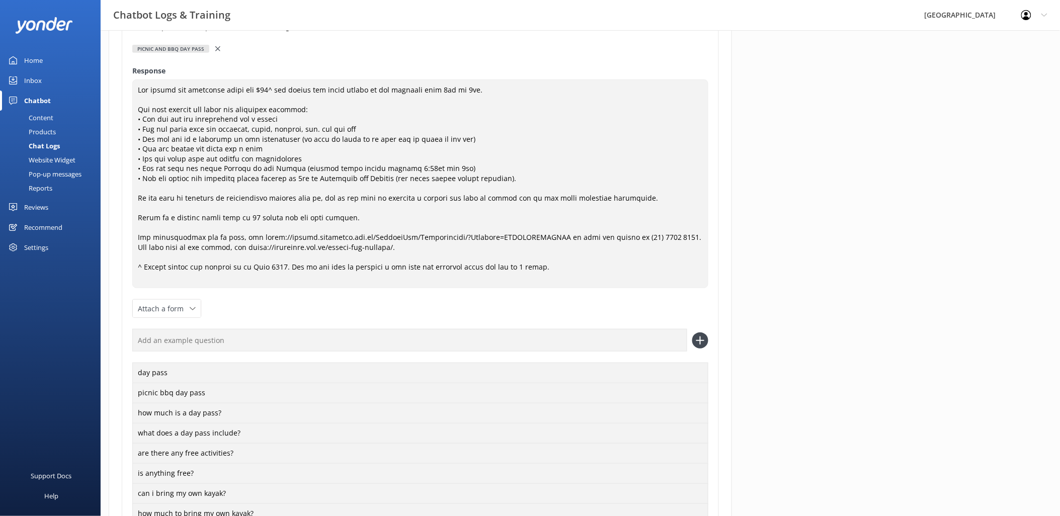
scroll to position [303, 0]
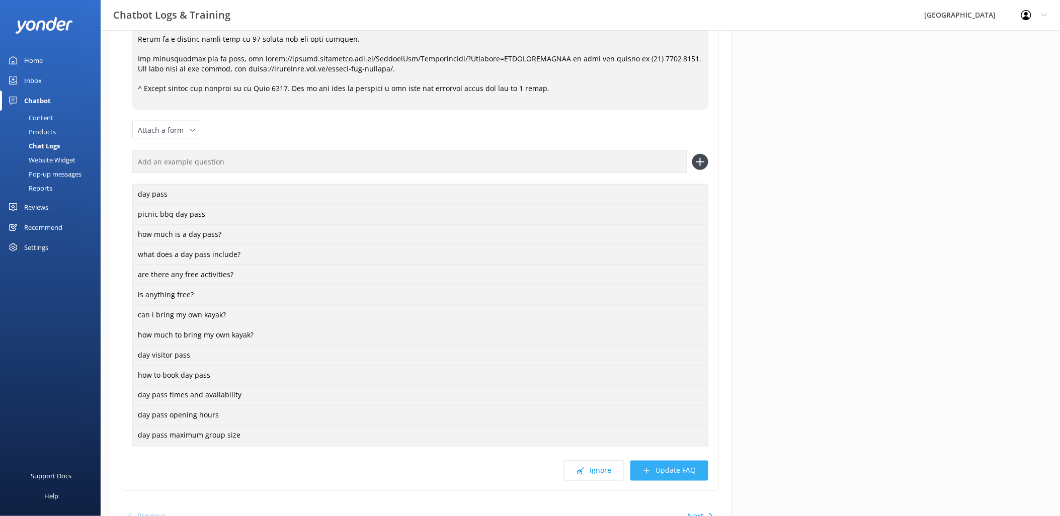
click at [683, 461] on button "Update FAQ" at bounding box center [669, 471] width 78 height 20
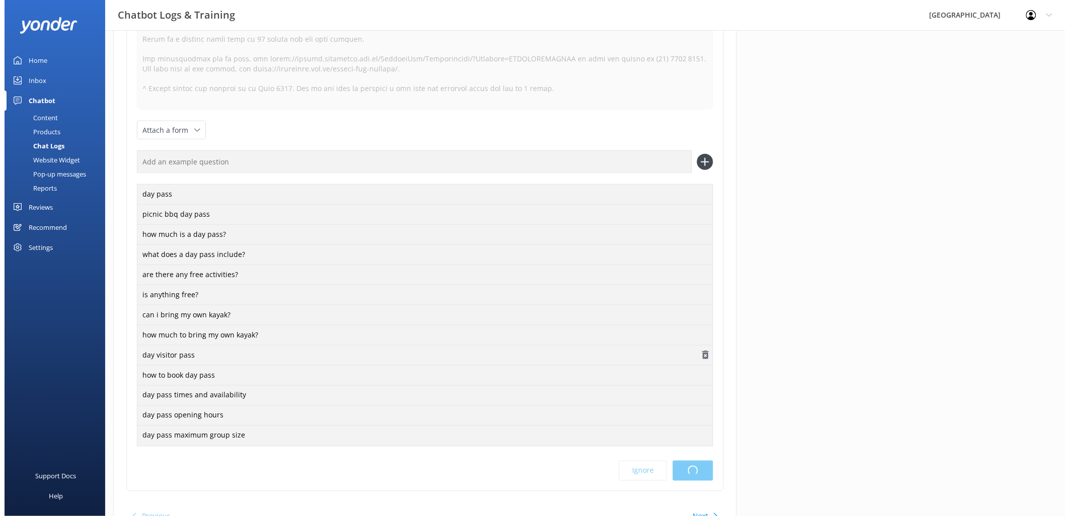
scroll to position [0, 0]
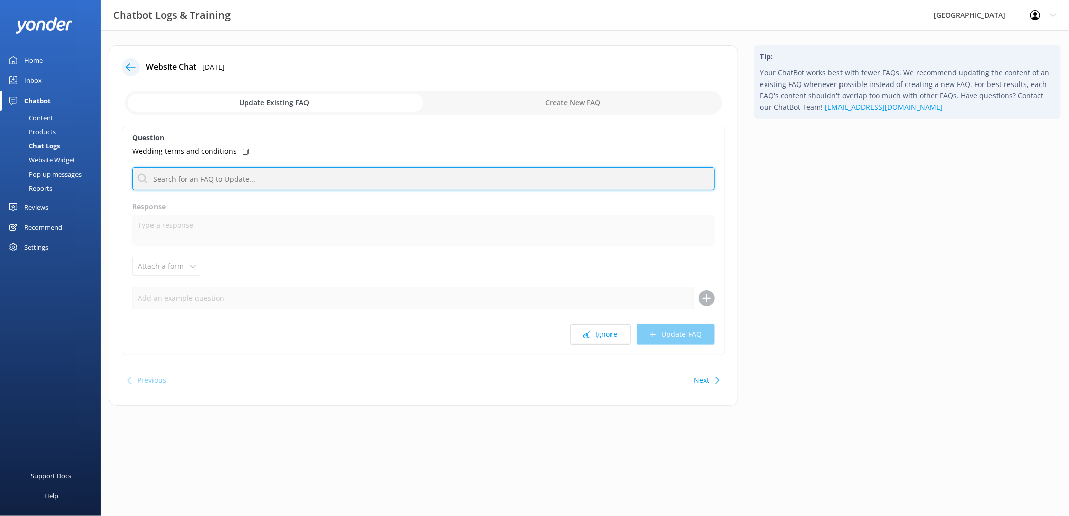
click at [229, 180] on input "text" at bounding box center [423, 179] width 582 height 23
click at [711, 380] on div "Next" at bounding box center [705, 380] width 31 height 20
click at [199, 177] on input "text" at bounding box center [423, 179] width 582 height 23
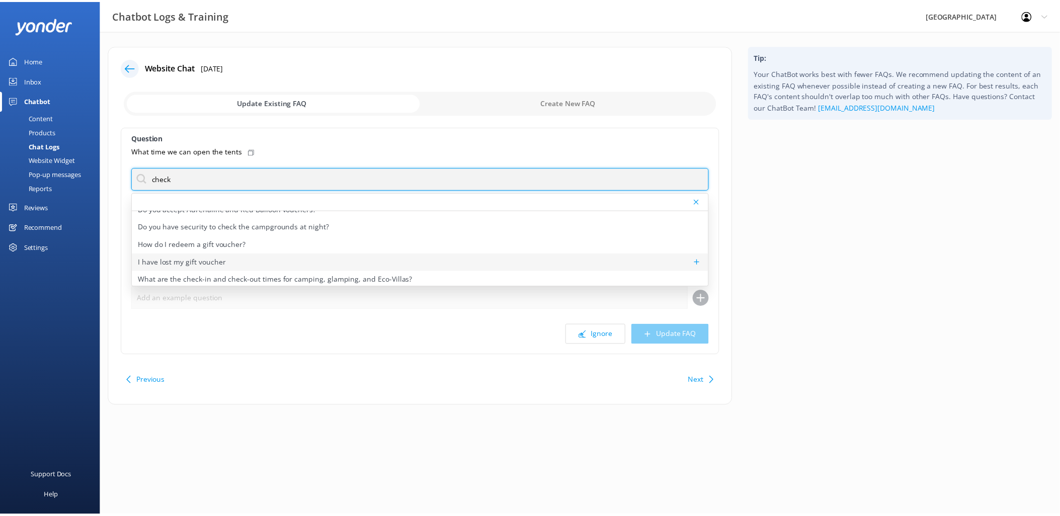
scroll to position [153, 0]
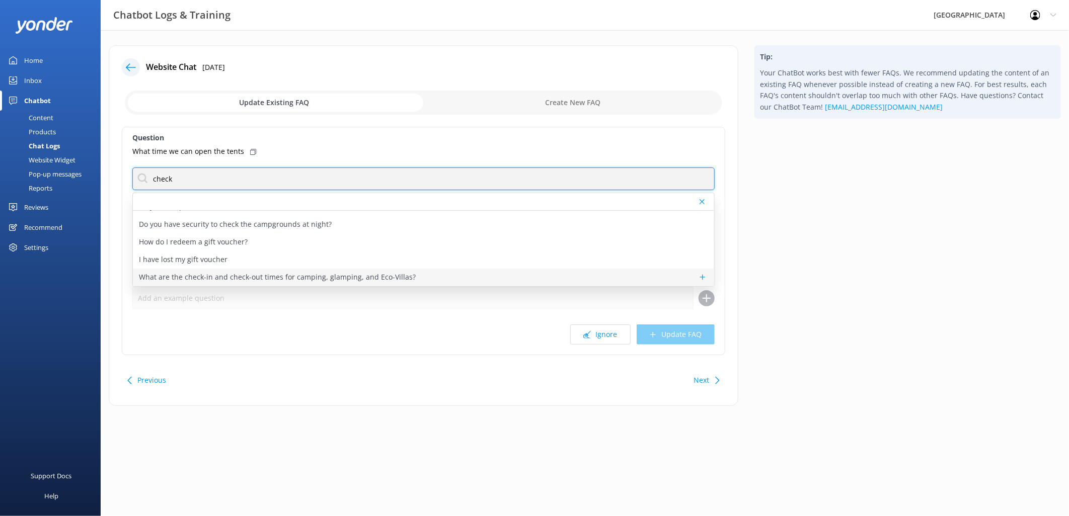
type input "check"
click at [265, 279] on p "What are the check-in and check-out times for camping, glamping, and Eco-Villas?" at bounding box center [277, 277] width 277 height 11
type textarea "Camping check-in can vary, but is usually available from 9am. Check-out will be…"
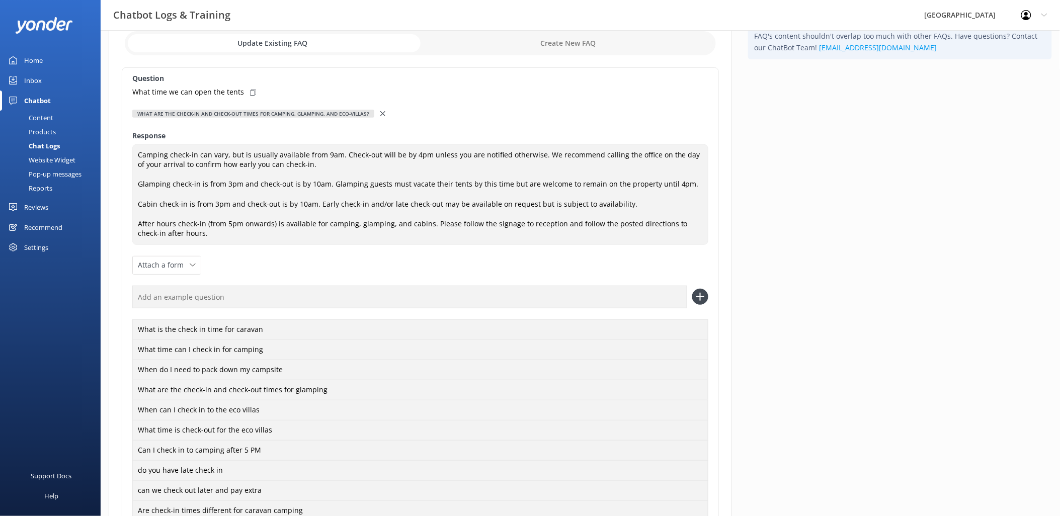
scroll to position [230, 0]
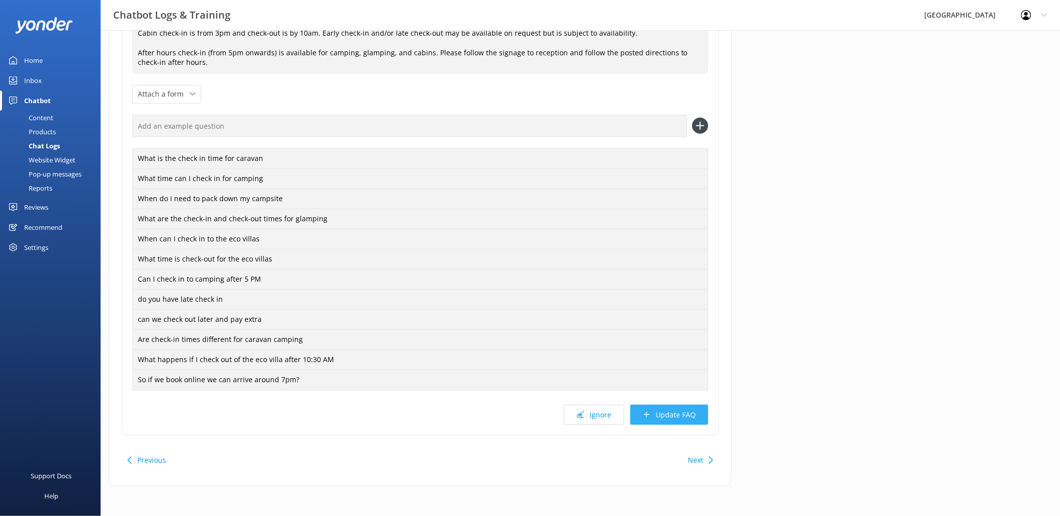
click at [684, 413] on button "Update FAQ" at bounding box center [669, 415] width 78 height 20
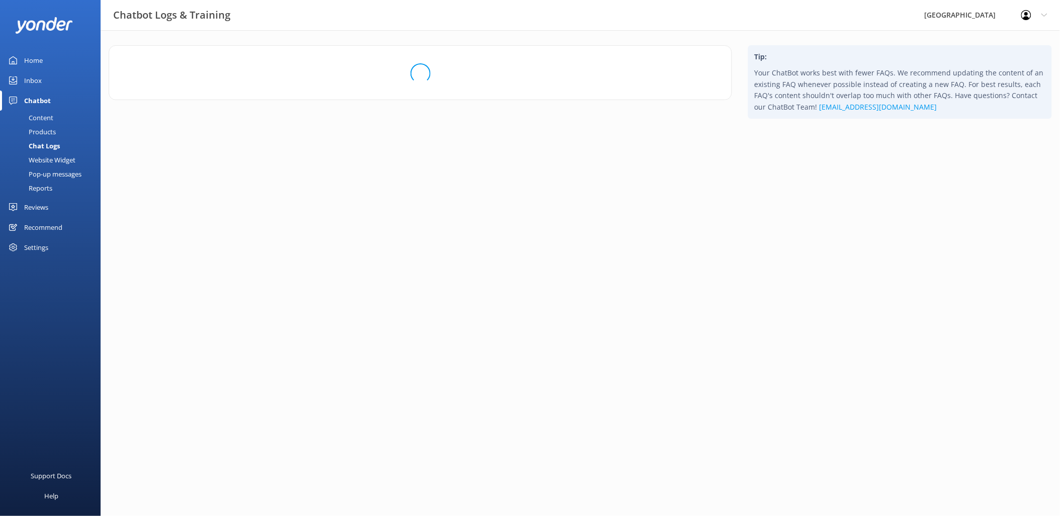
scroll to position [0, 0]
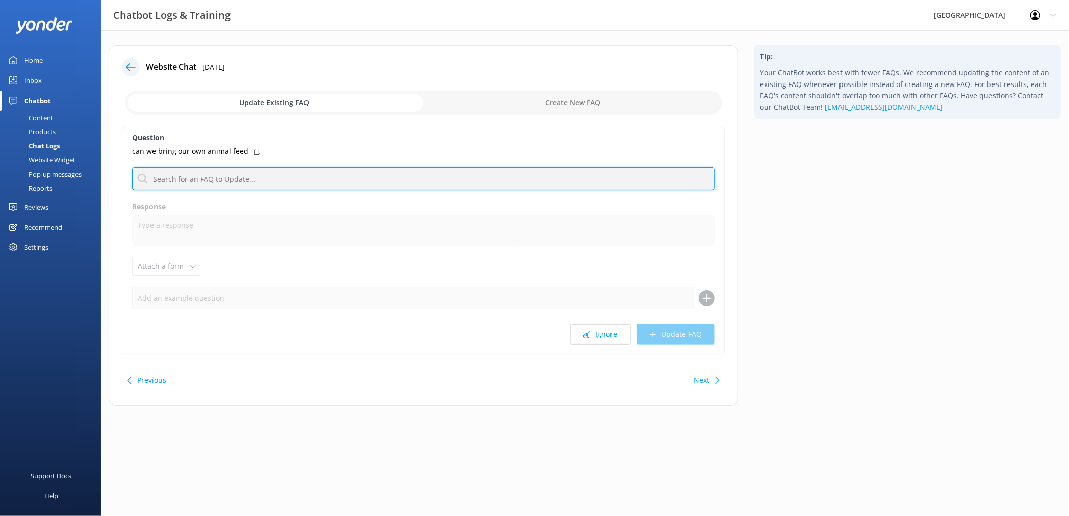
click at [257, 179] on input "text" at bounding box center [423, 179] width 582 height 23
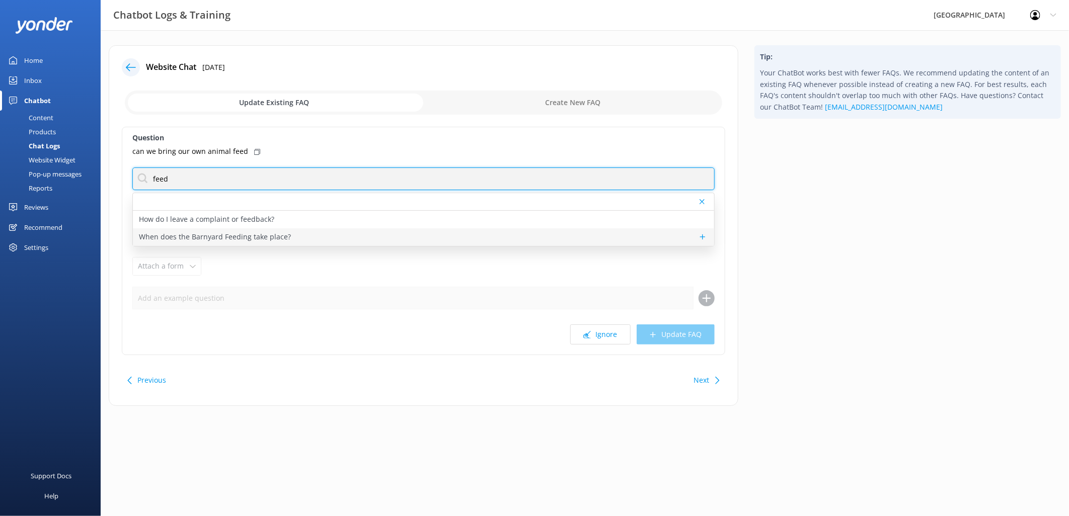
type input "feed"
click at [250, 235] on p "When does the Barnyard Feeding take place?" at bounding box center [215, 236] width 152 height 11
type textarea "Our barnyard feeding occurs at 4pm on Saturdays, Sundays, public holidays, and …"
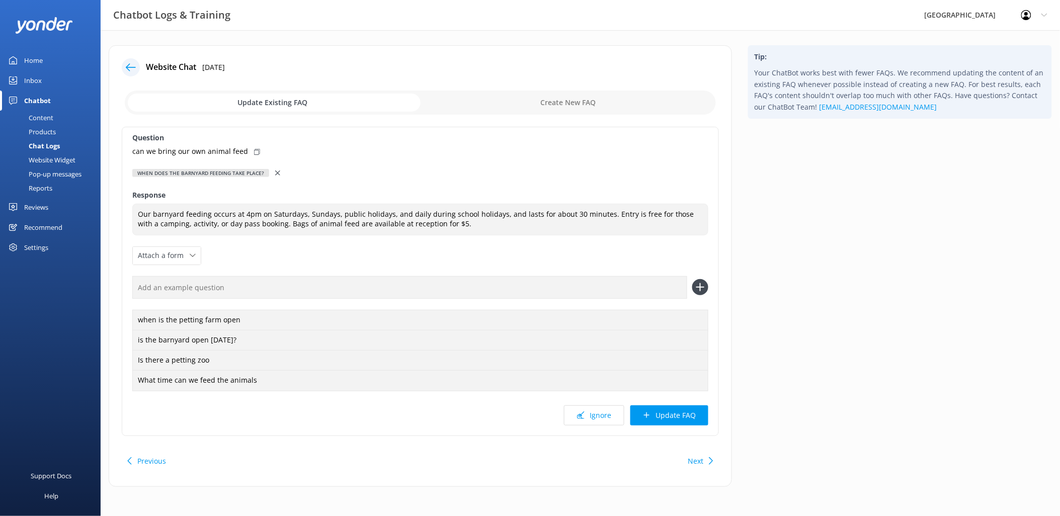
click at [131, 62] on icon at bounding box center [131, 67] width 10 height 10
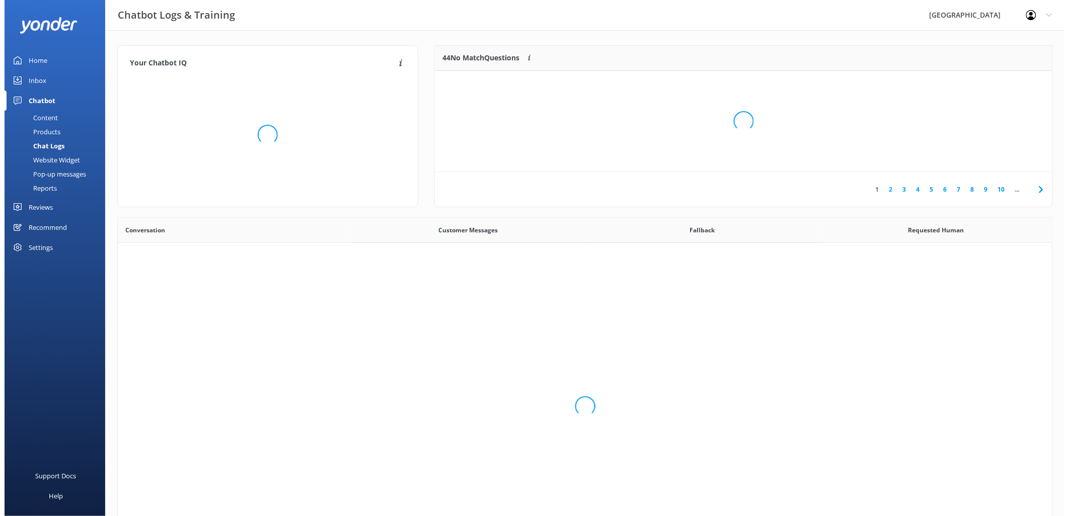
scroll to position [344, 926]
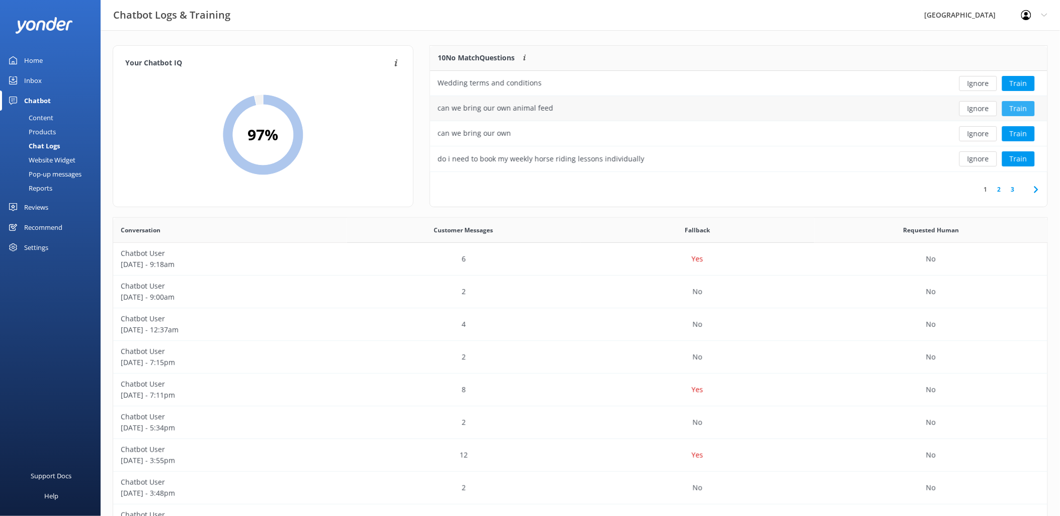
click at [1027, 114] on button "Train" at bounding box center [1018, 108] width 33 height 15
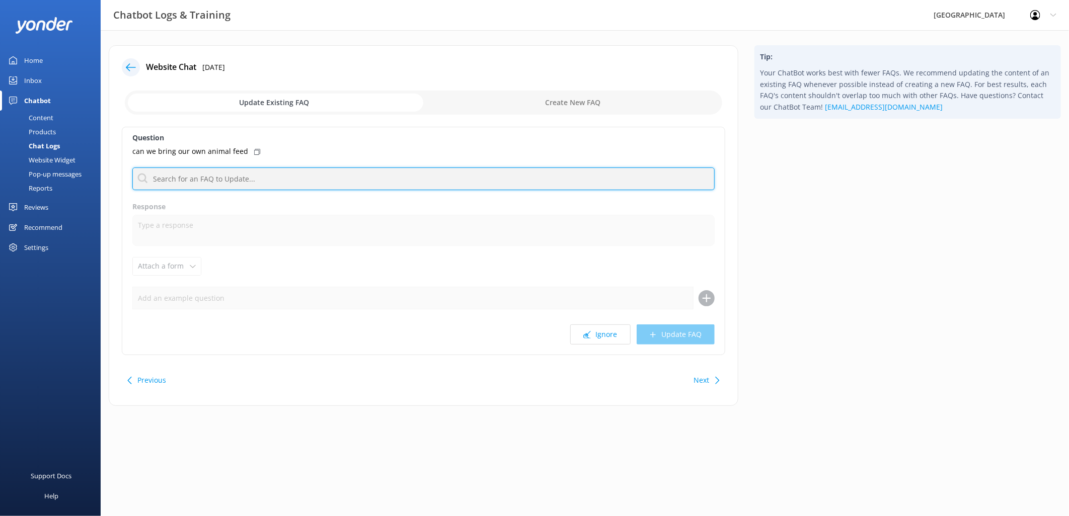
click at [201, 180] on input "text" at bounding box center [423, 179] width 582 height 23
click at [546, 97] on input "checkbox" at bounding box center [423, 103] width 597 height 24
checkbox input "true"
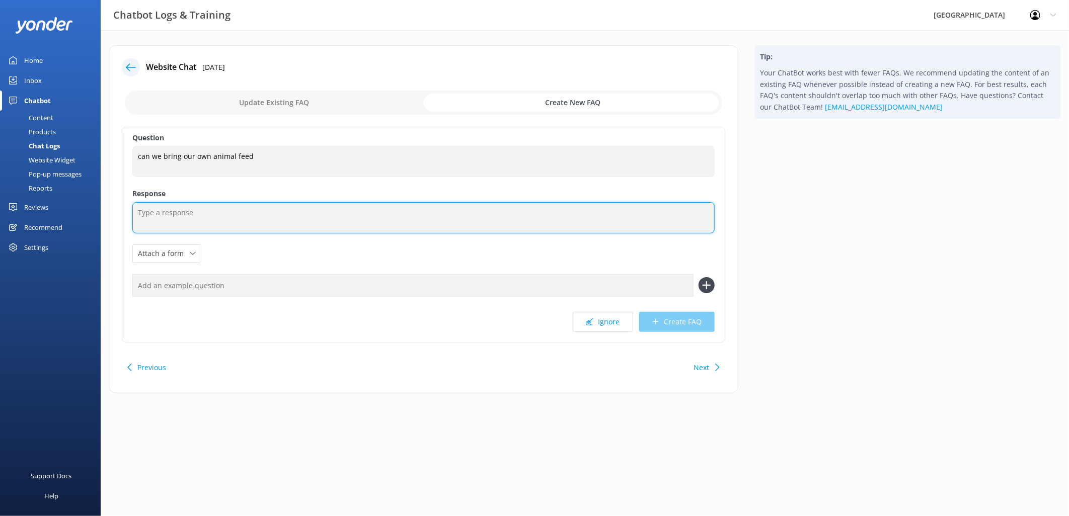
click at [225, 210] on textarea at bounding box center [423, 217] width 582 height 31
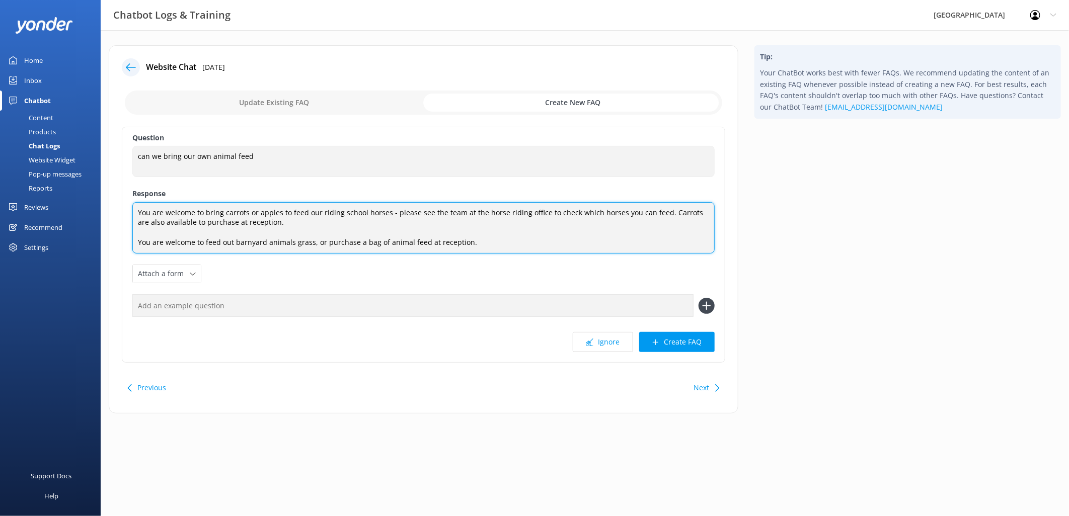
click at [479, 246] on textarea "You are welcome to bring carrots or apples to feed our riding school horses - p…" at bounding box center [423, 227] width 582 height 51
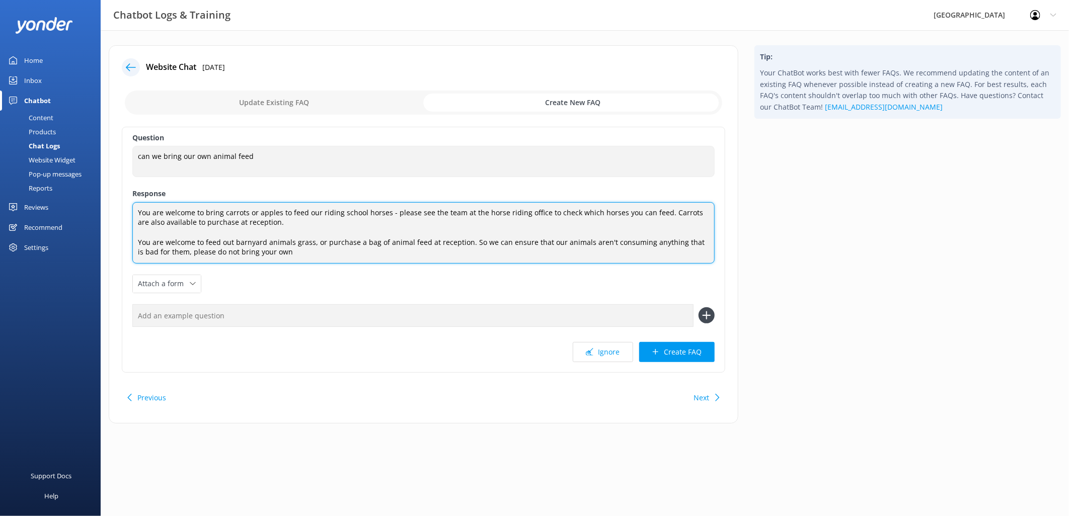
click at [309, 257] on textarea "You are welcome to bring carrots or apples to feed our riding school horses - p…" at bounding box center [423, 232] width 582 height 61
click at [295, 255] on textarea "You are welcome to bring carrots or apples to feed our riding school horses - p…" at bounding box center [423, 232] width 582 height 61
drag, startPoint x: 333, startPoint y: 258, endPoint x: 218, endPoint y: 252, distance: 114.4
click at [218, 252] on textarea "You are welcome to bring carrots or apples to feed our riding school horses - p…" at bounding box center [423, 232] width 582 height 61
click at [232, 240] on textarea "You are welcome to bring carrots or apples to feed our riding school horses - p…" at bounding box center [423, 232] width 582 height 61
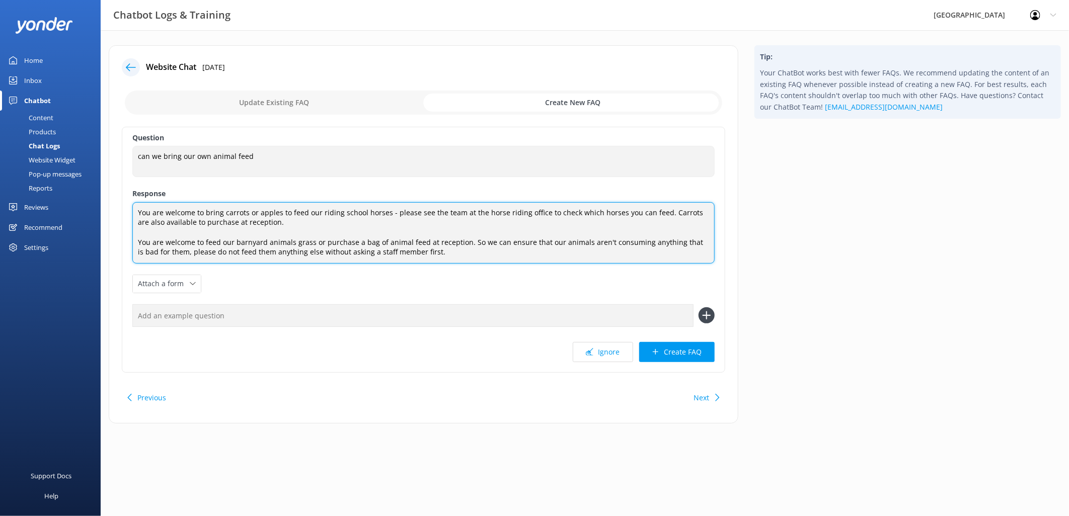
click at [475, 242] on textarea "You are welcome to bring carrots or apples to feed our riding school horses - p…" at bounding box center [423, 232] width 582 height 61
type textarea "You are welcome to bring carrots or apples to feed our riding school horses - p…"
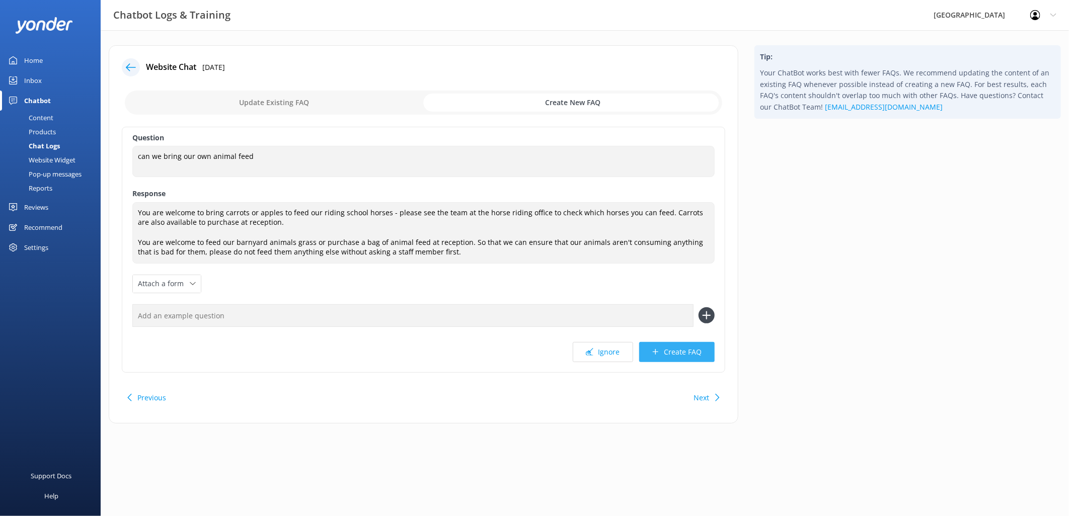
click at [673, 357] on button "Create FAQ" at bounding box center [676, 352] width 75 height 20
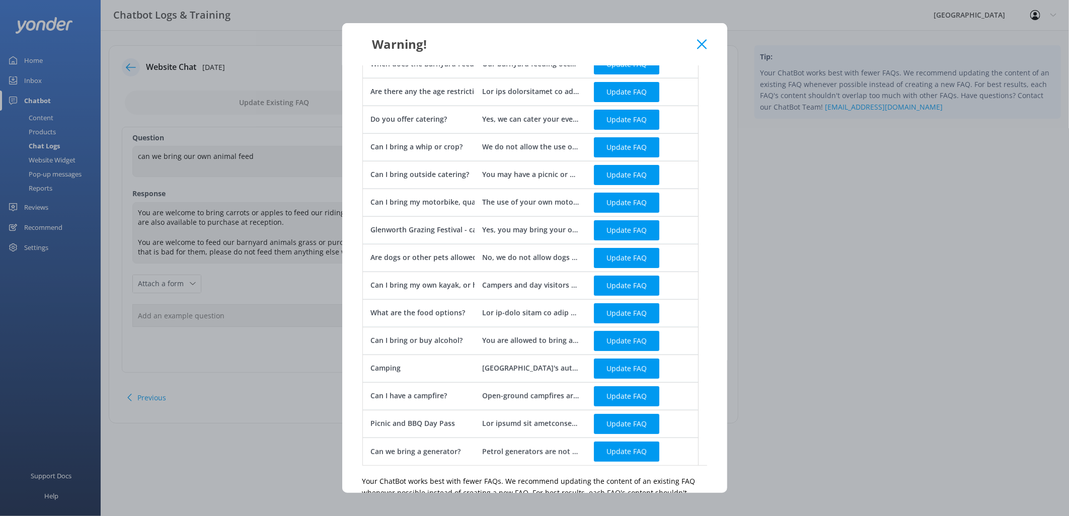
scroll to position [151, 0]
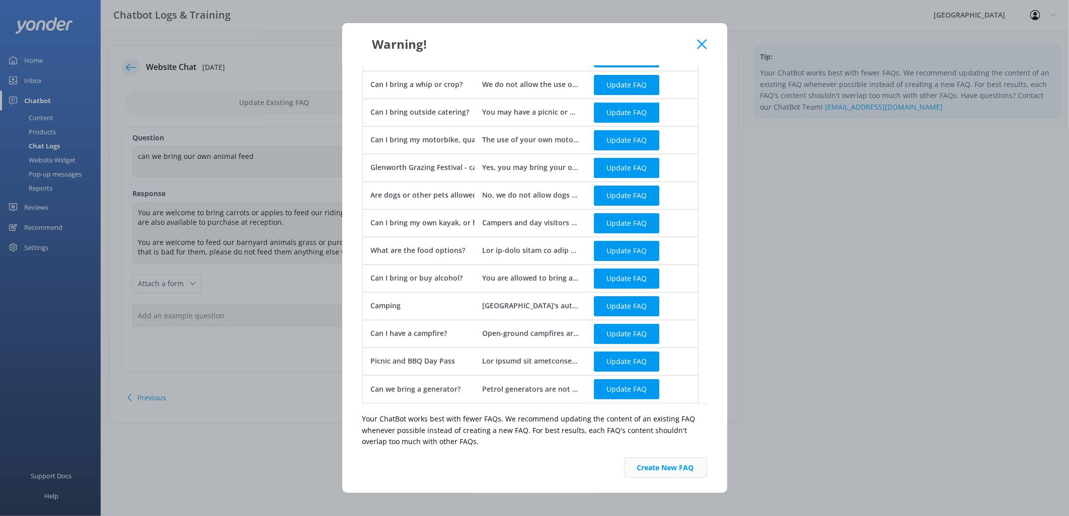
click at [663, 459] on button "Create New FAQ" at bounding box center [665, 468] width 83 height 20
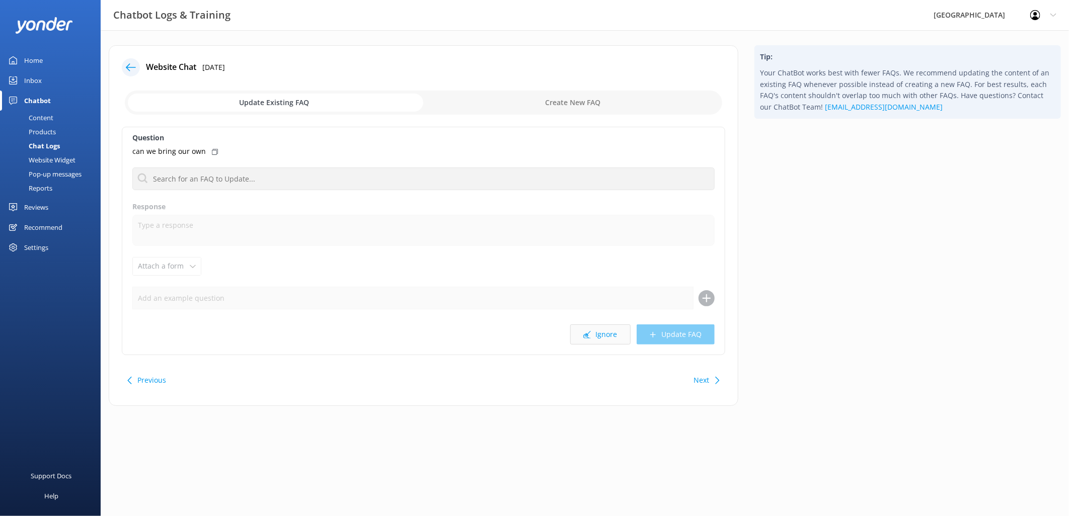
click at [610, 336] on button "Ignore" at bounding box center [600, 335] width 60 height 20
click at [712, 382] on div "Next" at bounding box center [705, 380] width 31 height 20
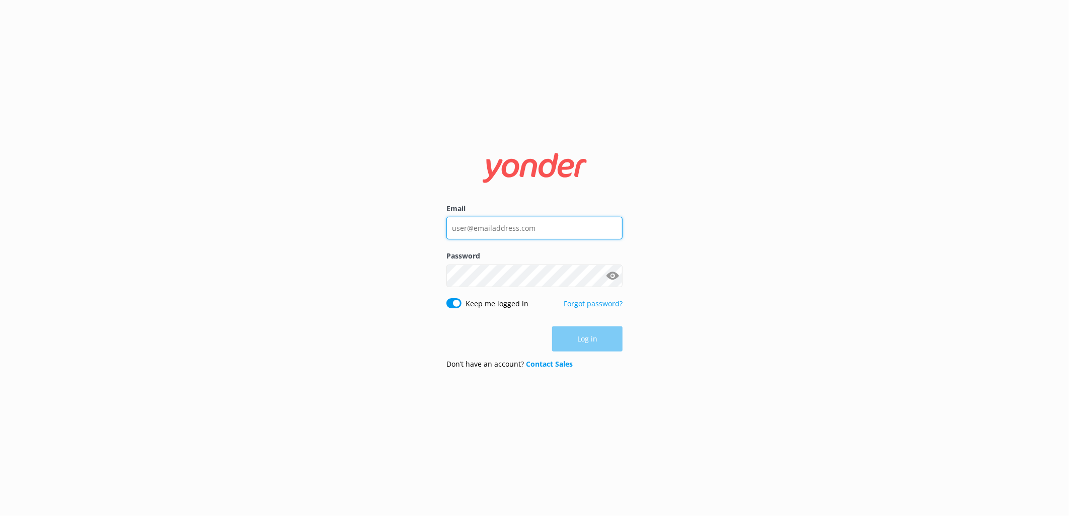
type input "[EMAIL_ADDRESS][DOMAIN_NAME]"
click at [606, 334] on div "Log in" at bounding box center [534, 339] width 176 height 25
click at [597, 340] on button "Log in" at bounding box center [587, 339] width 70 height 25
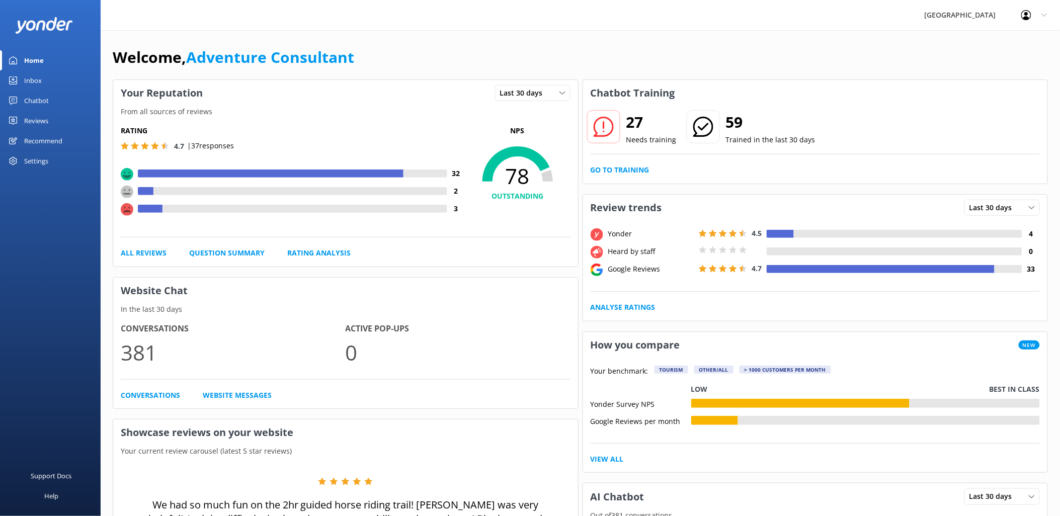
click at [39, 101] on div "Chatbot" at bounding box center [36, 101] width 25 height 20
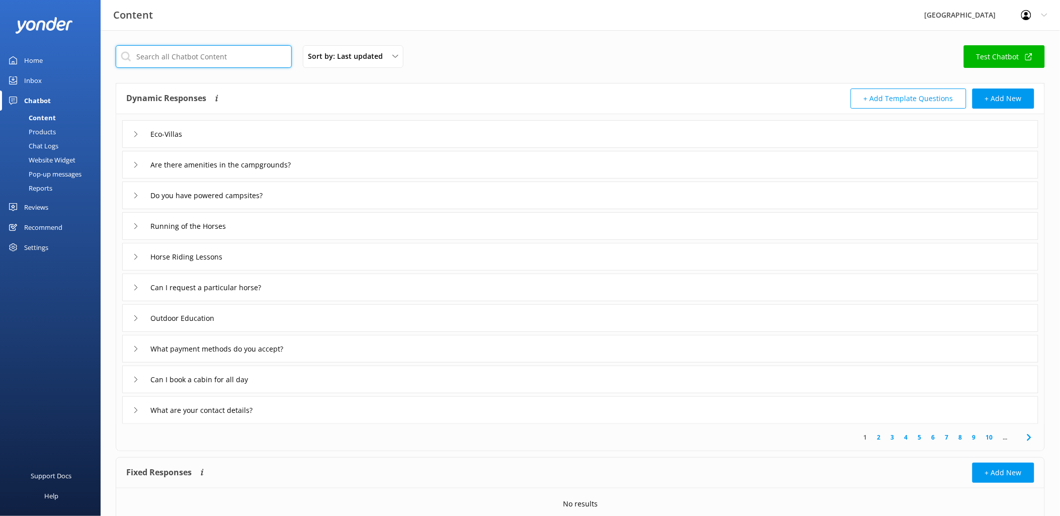
click at [185, 52] on input "text" at bounding box center [204, 56] width 176 height 23
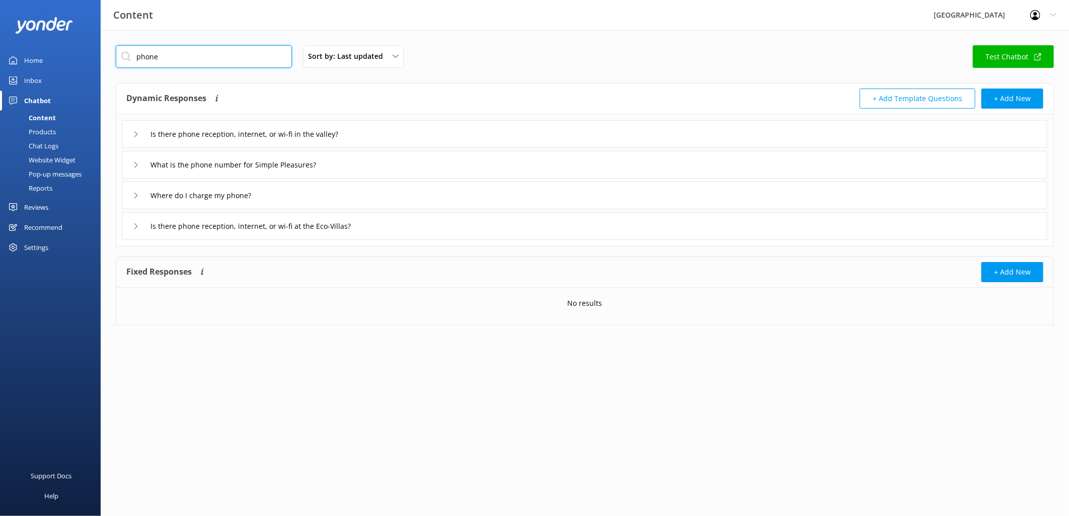
drag, startPoint x: 128, startPoint y: 60, endPoint x: 117, endPoint y: 58, distance: 10.8
click at [118, 58] on input "phone" at bounding box center [204, 56] width 176 height 23
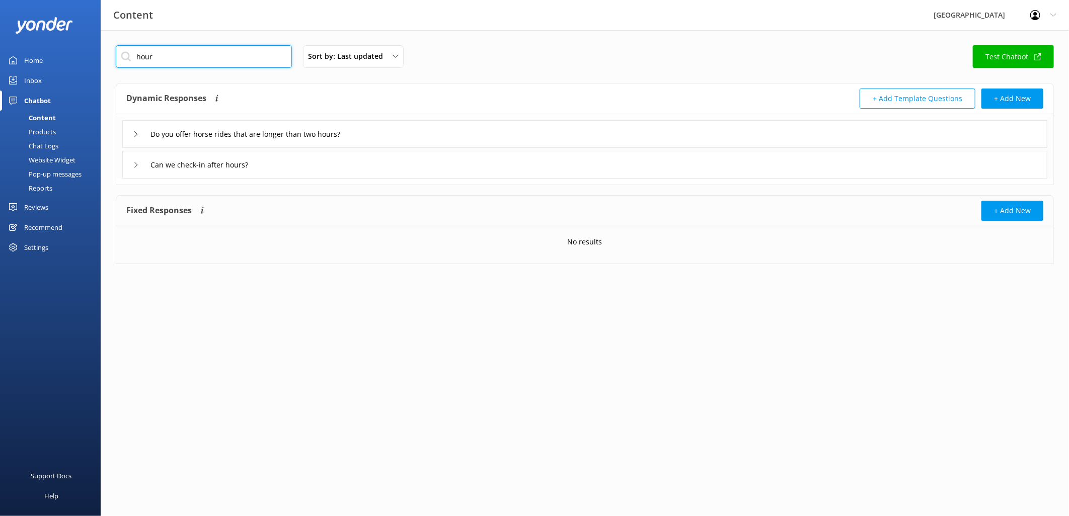
drag, startPoint x: 174, startPoint y: 59, endPoint x: 109, endPoint y: 51, distance: 65.4
click at [112, 51] on div "hour Sort by: Last updated Title Last updated Test Chatbot Dynamic Responses Dy…" at bounding box center [585, 162] width 968 height 264
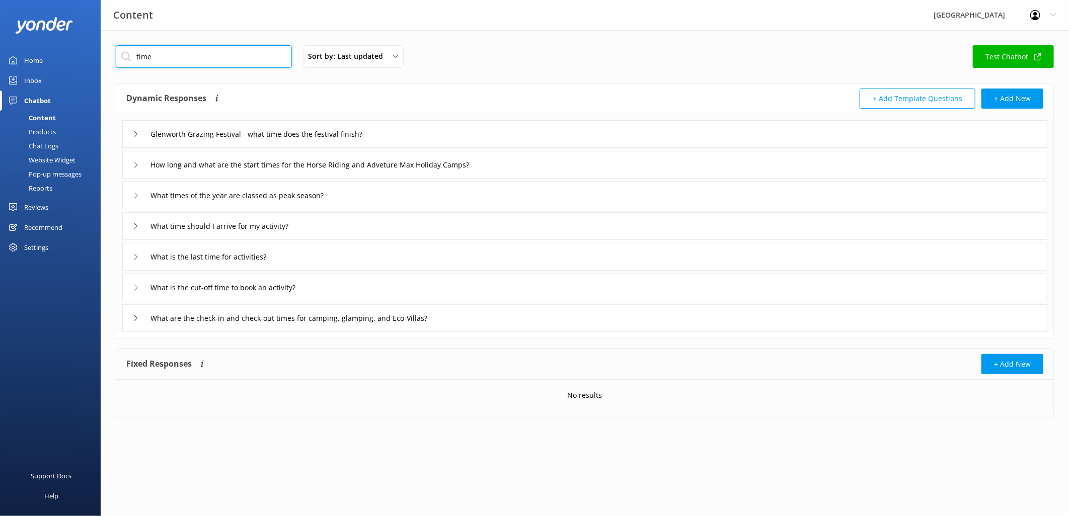
click at [192, 50] on input "time" at bounding box center [204, 56] width 176 height 23
drag, startPoint x: 190, startPoint y: 63, endPoint x: 64, endPoint y: 50, distance: 127.0
click at [64, 50] on div "Content Glenworth Valley Profile Settings Logout Home Inbox Chatbot Content Pro…" at bounding box center [534, 239] width 1069 height 418
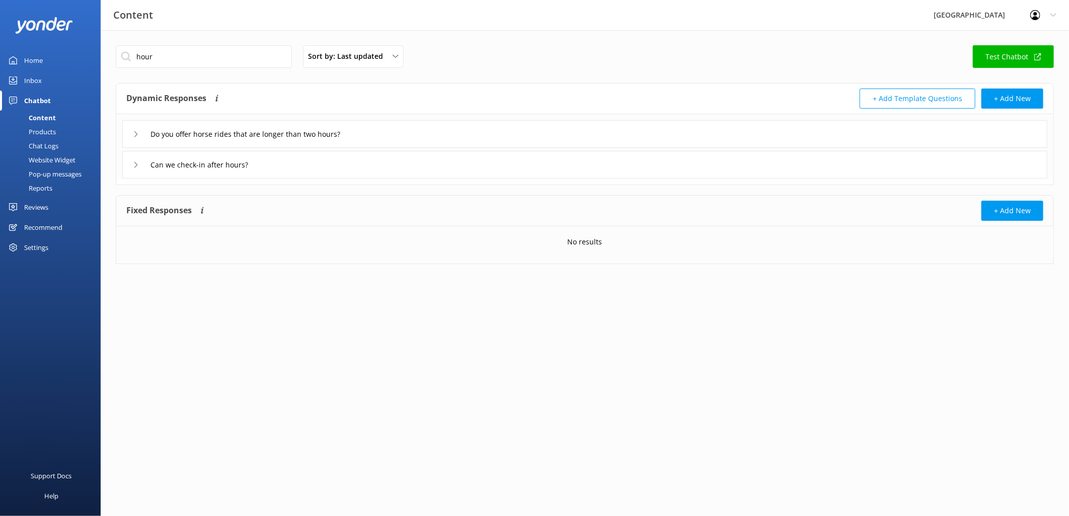
click at [142, 165] on div "Can we check-in after hours?" at bounding box center [195, 164] width 125 height 17
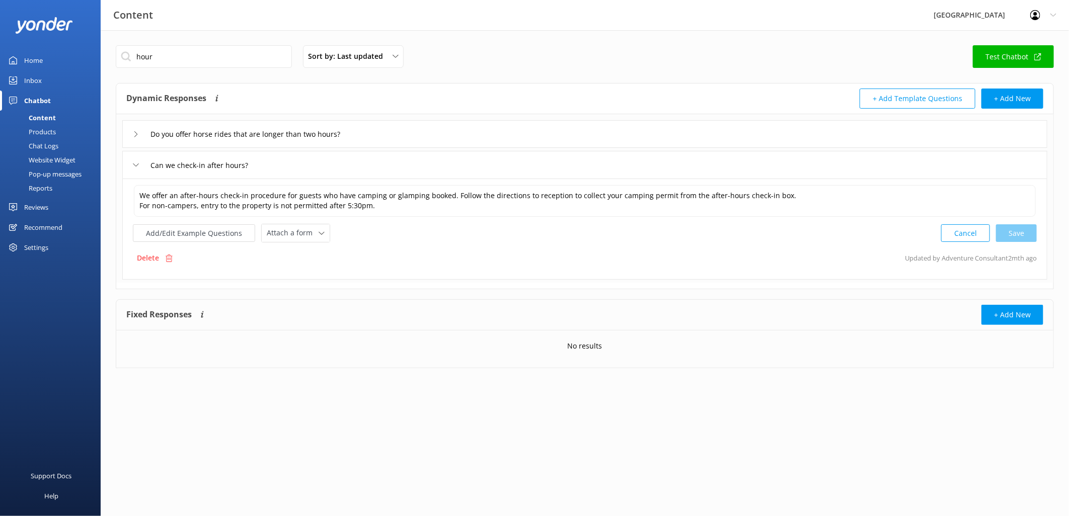
click at [137, 167] on icon at bounding box center [136, 165] width 6 height 6
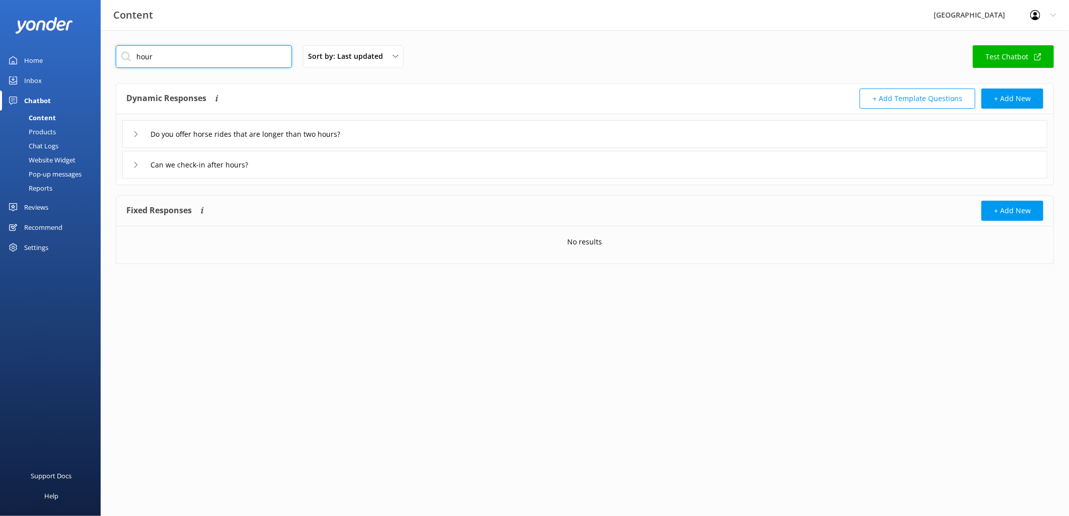
drag, startPoint x: 168, startPoint y: 67, endPoint x: 108, endPoint y: 60, distance: 60.2
click at [108, 60] on div "hour Sort by: Last updated Title Last updated Test Chatbot Dynamic Responses Dy…" at bounding box center [585, 162] width 968 height 264
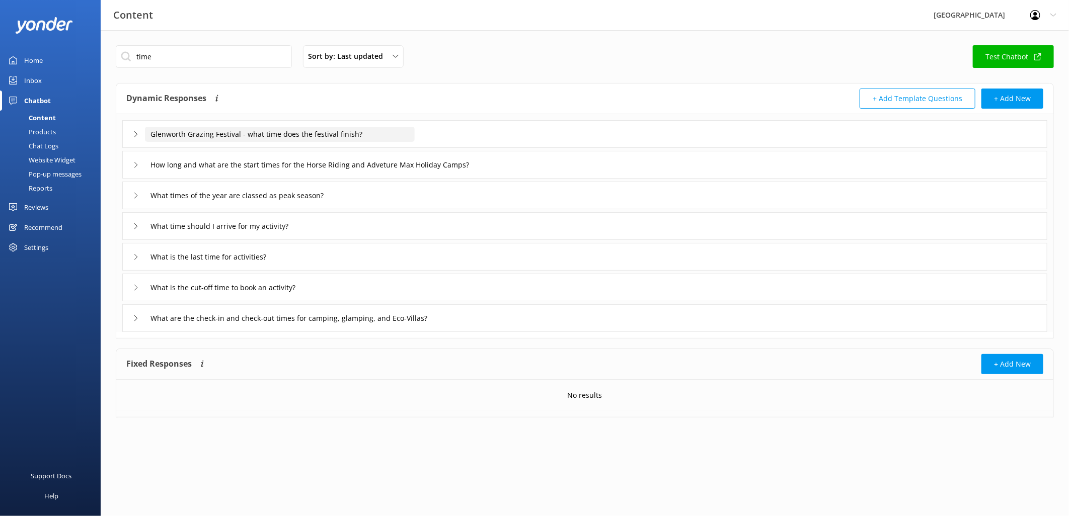
click at [324, 137] on input "Glenworth Grazing Festival - what time does the festival finish?" at bounding box center [280, 134] width 270 height 15
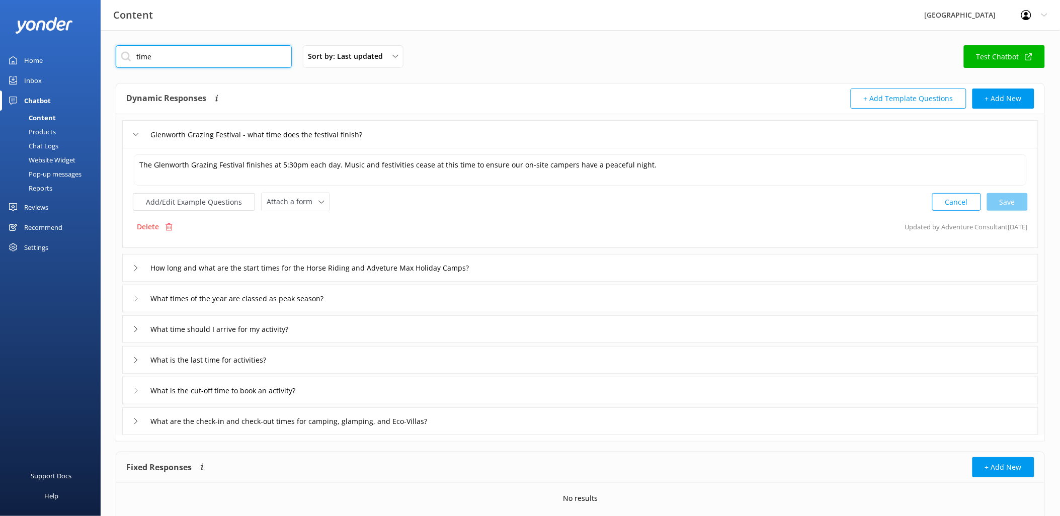
drag, startPoint x: 174, startPoint y: 58, endPoint x: 102, endPoint y: 56, distance: 72.0
click at [102, 56] on div "time Sort by: Last updated Title Last updated Test Chatbot Dynamic Responses Dy…" at bounding box center [580, 290] width 959 height 521
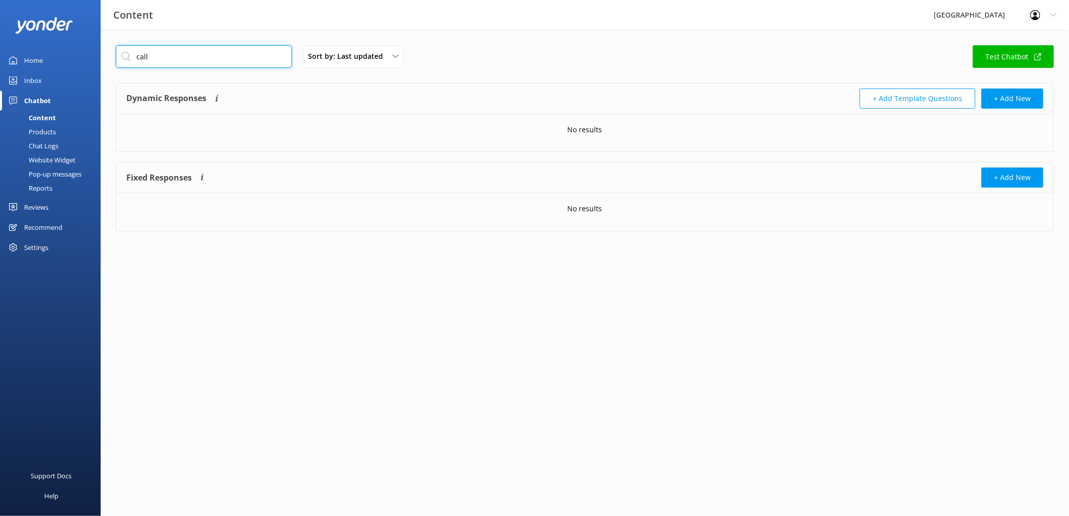
drag, startPoint x: 172, startPoint y: 53, endPoint x: 71, endPoint y: 51, distance: 100.7
click at [71, 51] on div "Content Glenworth Valley Profile Settings Logout Home Inbox Chatbot Content Pro…" at bounding box center [534, 145] width 1069 height 231
type input "contact"
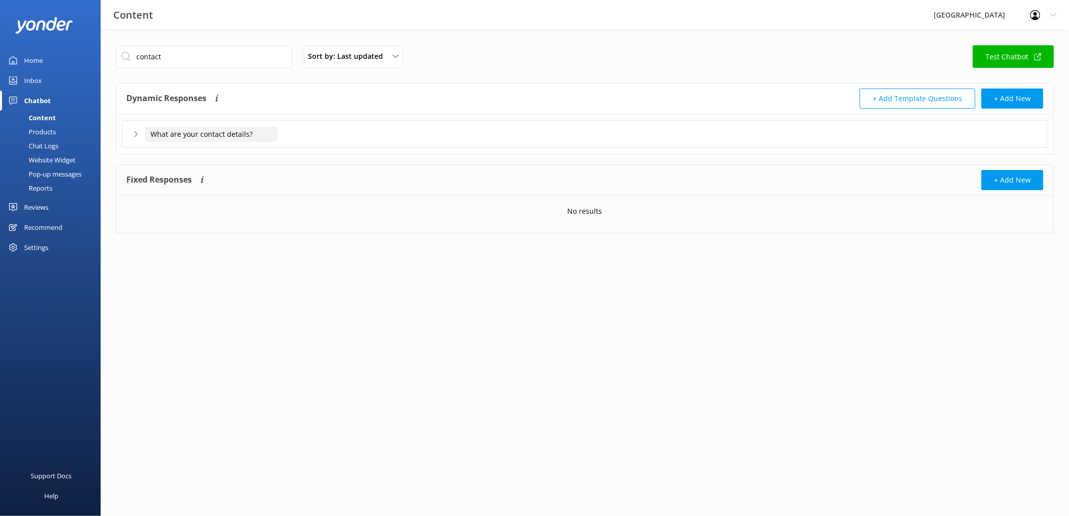
click at [275, 133] on input "What are your contact details?" at bounding box center [211, 134] width 133 height 15
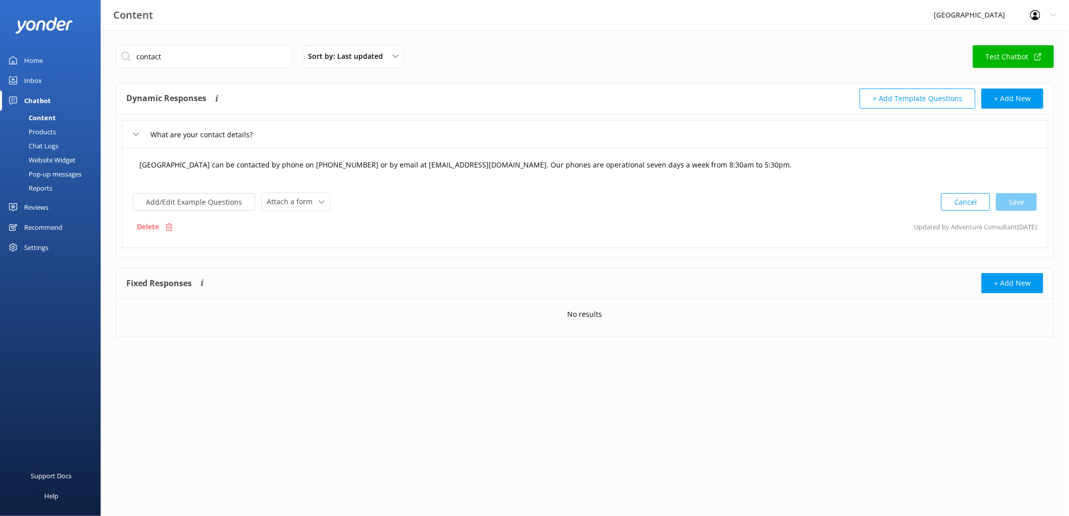
click at [514, 165] on textarea "Glenworth Valley can be contacted by phone on (02) 4375 1222 or by email at adv…" at bounding box center [585, 169] width 902 height 31
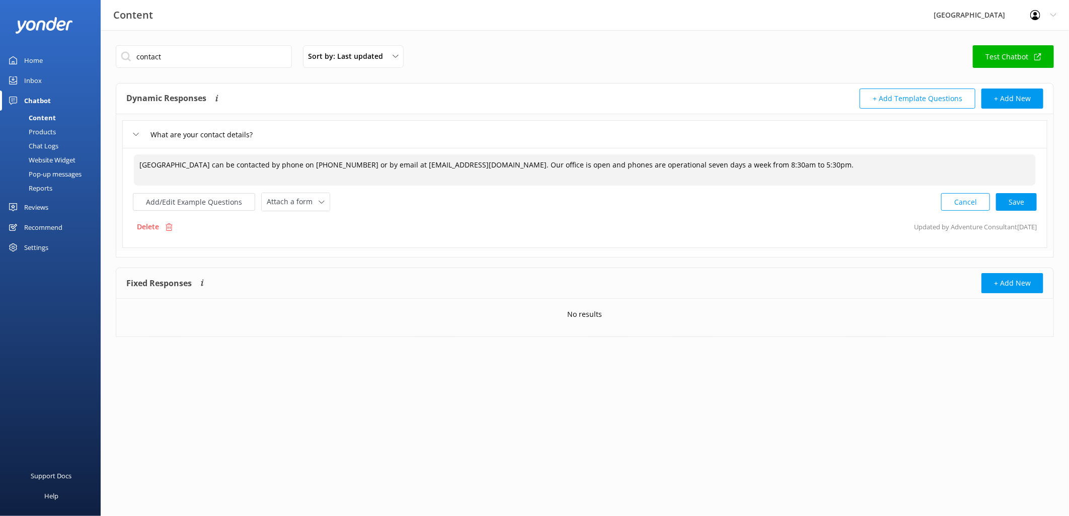
click at [608, 166] on textarea "Glenworth Valley can be contacted by phone on (02) 4375 1222 or by email at adv…" at bounding box center [585, 169] width 902 height 31
click at [1012, 205] on div "Cancel Loading.." at bounding box center [988, 201] width 95 height 19
type textarea "[GEOGRAPHIC_DATA] can be contacted by phone on [PHONE_NUMBER] or by email at [E…"
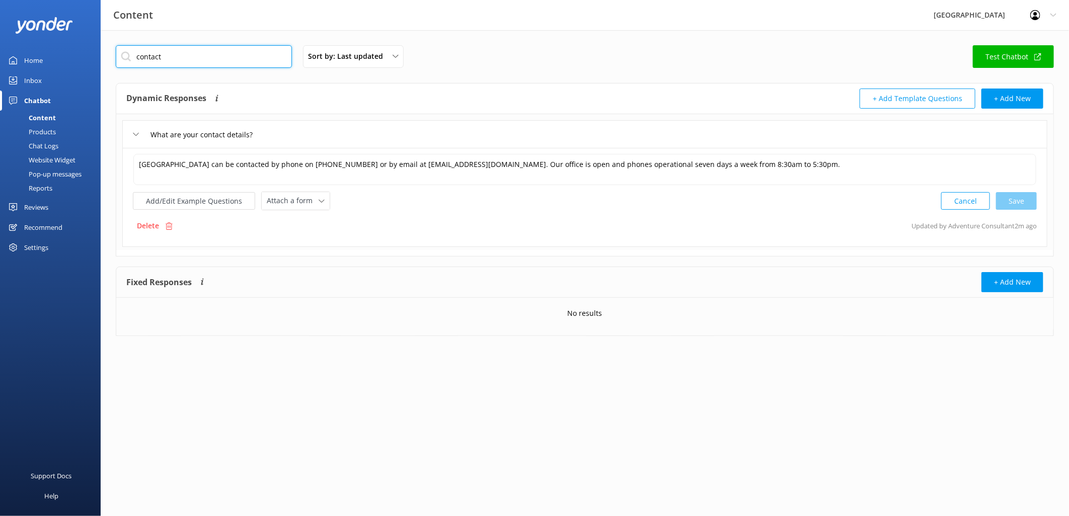
drag, startPoint x: 188, startPoint y: 59, endPoint x: 97, endPoint y: 58, distance: 90.6
click at [100, 59] on div "Content Glenworth Valley Profile Settings Logout Home Inbox Chatbot Content Pro…" at bounding box center [534, 198] width 1069 height 336
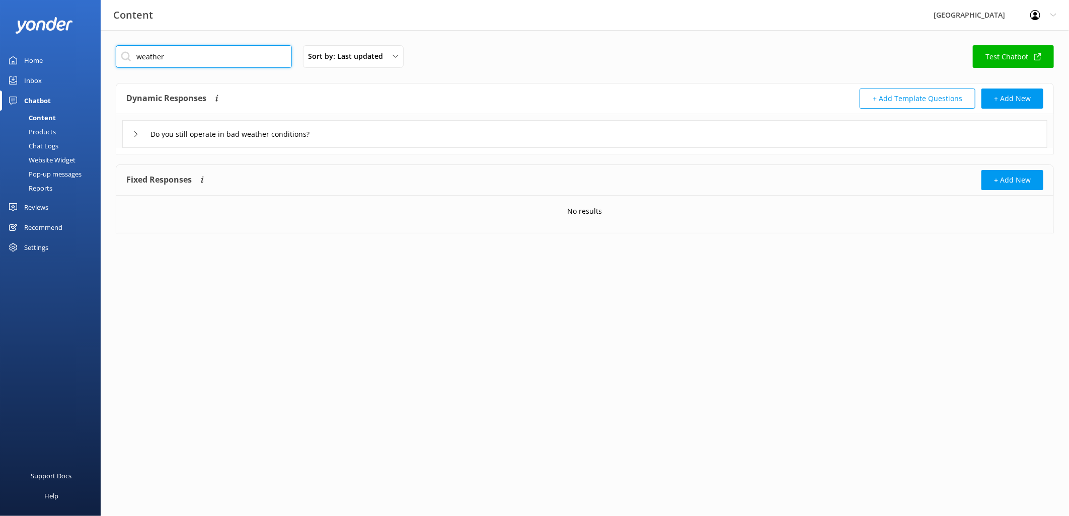
drag, startPoint x: 182, startPoint y: 56, endPoint x: 44, endPoint y: 48, distance: 137.6
click at [44, 48] on div "Content Glenworth Valley Profile Settings Logout Home Inbox Chatbot Content Pro…" at bounding box center [534, 146] width 1069 height 233
drag, startPoint x: 156, startPoint y: 56, endPoint x: 41, endPoint y: 51, distance: 115.9
click at [41, 51] on div "Content Glenworth Valley Profile Settings Logout Home Inbox Chatbot Content Pro…" at bounding box center [534, 145] width 1069 height 231
click at [233, 139] on input "Do you still operate in bad weather conditions?" at bounding box center [245, 134] width 201 height 15
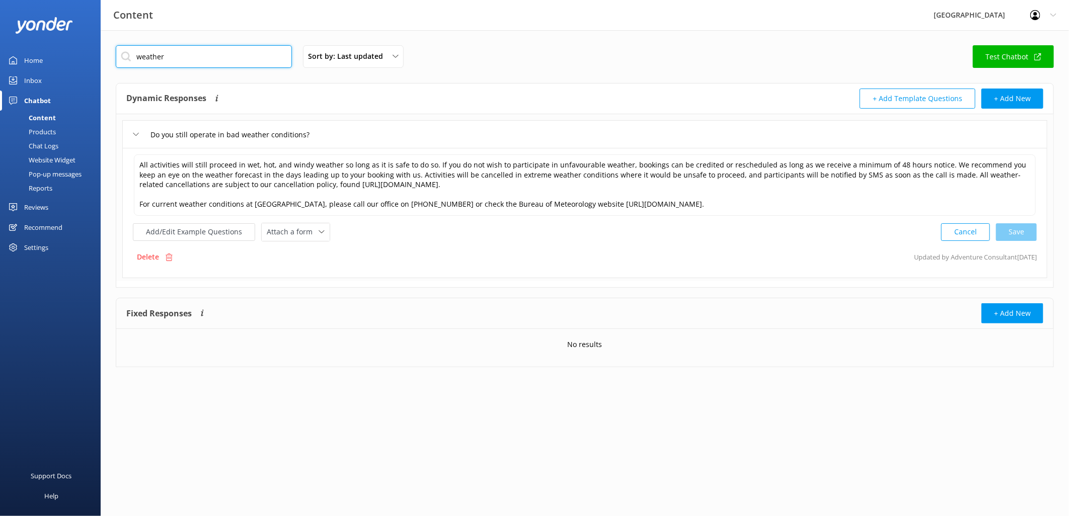
drag, startPoint x: 207, startPoint y: 62, endPoint x: 37, endPoint y: 62, distance: 170.1
click at [37, 62] on div "Content Glenworth Valley Profile Settings Logout Home Inbox Chatbot Content Pro…" at bounding box center [534, 213] width 1069 height 367
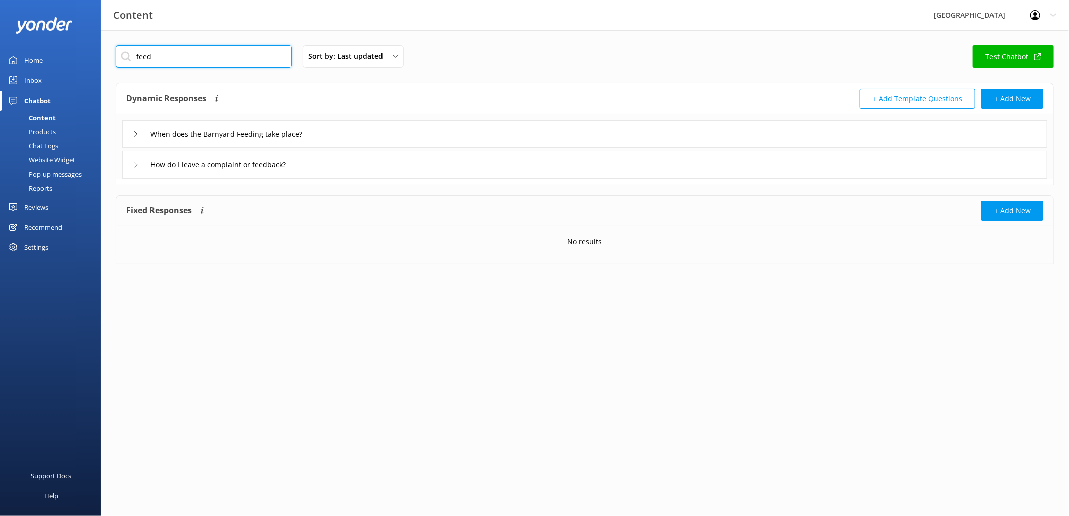
type input "feed"
click at [134, 135] on icon at bounding box center [136, 134] width 6 height 6
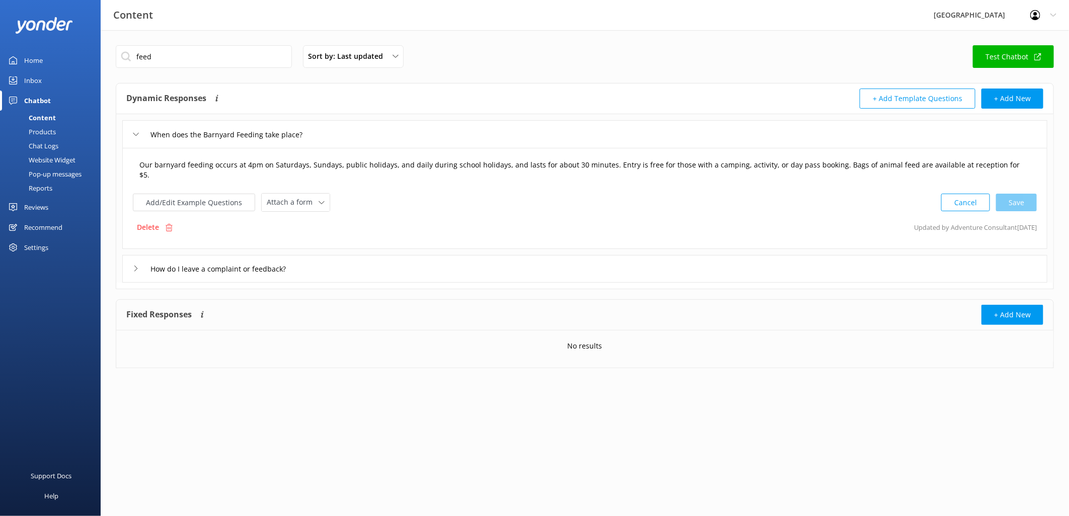
click at [137, 166] on textarea "Our barnyard feeding occurs at 4pm on Saturdays, Sundays, public holidays, and …" at bounding box center [585, 170] width 902 height 32
